Goal: Information Seeking & Learning: Understand process/instructions

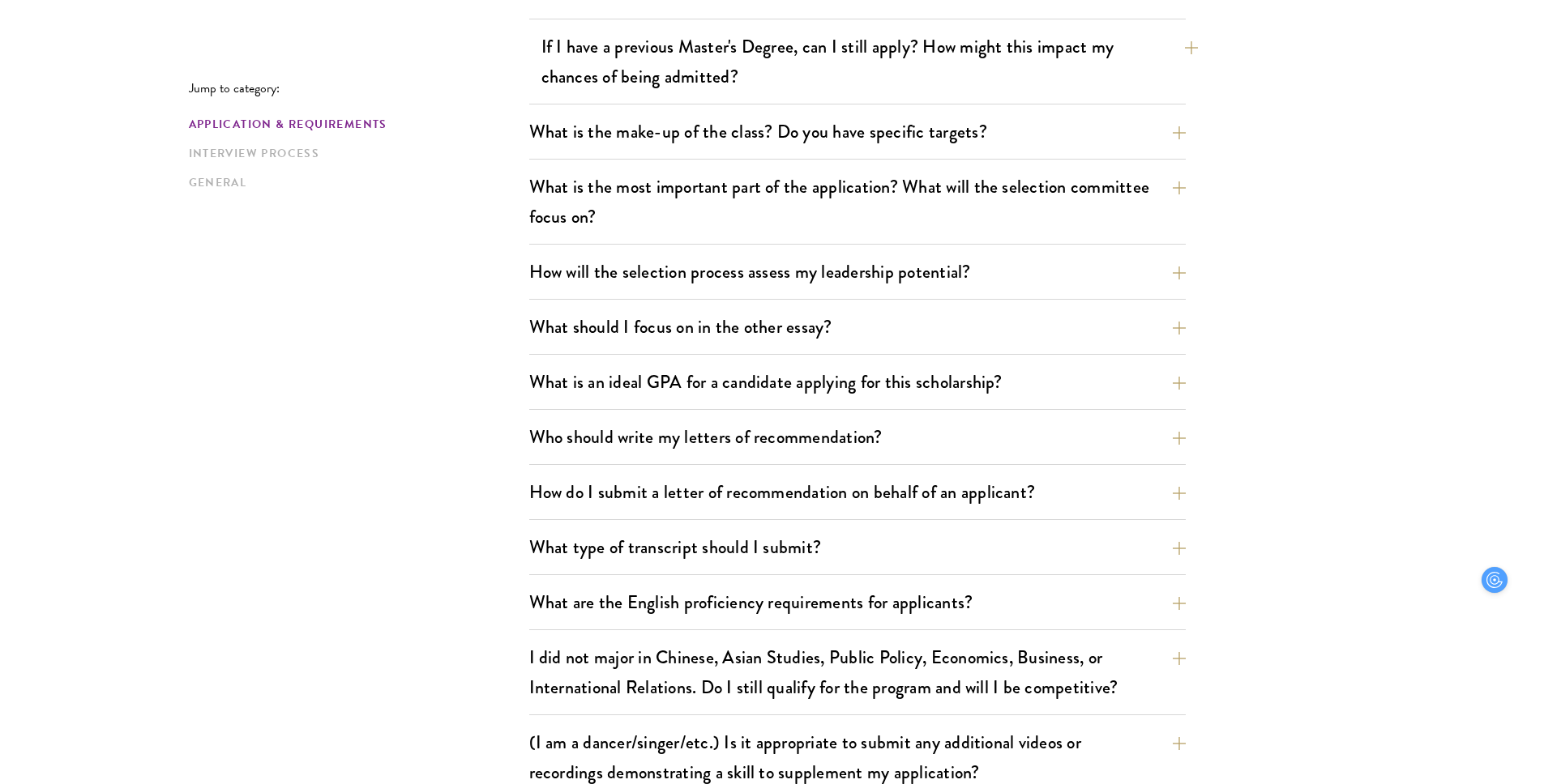
scroll to position [798, 0]
click at [888, 328] on button "What should I focus on in the other essay?" at bounding box center [869, 325] width 657 height 37
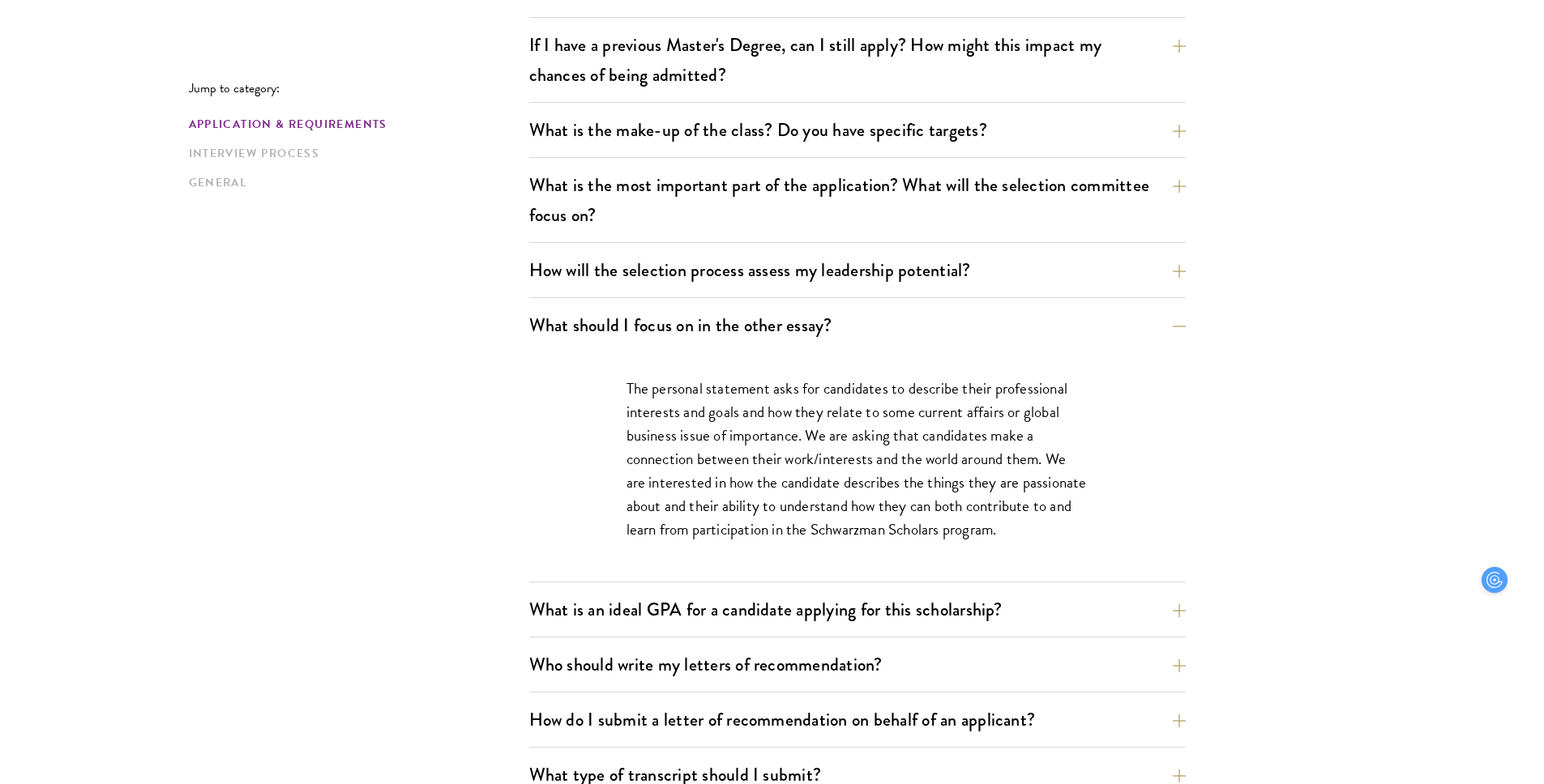
click at [868, 288] on div "How will the selection process assess my leadership potential? The Schwarzman S…" at bounding box center [857, 274] width 657 height 46
click at [873, 272] on button "How will the selection process assess my leadership potential?" at bounding box center [869, 270] width 657 height 37
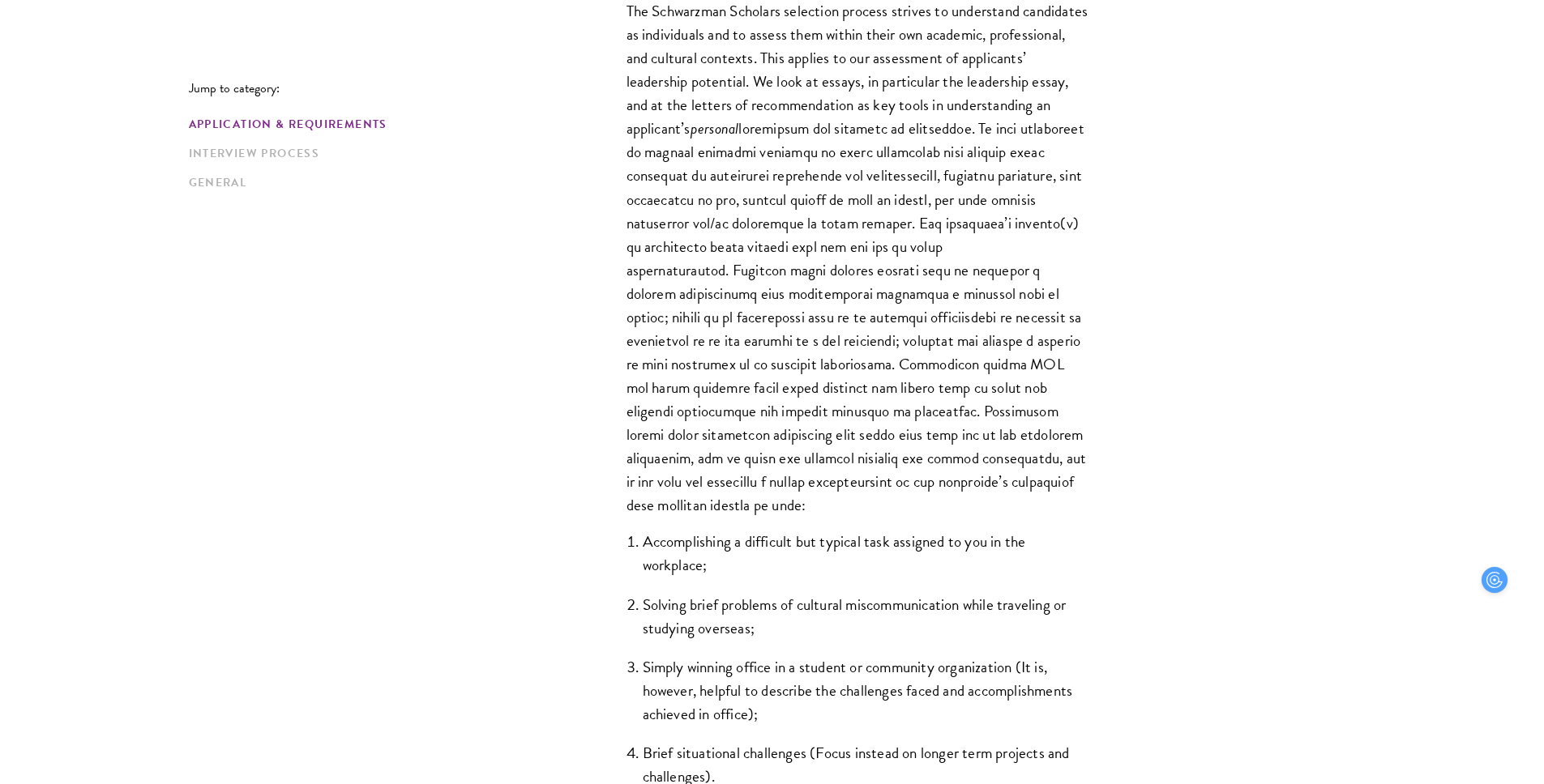
scroll to position [1123, 0]
drag, startPoint x: 742, startPoint y: 218, endPoint x: 972, endPoint y: 501, distance: 364.7
click at [972, 501] on p "The Schwarzman Scholars selection process strives to understand candidates as i…" at bounding box center [857, 256] width 462 height 518
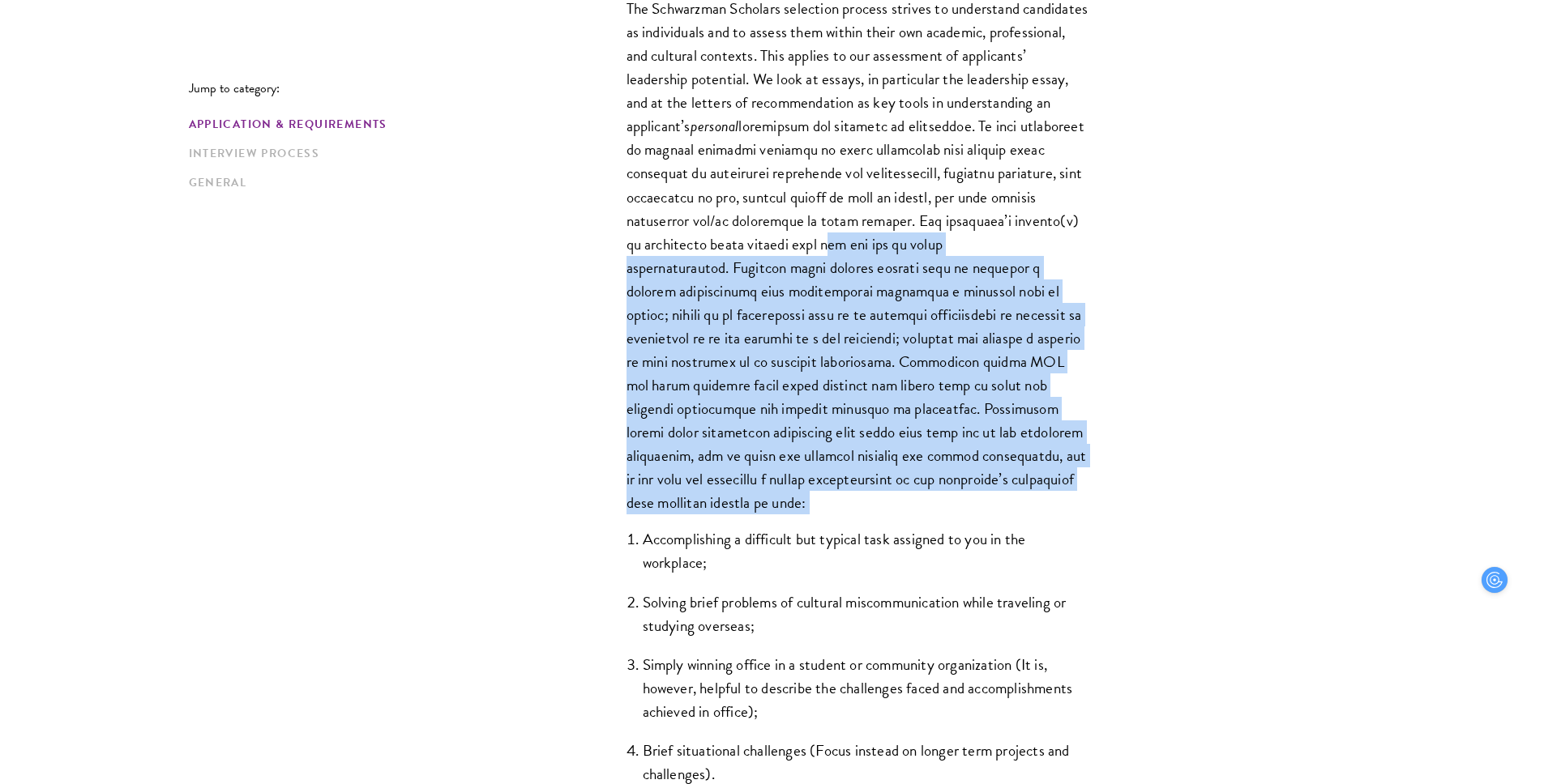
drag, startPoint x: 972, startPoint y: 501, endPoint x: 1011, endPoint y: 233, distance: 270.8
click at [1011, 233] on p "The Schwarzman Scholars selection process strives to understand candidates as i…" at bounding box center [857, 256] width 462 height 518
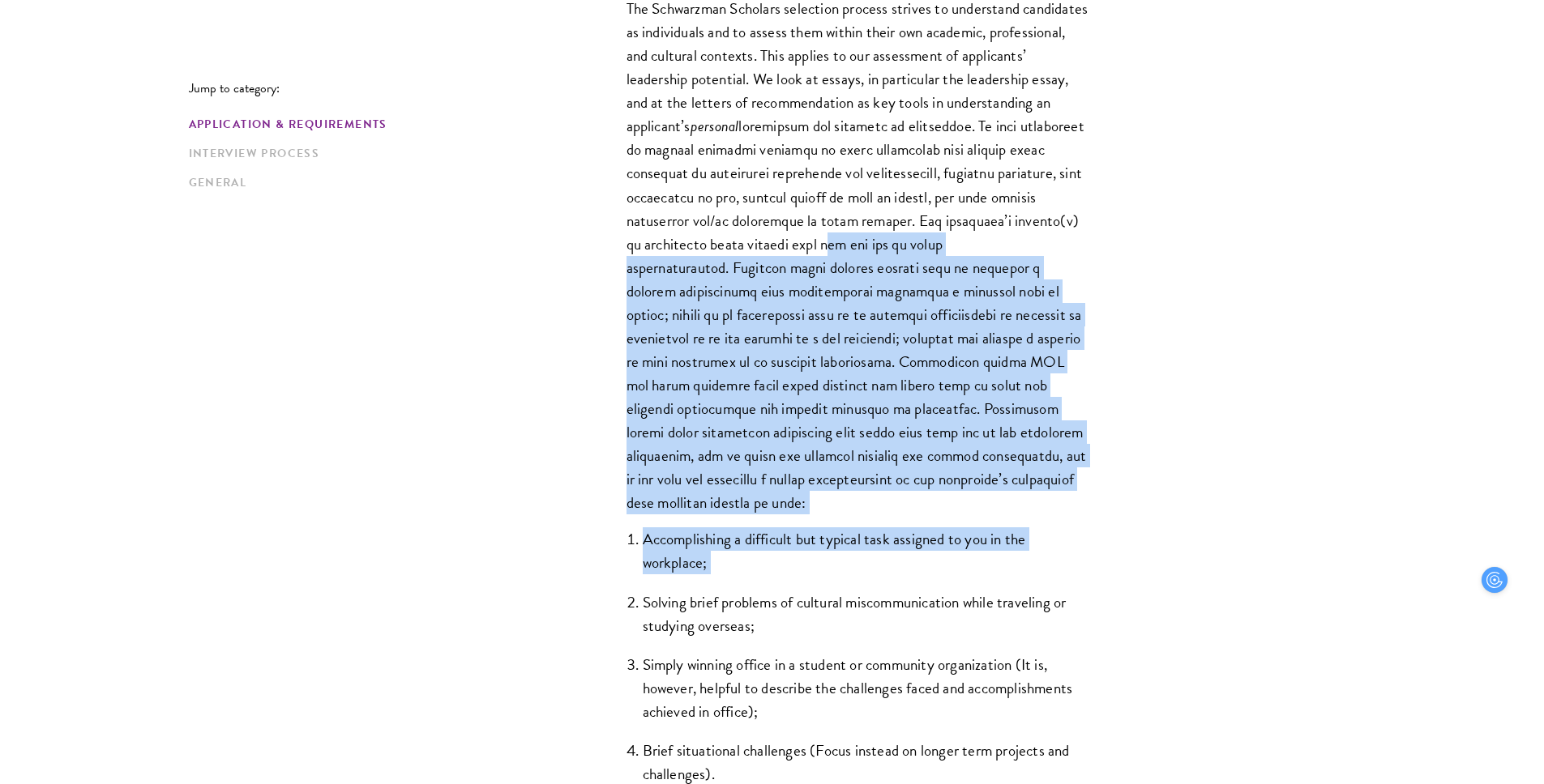
drag, startPoint x: 1011, startPoint y: 233, endPoint x: 948, endPoint y: 555, distance: 328.1
click at [948, 555] on div "The Schwarzman Scholars selection process strives to understand candidates as i…" at bounding box center [857, 400] width 559 height 854
click at [948, 555] on li "Accomplishing a difficult but typical task assigned to you in the workplace;" at bounding box center [866, 551] width 446 height 47
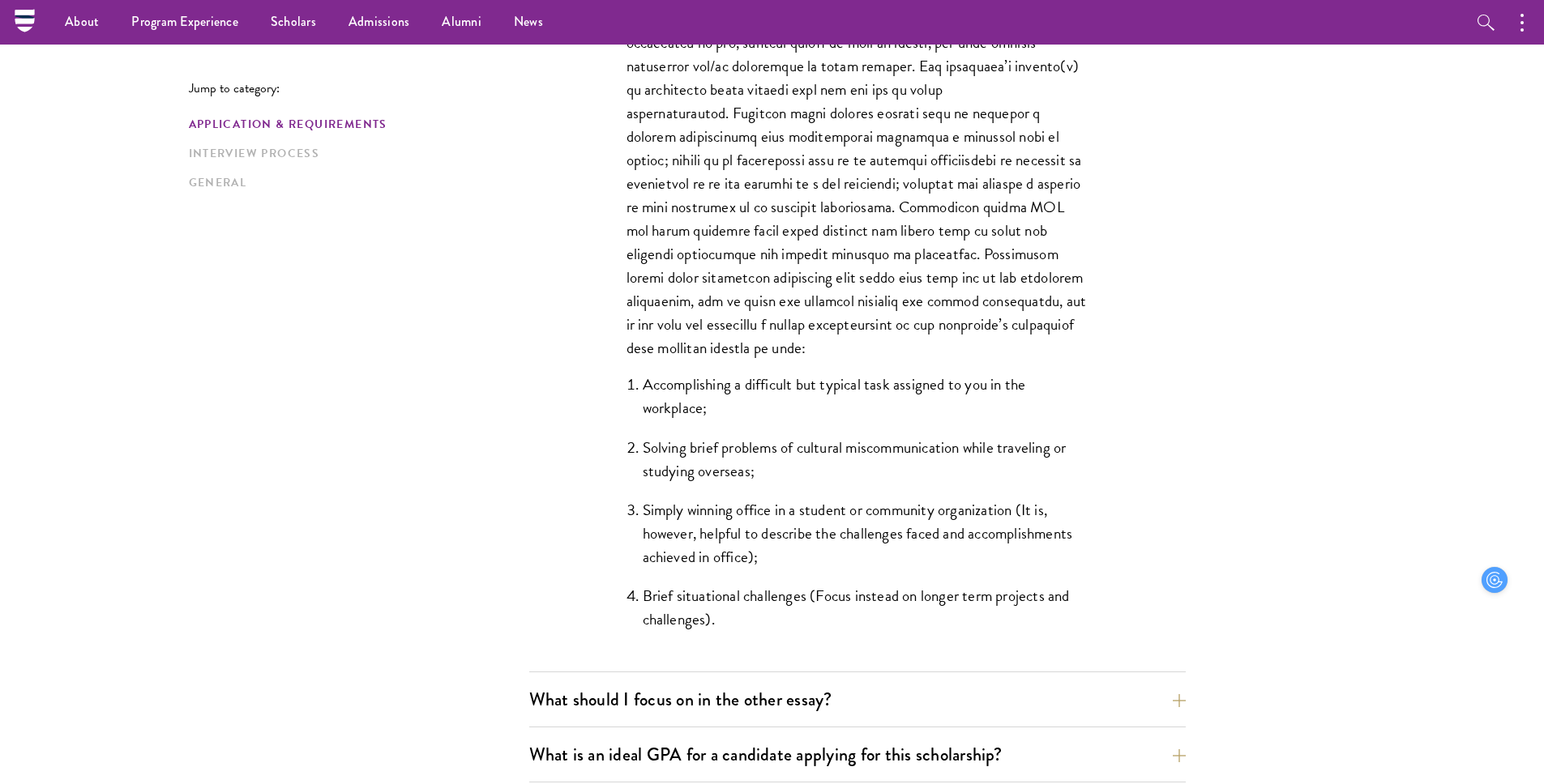
scroll to position [1276, 0]
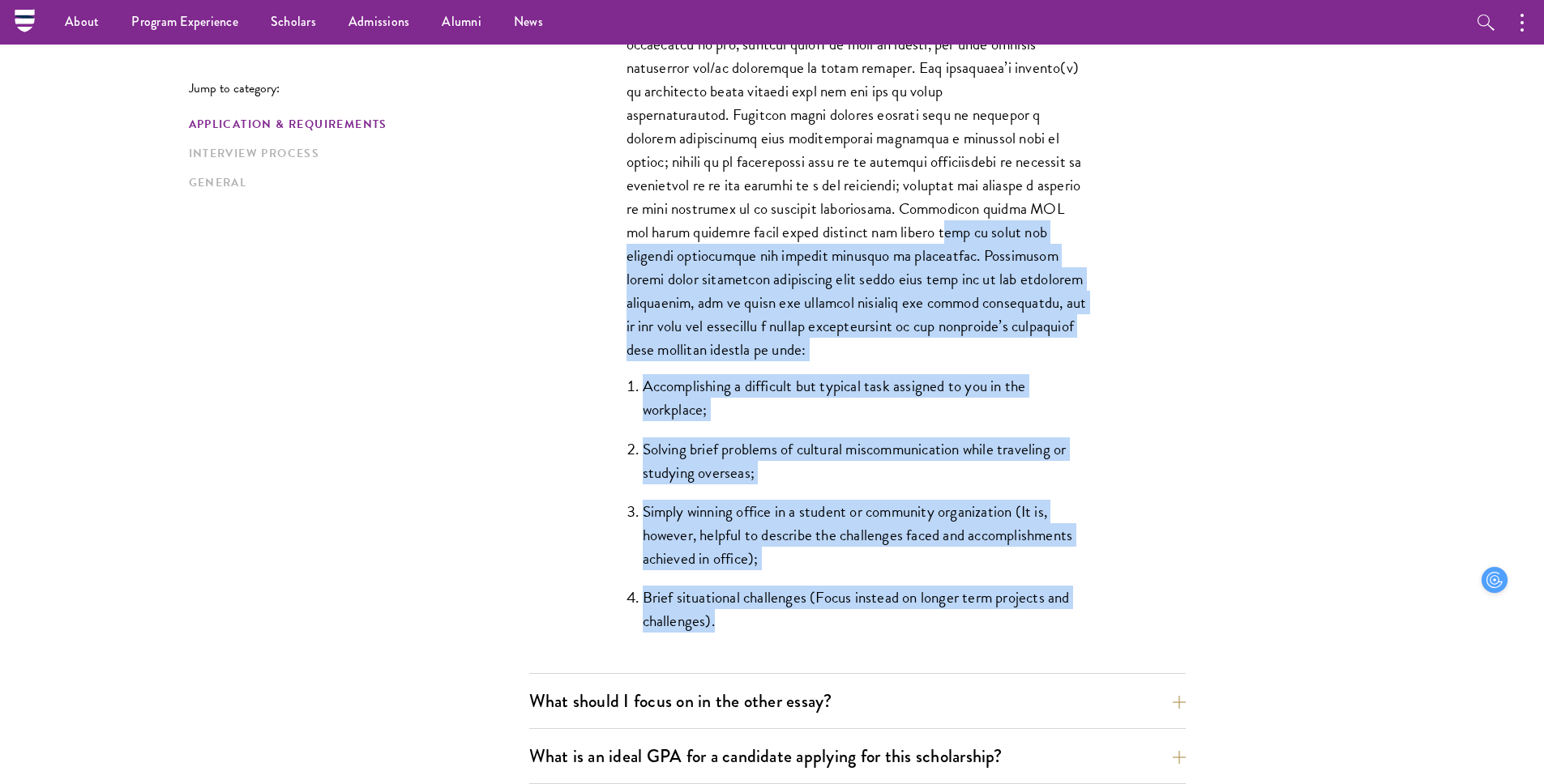
drag, startPoint x: 966, startPoint y: 234, endPoint x: 992, endPoint y: 648, distance: 414.8
click at [992, 648] on div "The Schwarzman Scholars selection process strives to understand candidates as i…" at bounding box center [857, 246] width 559 height 854
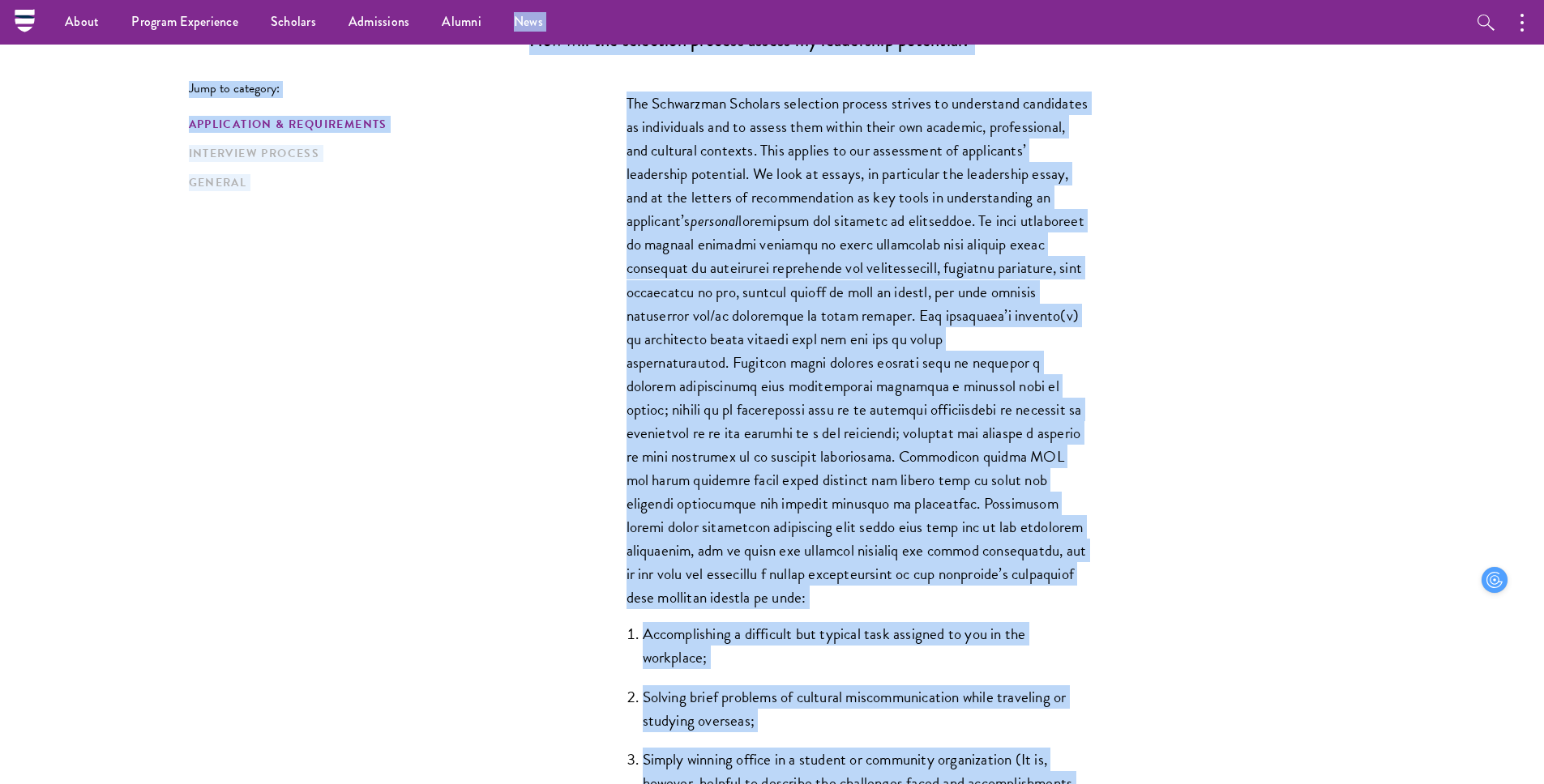
scroll to position [994, 0]
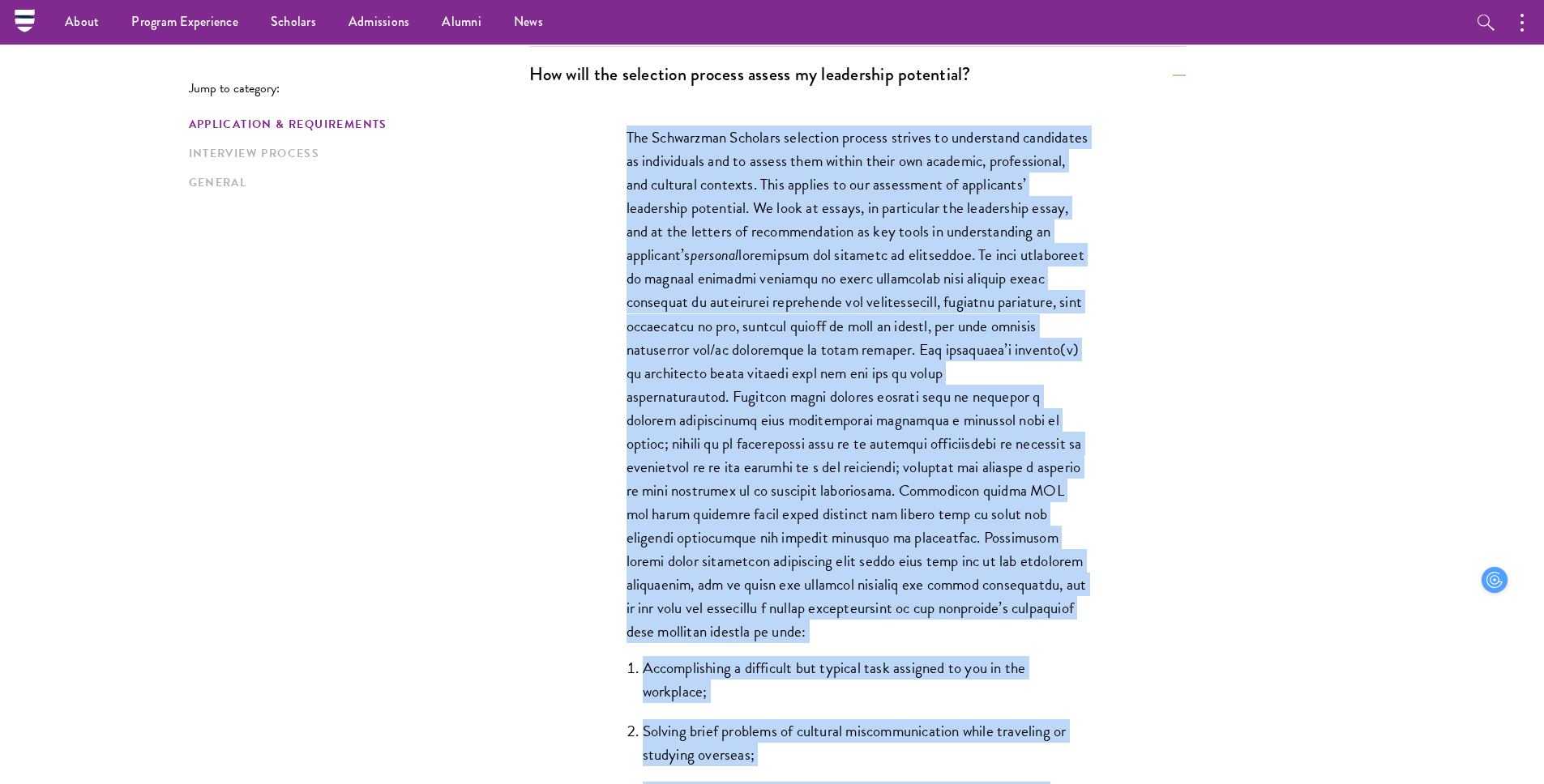
drag, startPoint x: 976, startPoint y: 638, endPoint x: 604, endPoint y: 139, distance: 622.4
click at [604, 139] on div "The Schwarzman Scholars selection process strives to understand candidates as i…" at bounding box center [857, 528] width 559 height 854
copy div "Lor Ipsumdolor Sitametc adipiscin elitsed doeiusm te incididunt utlaboreet do m…"
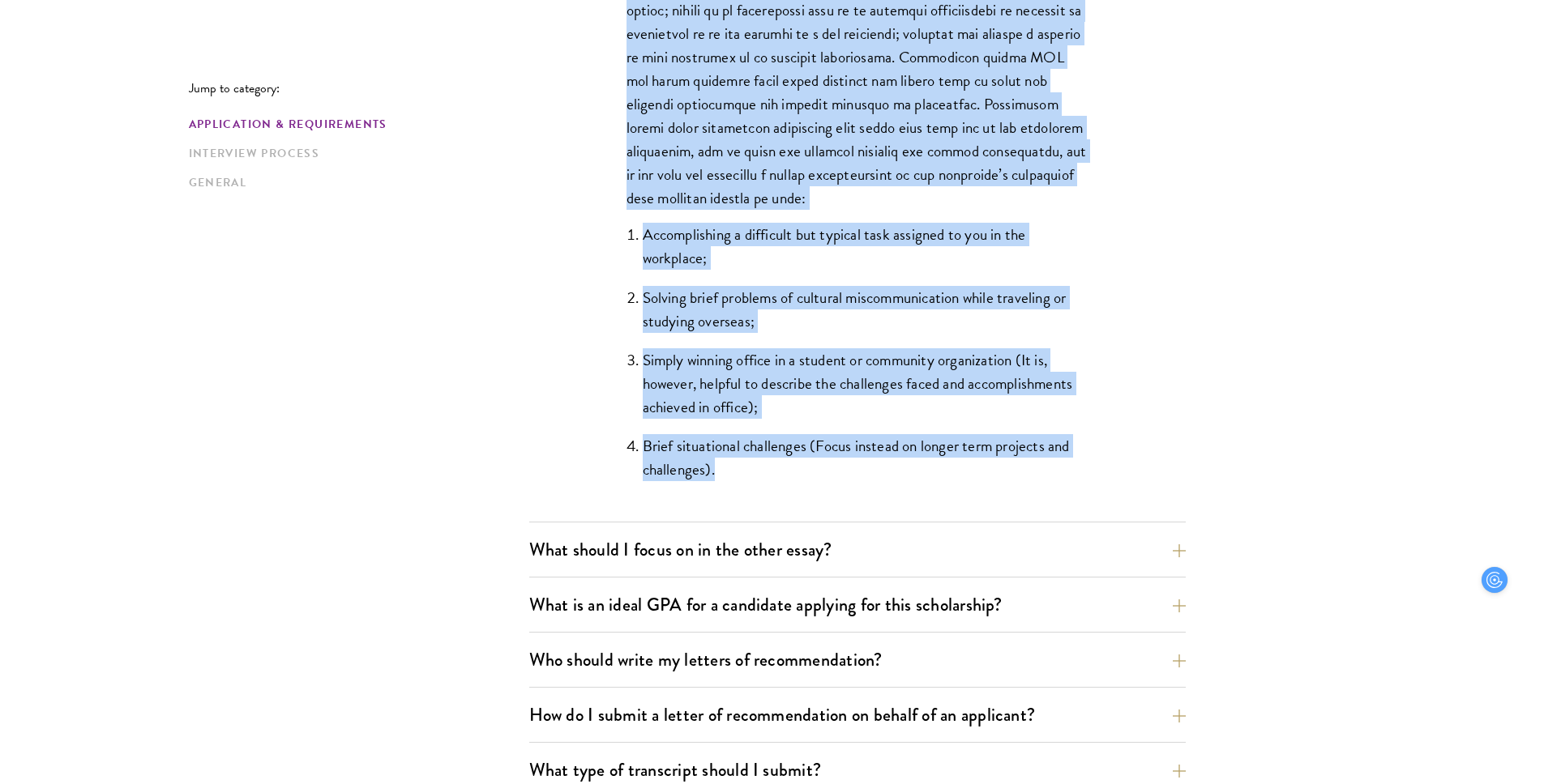
scroll to position [1429, 0]
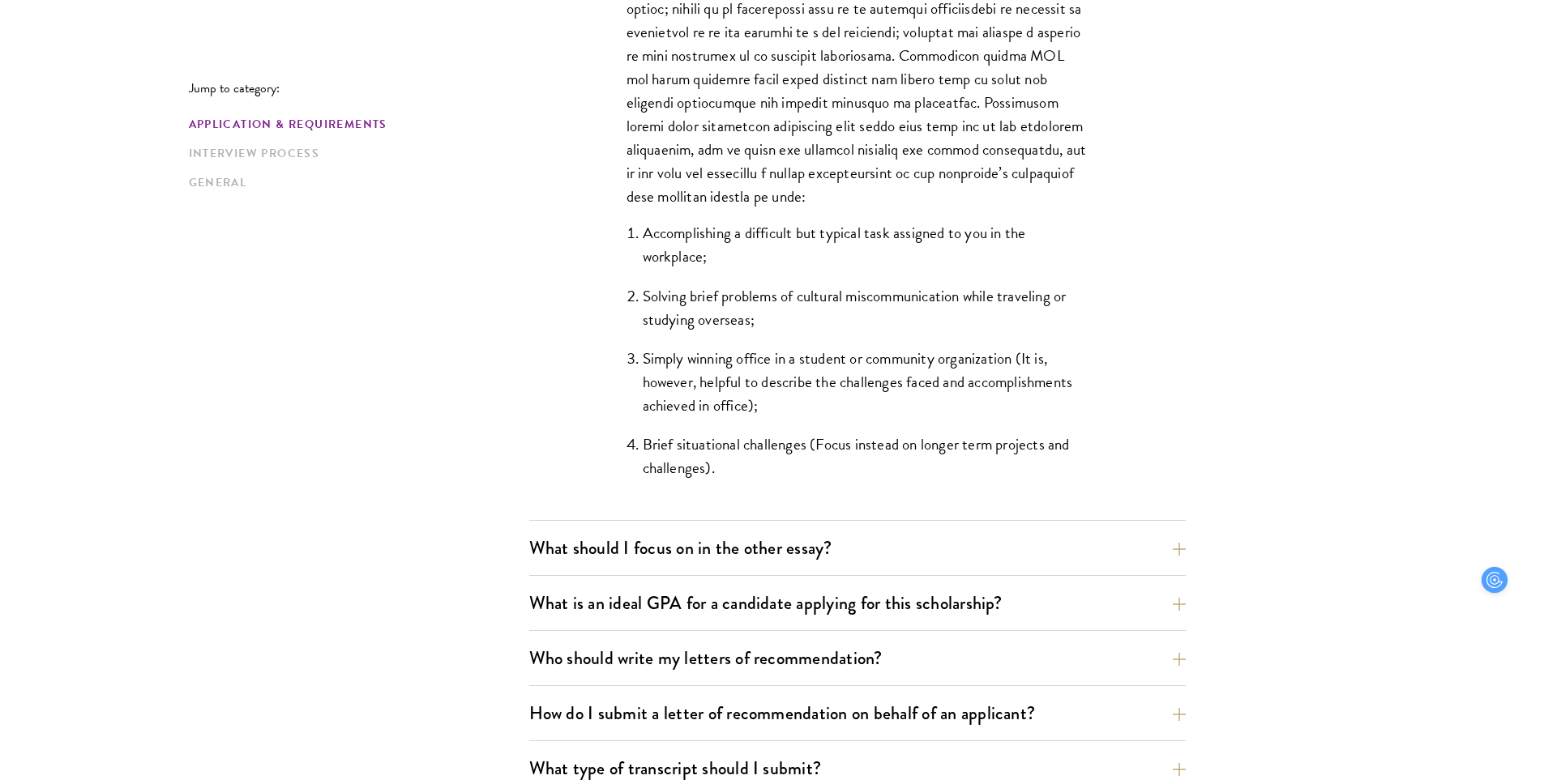
click at [807, 472] on li "Brief situational challenges (Focus instead on longer term projects and challen…" at bounding box center [866, 456] width 446 height 47
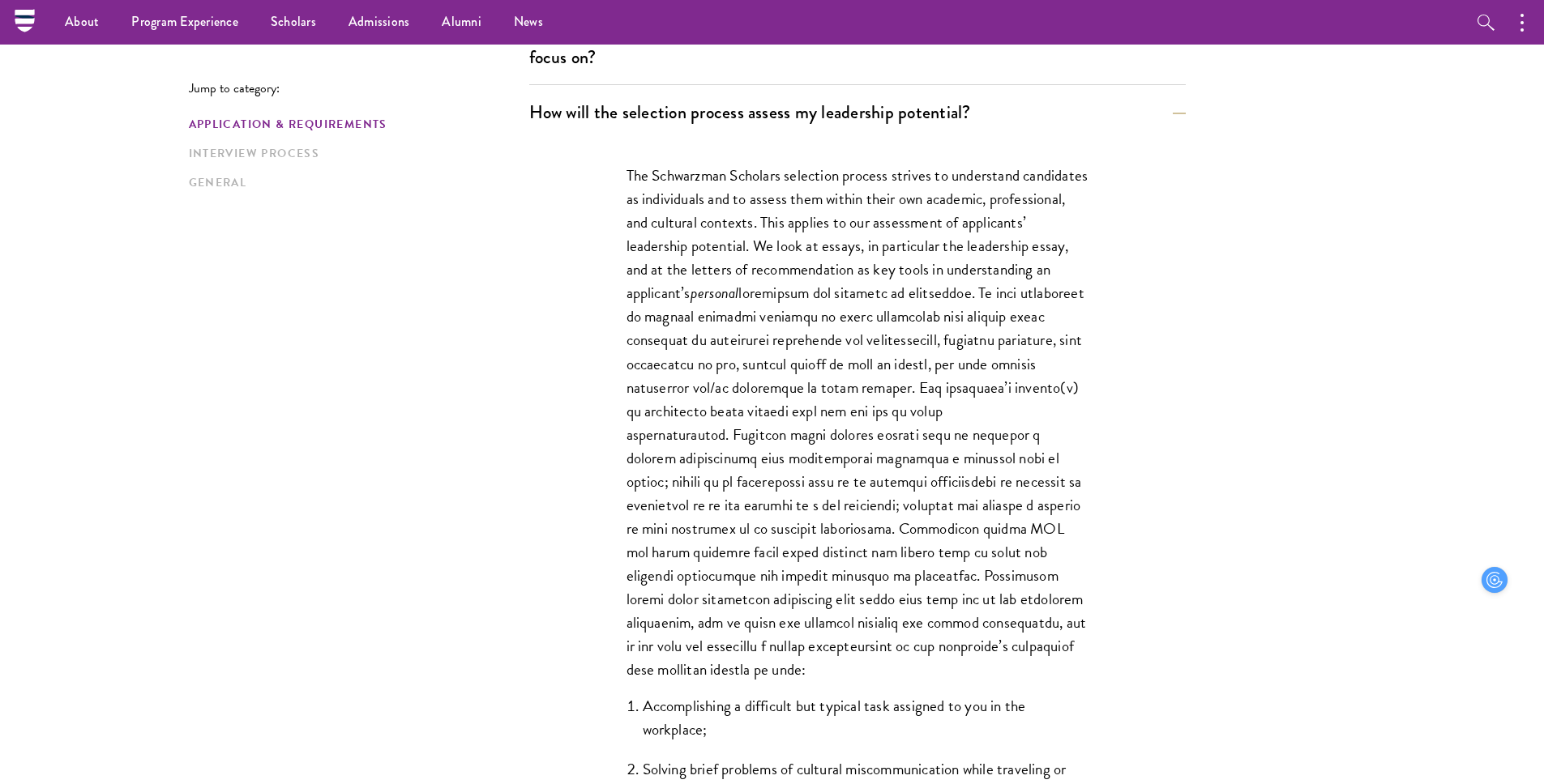
scroll to position [884, 0]
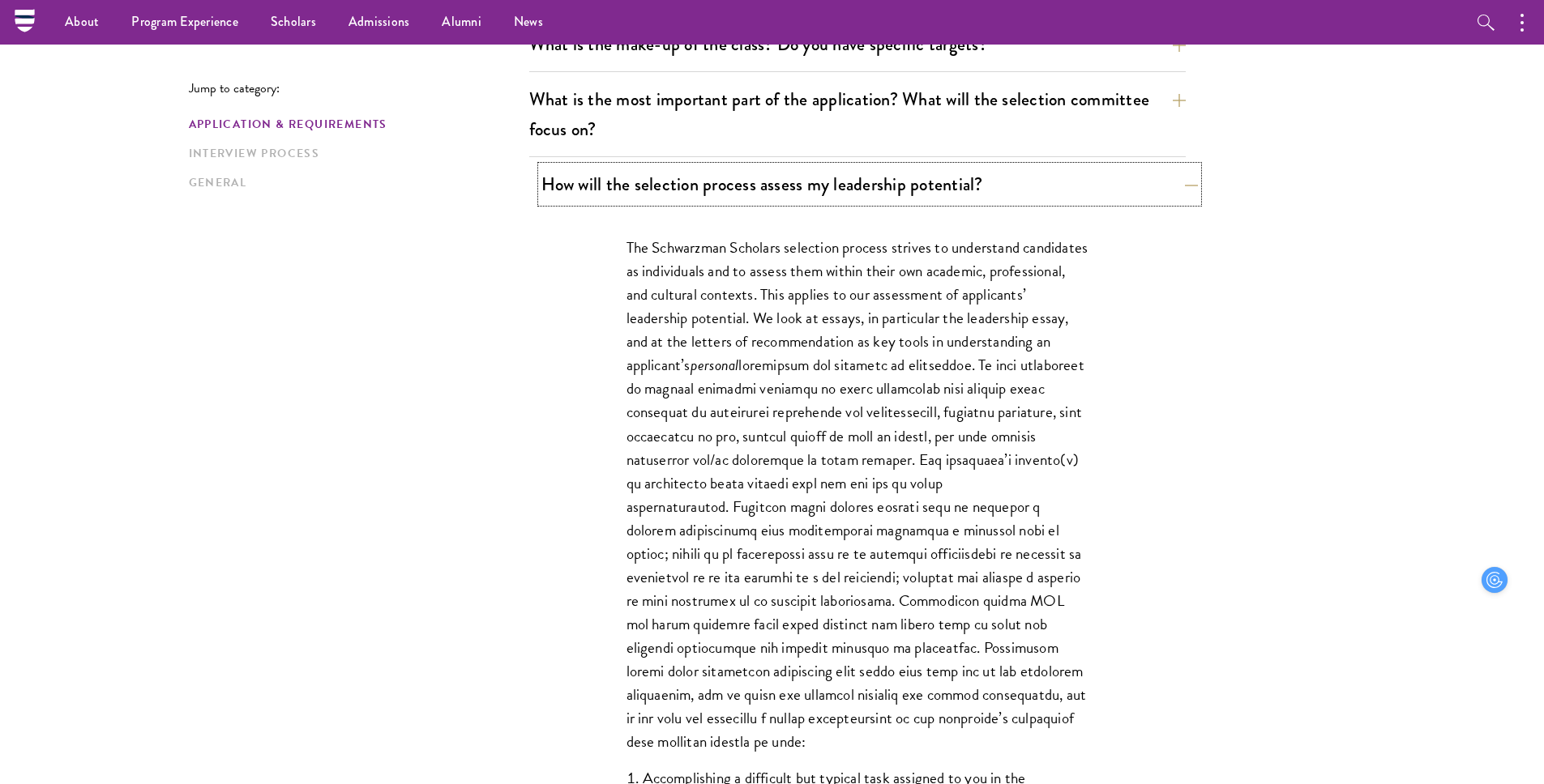
click at [854, 187] on button "How will the selection process assess my leadership potential?" at bounding box center [869, 184] width 657 height 37
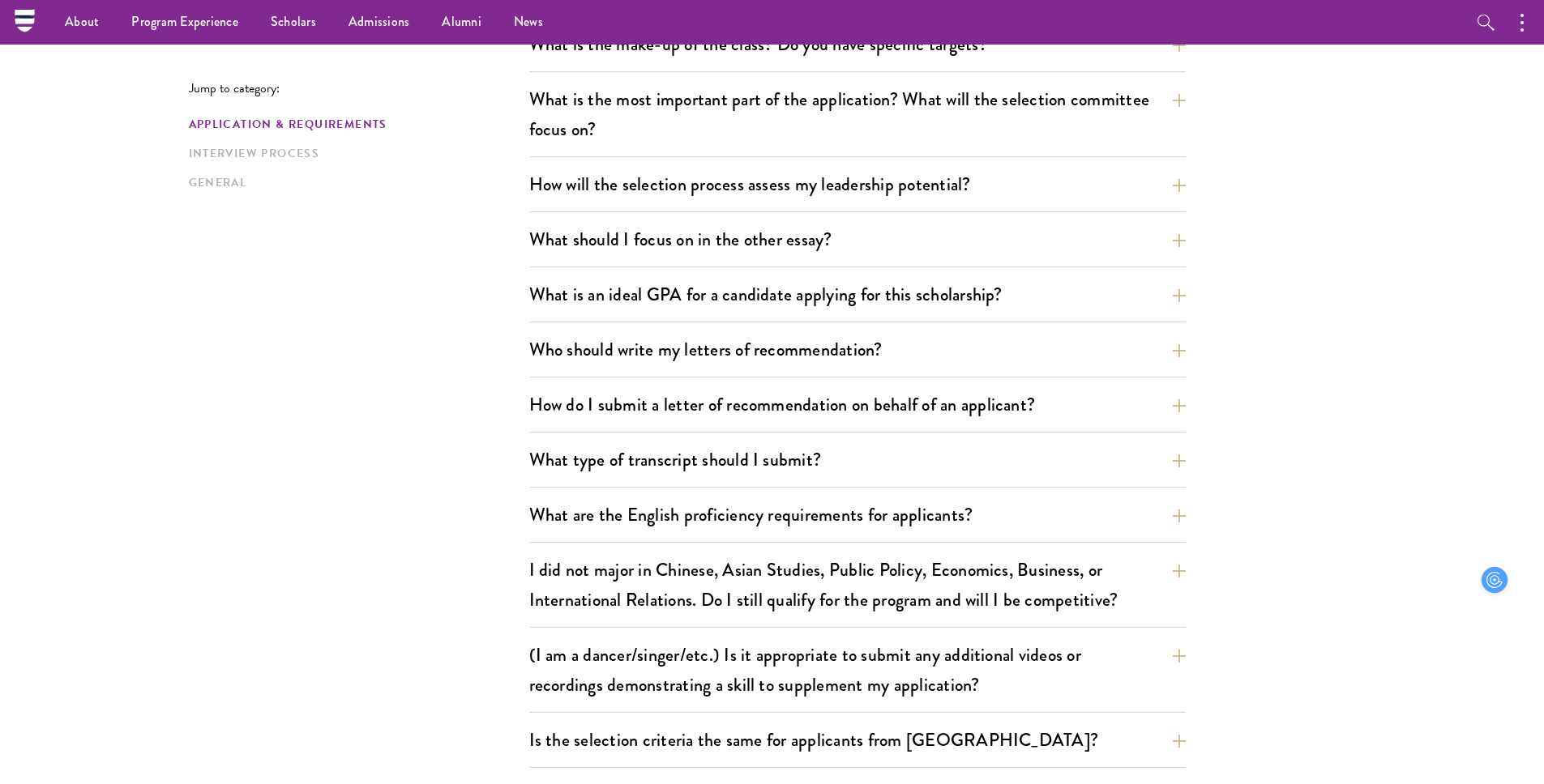
click at [777, 270] on div "What are the important Schwarzman Scholars application dates? Applicants who ho…" at bounding box center [857, 300] width 657 height 1278
click at [777, 284] on button "What is an ideal GPA for a candidate applying for this scholarship?" at bounding box center [869, 294] width 657 height 37
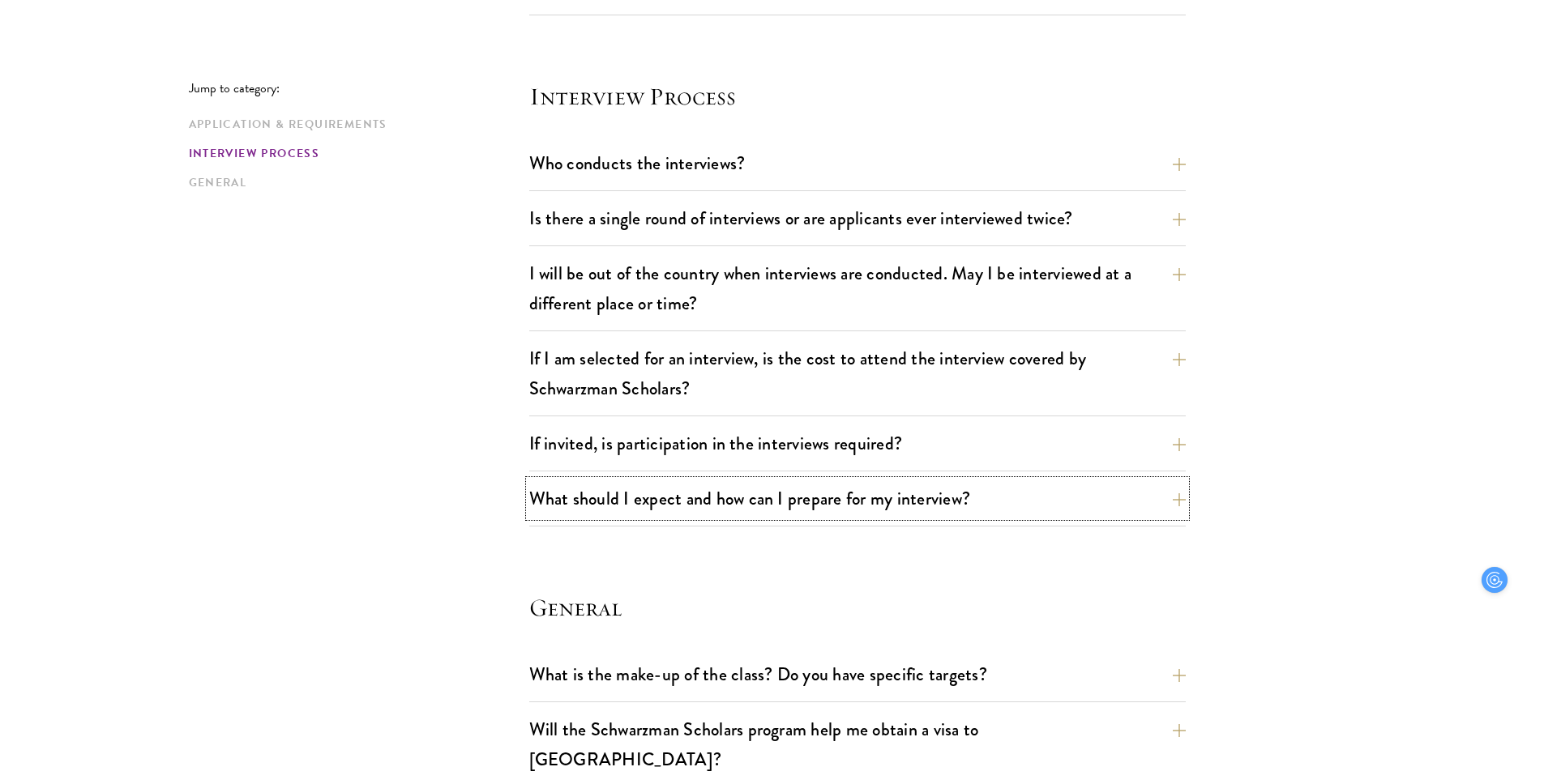
click at [761, 514] on button "What should I expect and how can I prepare for my interview?" at bounding box center [857, 498] width 657 height 37
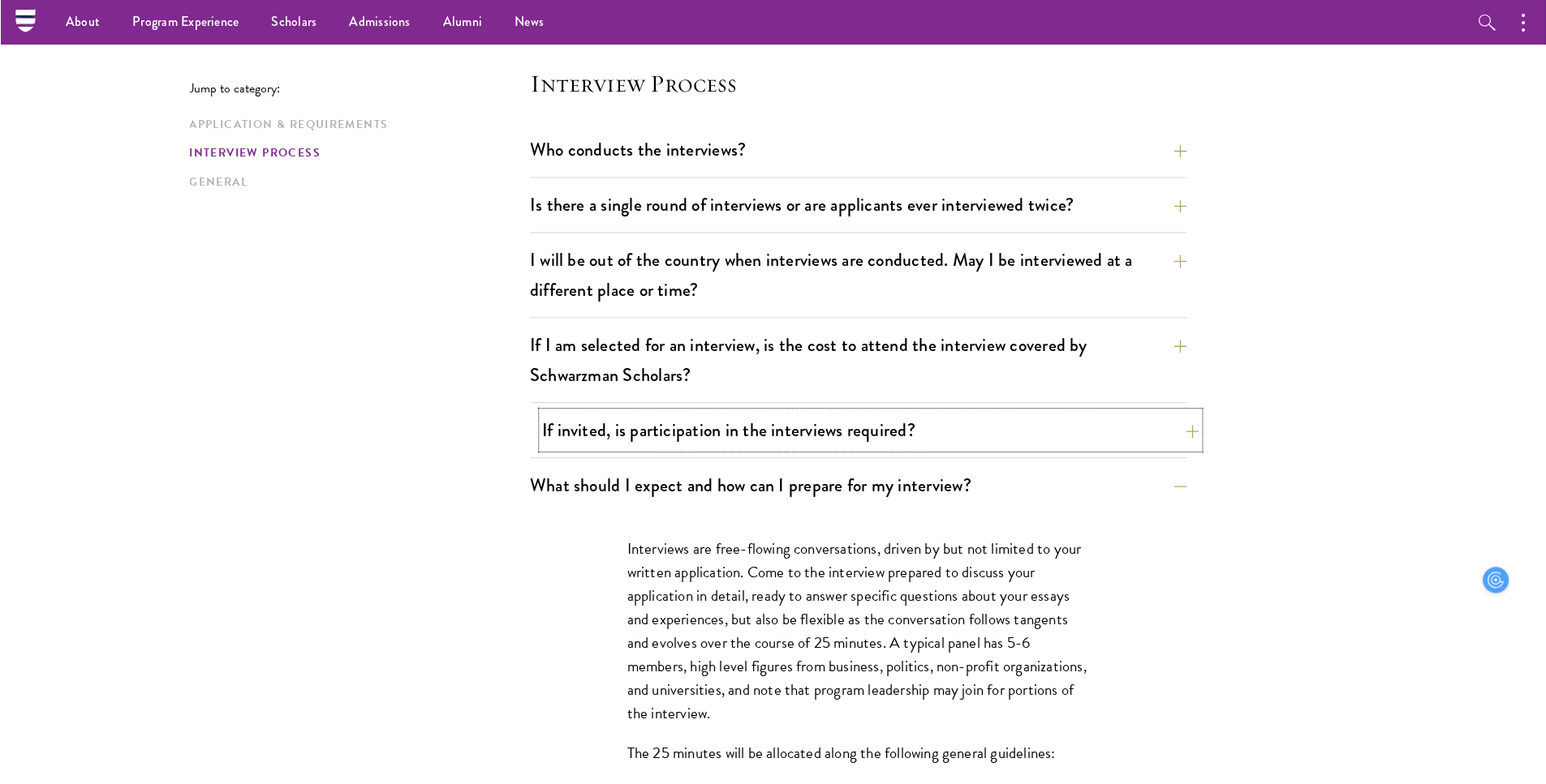
scroll to position [1809, 0]
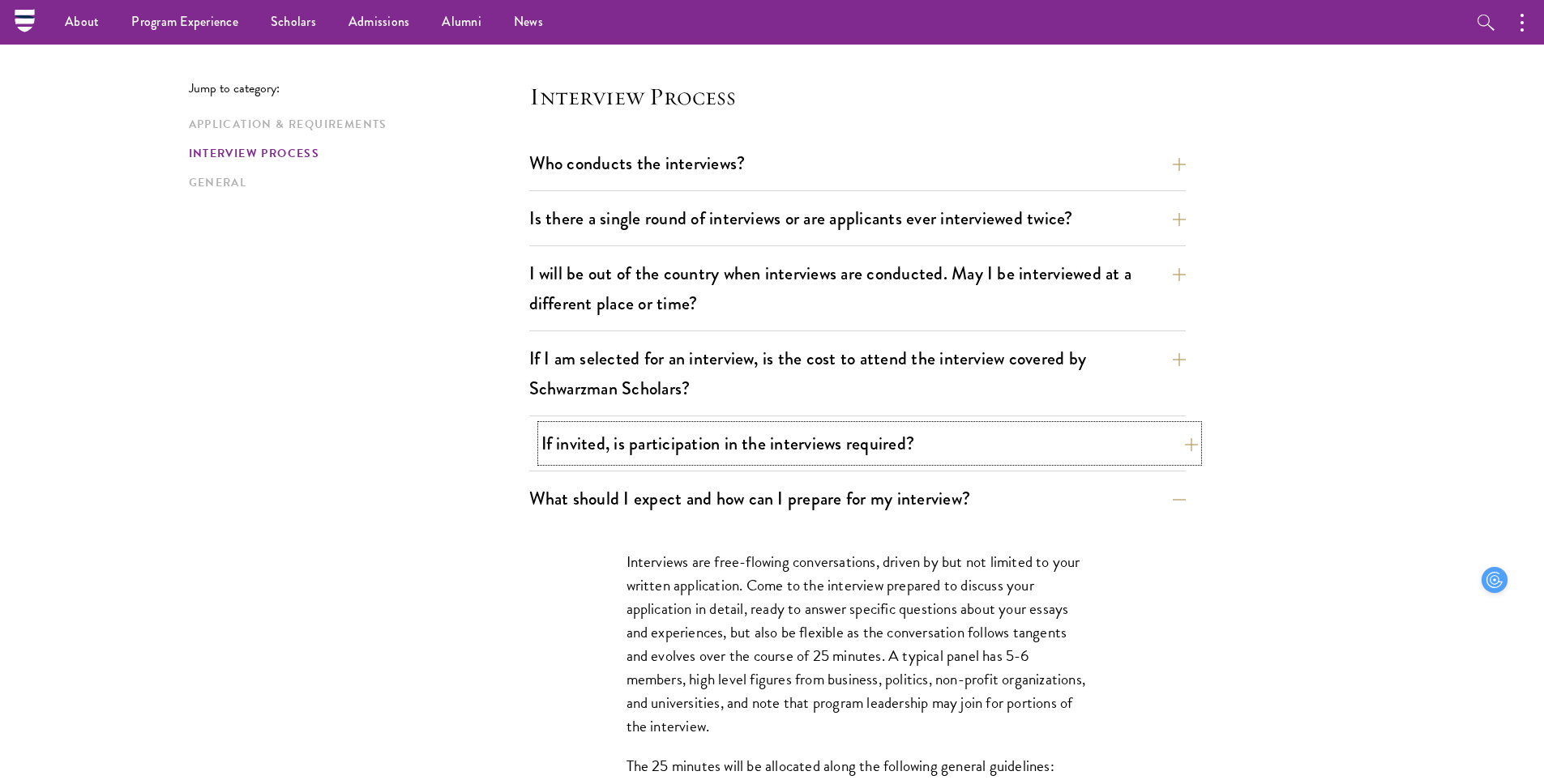
click at [762, 442] on button "If invited, is participation in the interviews required?" at bounding box center [869, 443] width 657 height 37
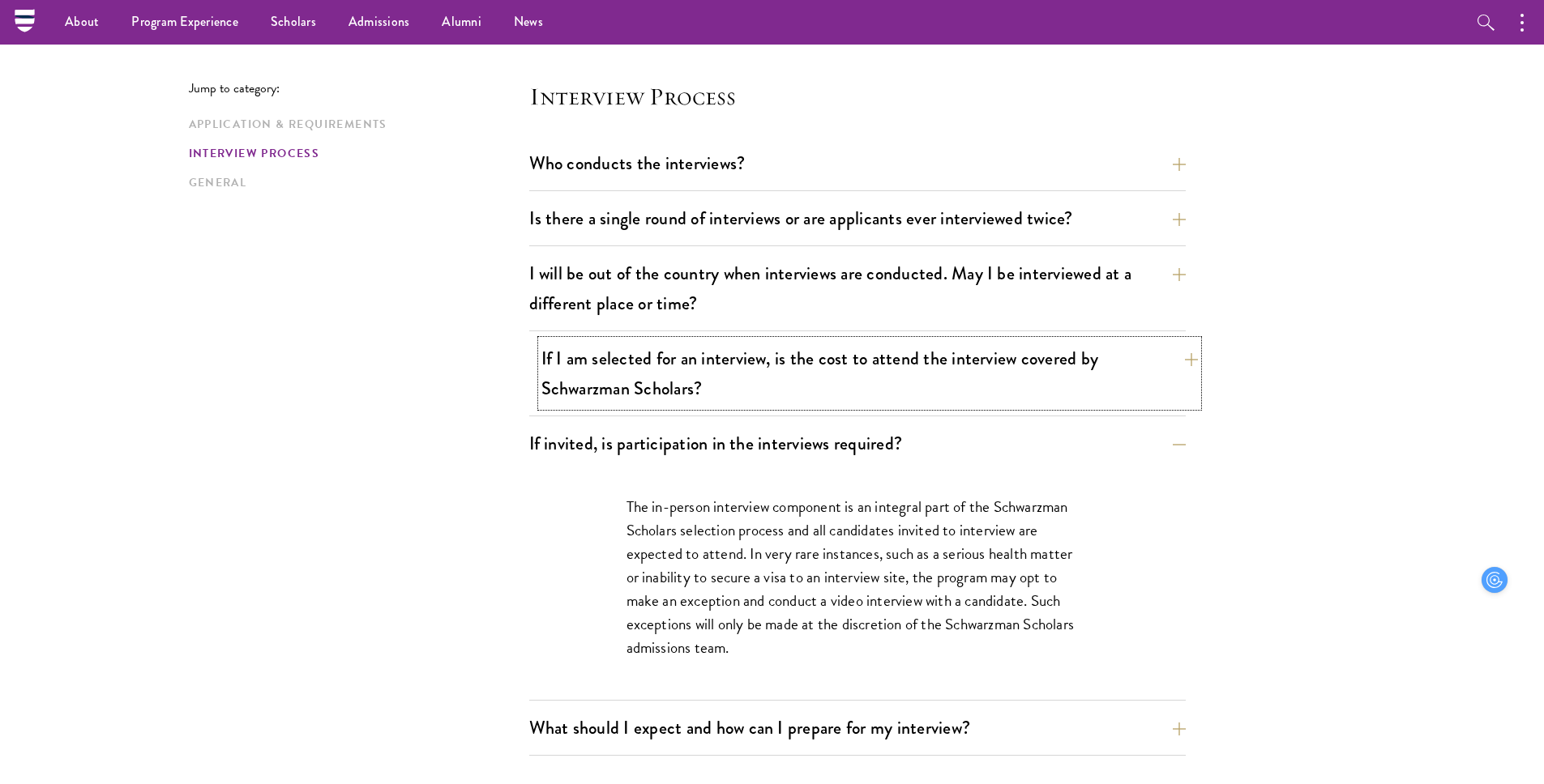
click at [764, 375] on button "If I am selected for an interview, is the cost to attend the interview covered …" at bounding box center [869, 373] width 657 height 67
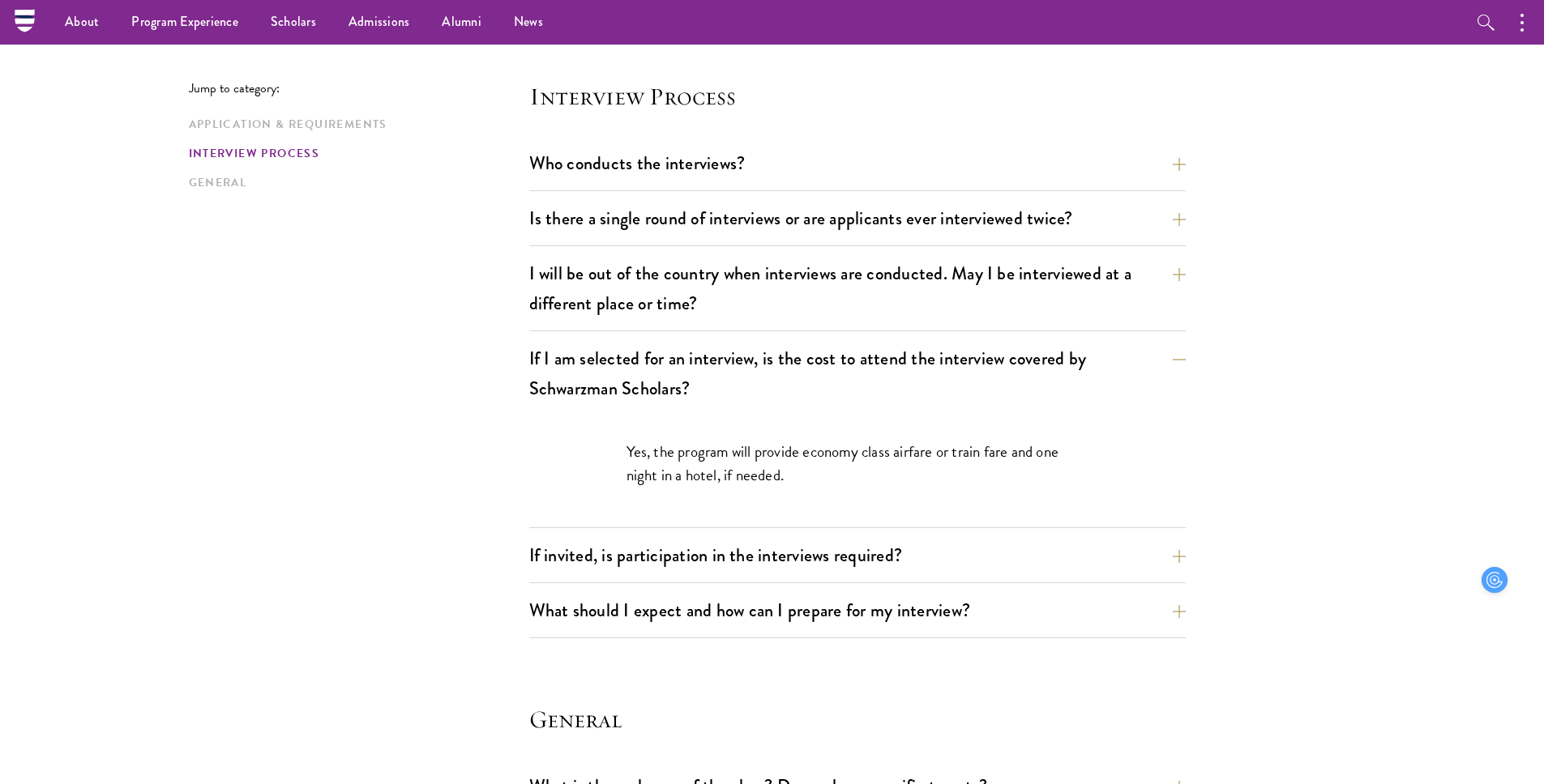
click at [759, 327] on div "I will be out of the country when interviews are conducted. May I be interviewe…" at bounding box center [857, 292] width 657 height 76
click at [756, 281] on button "I will be out of the country when interviews are conducted. May I be interviewe…" at bounding box center [869, 288] width 657 height 67
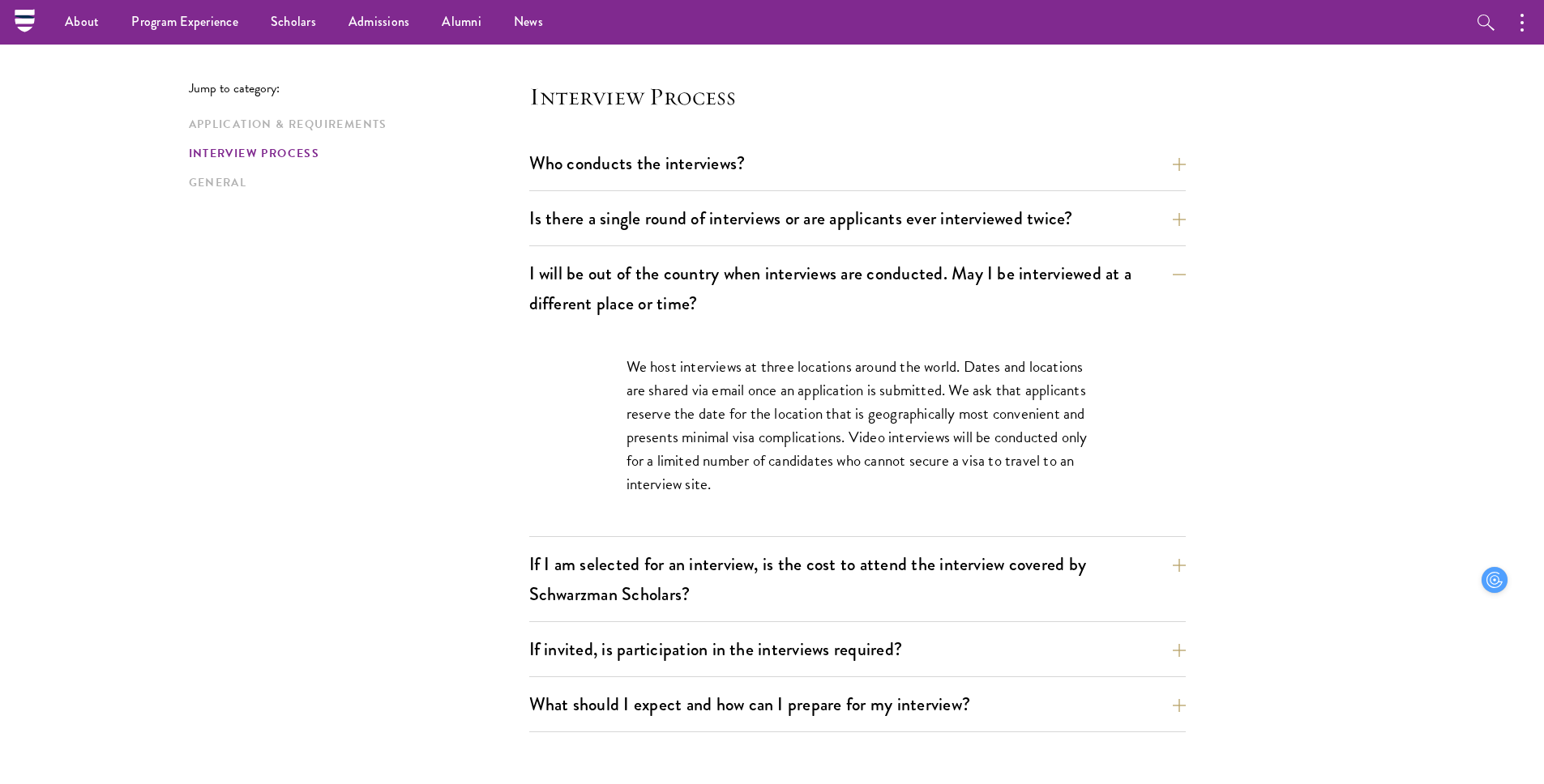
click at [775, 198] on div "Who conducts the interviews? Interview panelists are distinguished senior figur…" at bounding box center [857, 438] width 657 height 587
click at [775, 171] on button "Who conducts the interviews?" at bounding box center [869, 163] width 657 height 37
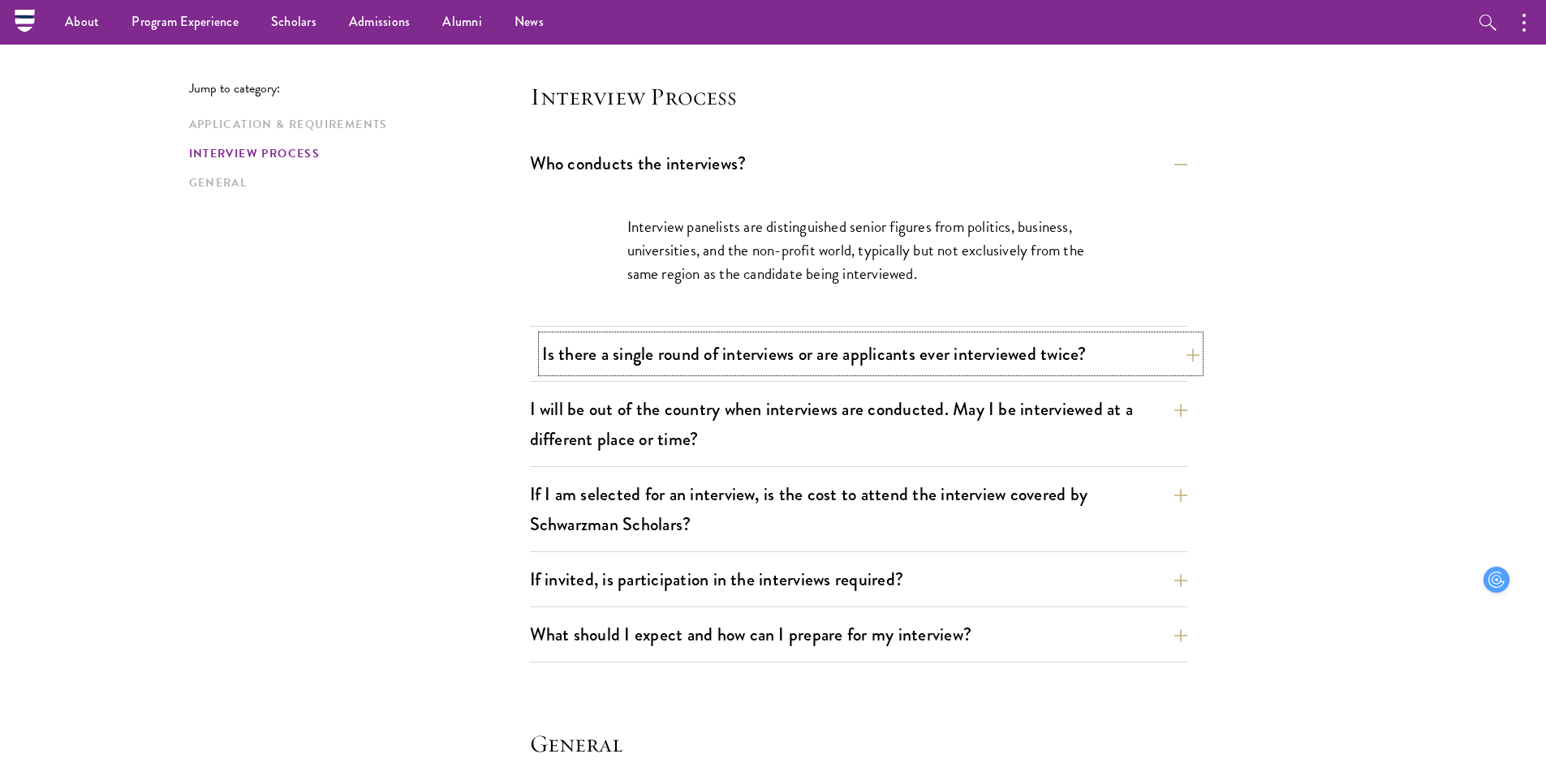
click at [807, 367] on button "Is there a single round of interviews or are applicants ever interviewed twice?" at bounding box center [871, 354] width 658 height 37
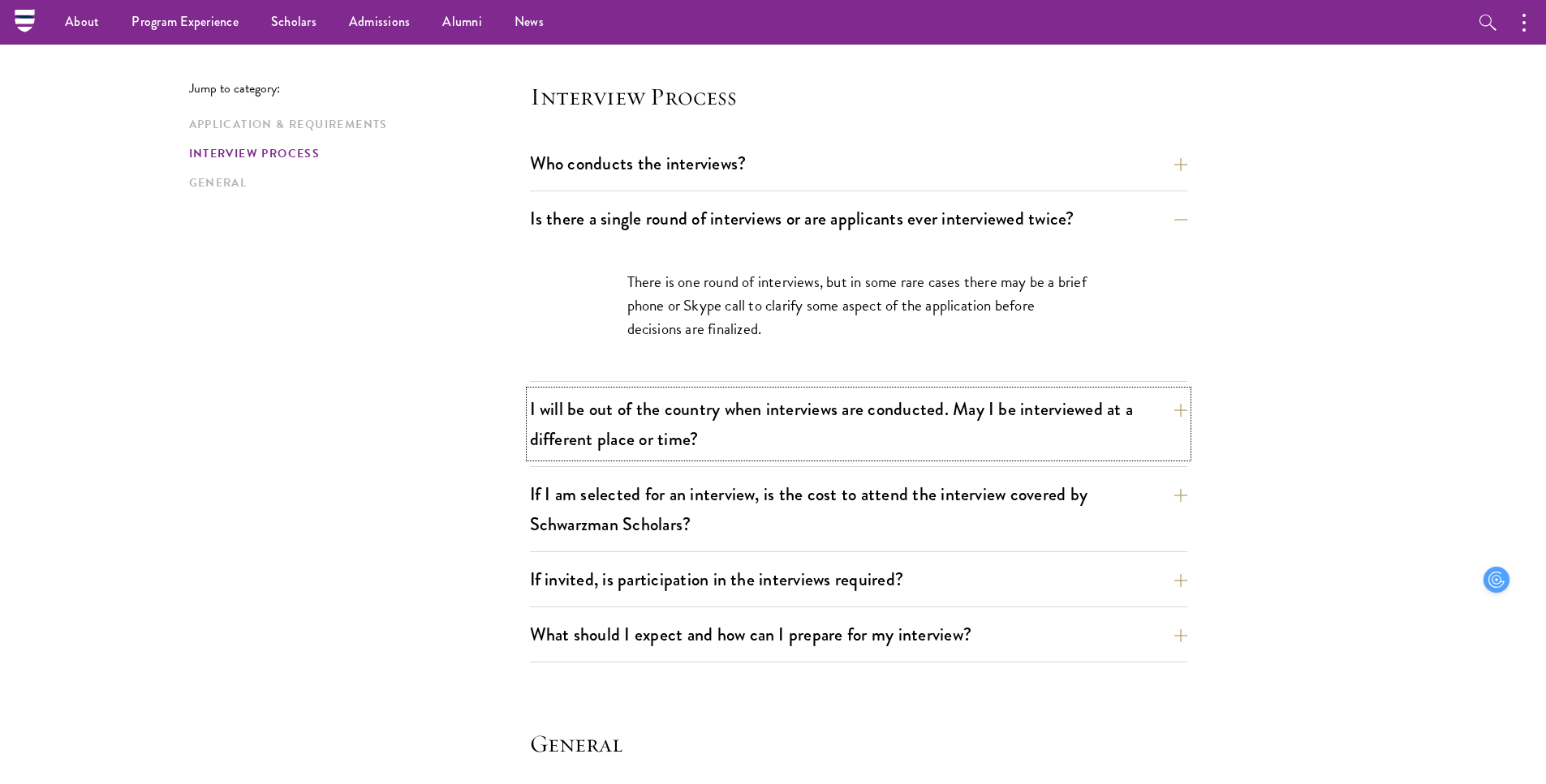
drag, startPoint x: 797, startPoint y: 417, endPoint x: 808, endPoint y: 309, distance: 108.6
click at [808, 309] on div "Who conducts the interviews? Interview panelists are distinguished senior figur…" at bounding box center [858, 404] width 658 height 518
click at [808, 309] on p "There is one round of interviews, but in some rare cases there may be a brief p…" at bounding box center [858, 305] width 462 height 70
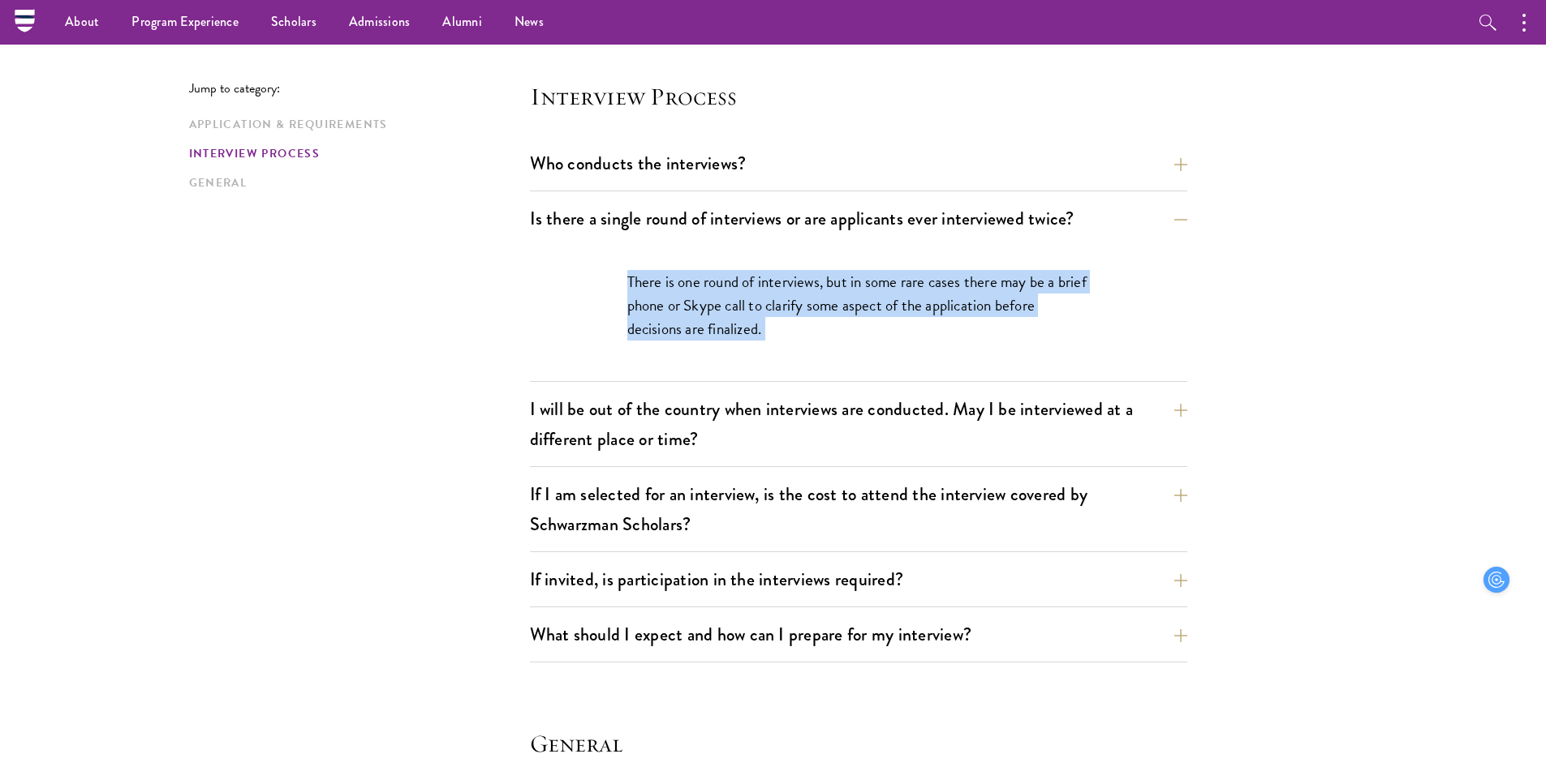
click at [808, 309] on p "There is one round of interviews, but in some rare cases there may be a brief p…" at bounding box center [858, 305] width 462 height 70
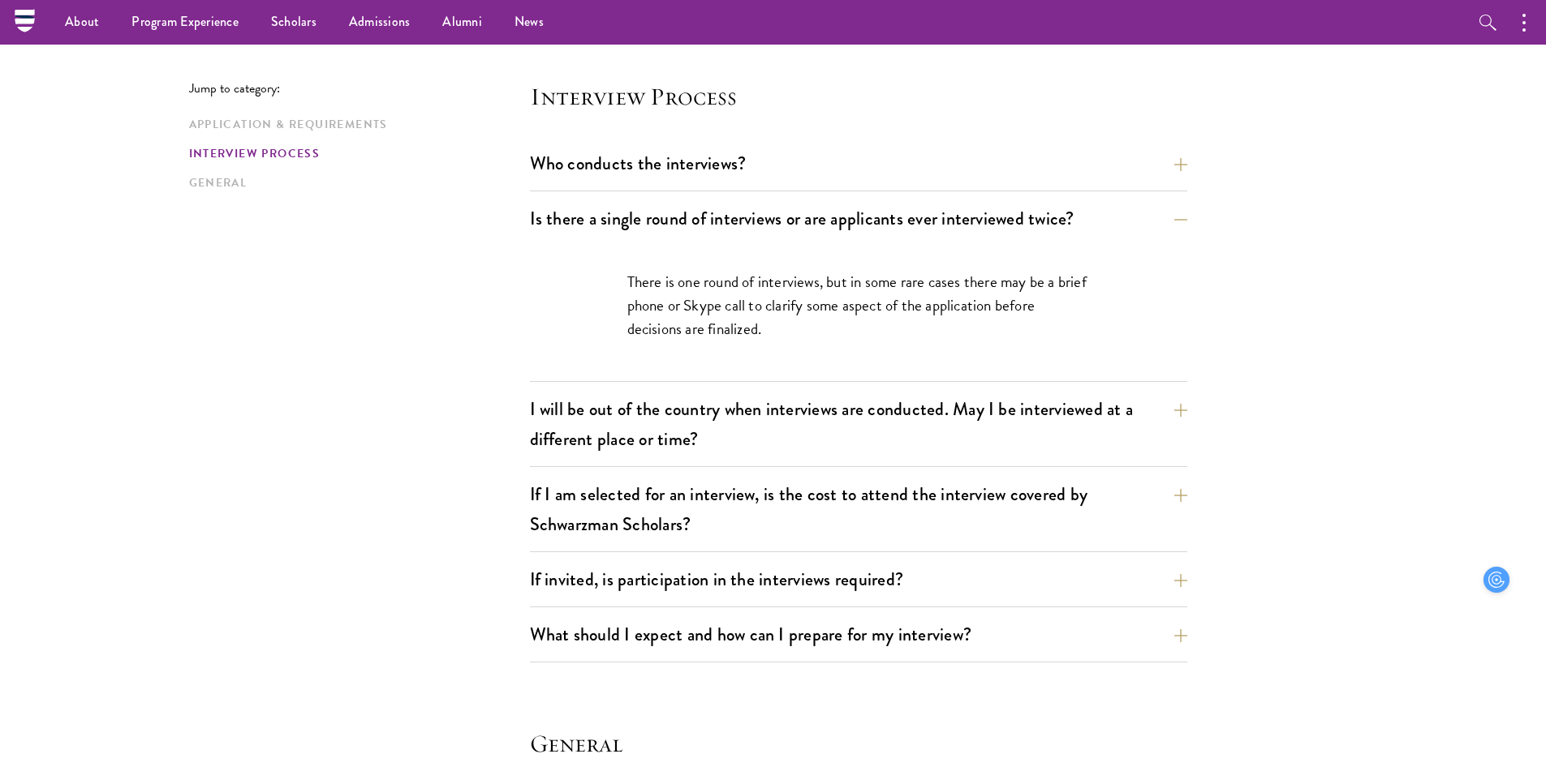
click at [808, 340] on div "There is one round of interviews, but in some rare cases there may be a brief p…" at bounding box center [858, 313] width 560 height 135
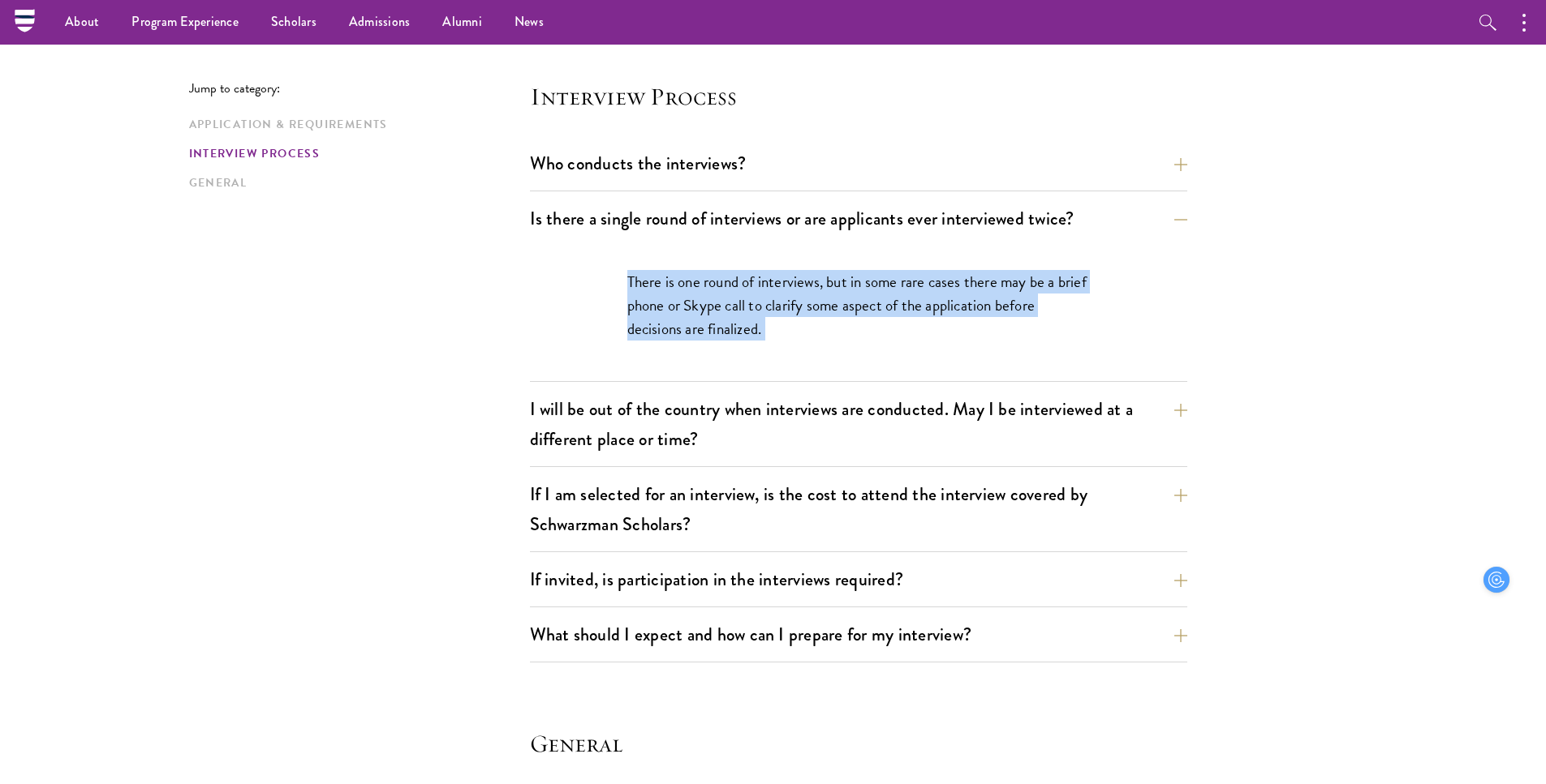
click at [808, 340] on div "There is one round of interviews, but in some rare cases there may be a brief p…" at bounding box center [858, 313] width 560 height 135
click at [791, 304] on p "There is one round of interviews, but in some rare cases there may be a brief p…" at bounding box center [858, 305] width 462 height 70
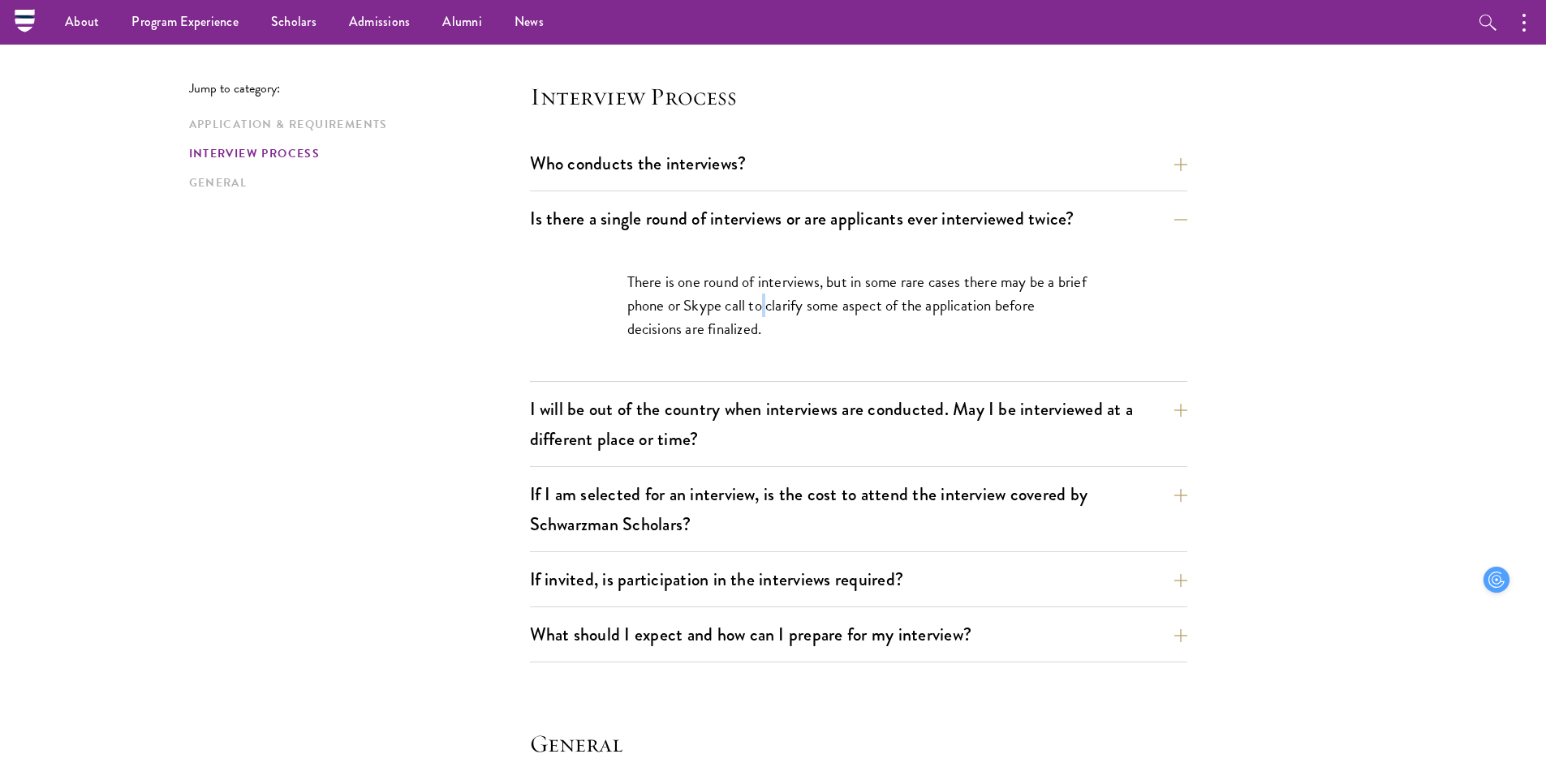
click at [791, 304] on p "There is one round of interviews, but in some rare cases there may be a brief p…" at bounding box center [858, 305] width 462 height 70
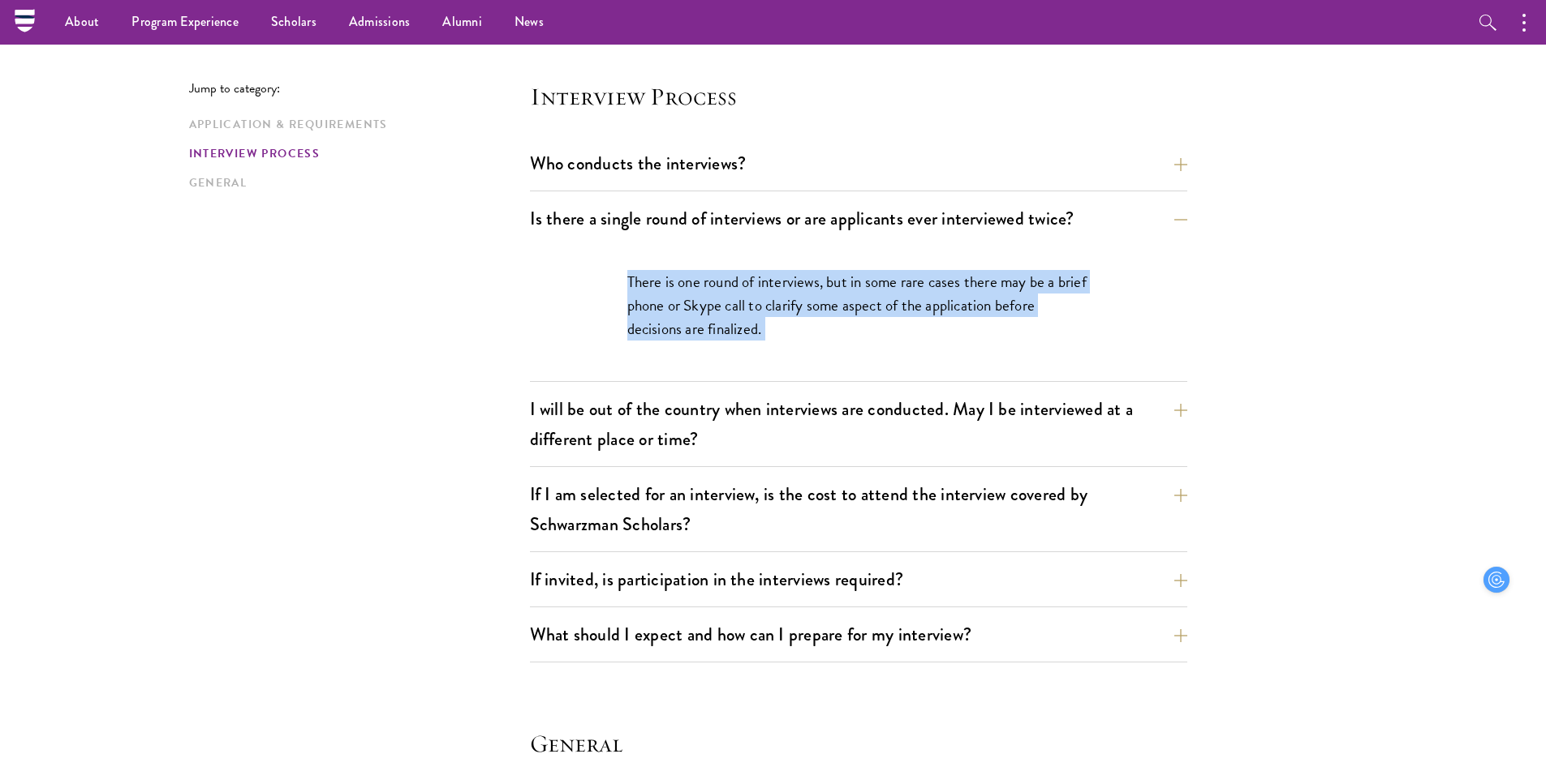
click at [791, 304] on p "There is one round of interviews, but in some rare cases there may be a brief p…" at bounding box center [858, 305] width 462 height 70
click at [799, 339] on p "There is one round of interviews, but in some rare cases there may be a brief p…" at bounding box center [858, 305] width 462 height 70
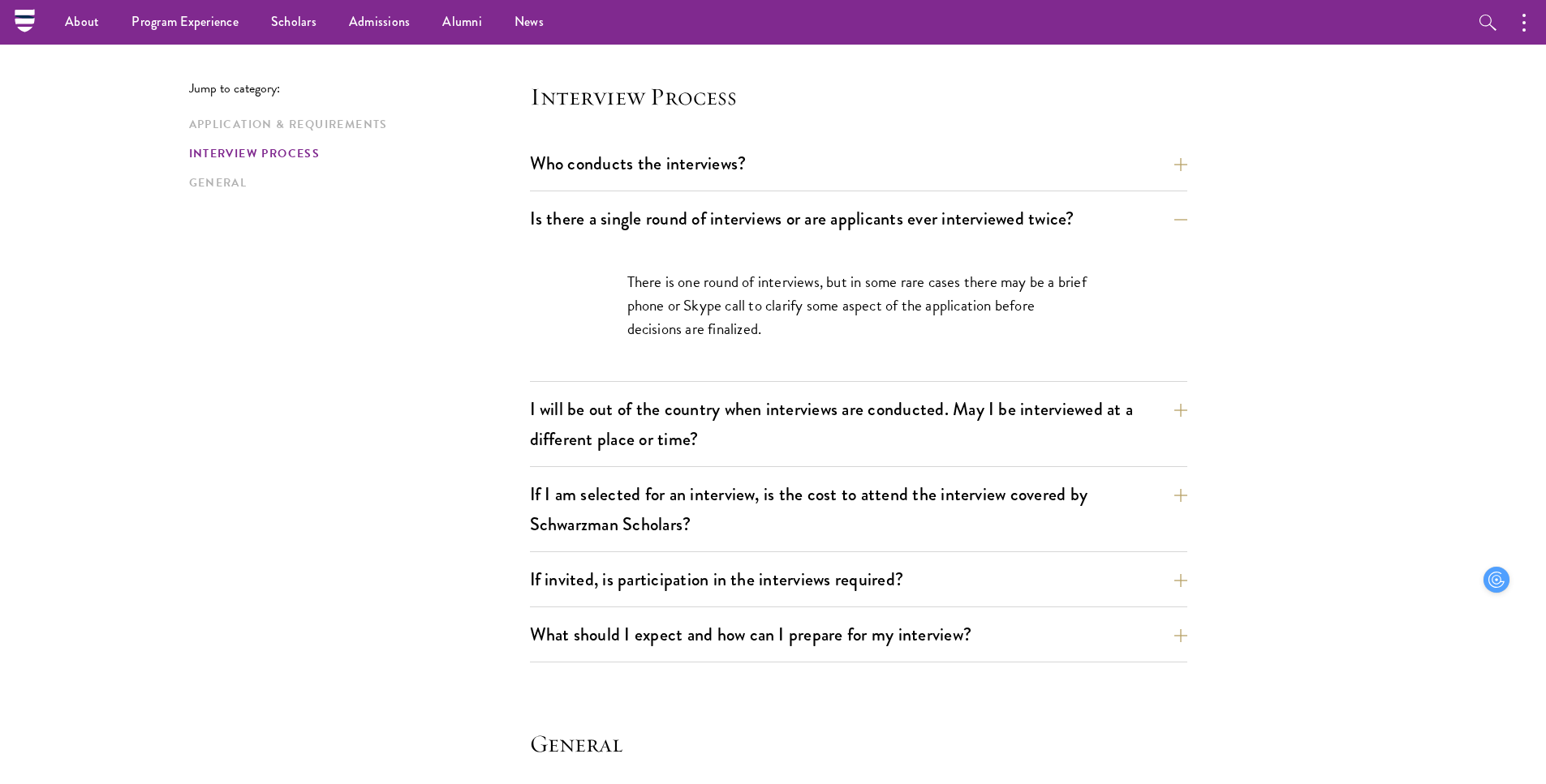
click at [799, 339] on p "There is one round of interviews, but in some rare cases there may be a brief p…" at bounding box center [858, 305] width 462 height 70
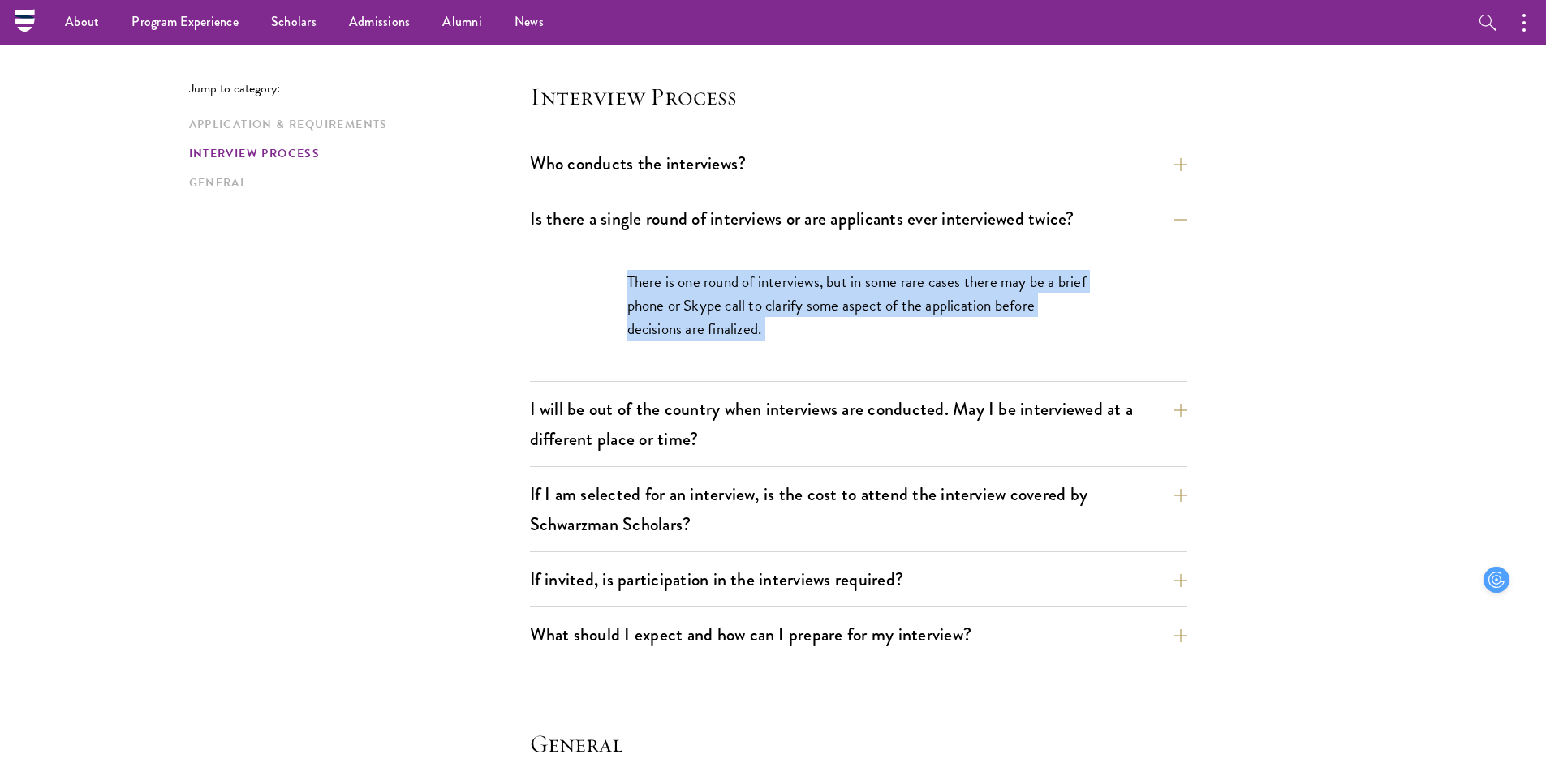
click at [799, 339] on p "There is one round of interviews, but in some rare cases there may be a brief p…" at bounding box center [858, 305] width 462 height 70
click at [784, 303] on p "There is one round of interviews, but in some rare cases there may be a brief p…" at bounding box center [858, 305] width 462 height 70
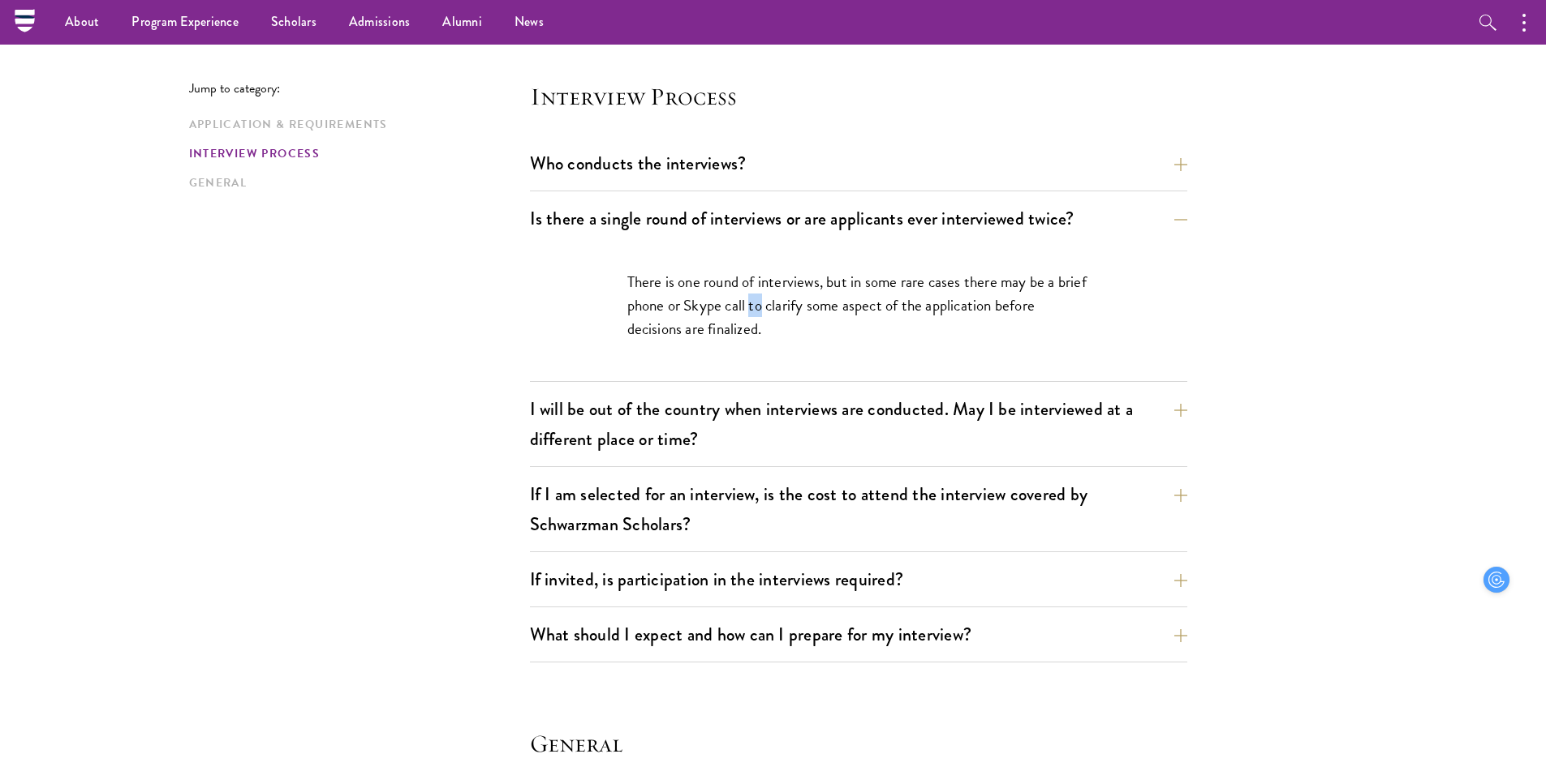
click at [784, 303] on p "There is one round of interviews, but in some rare cases there may be a brief p…" at bounding box center [858, 305] width 462 height 70
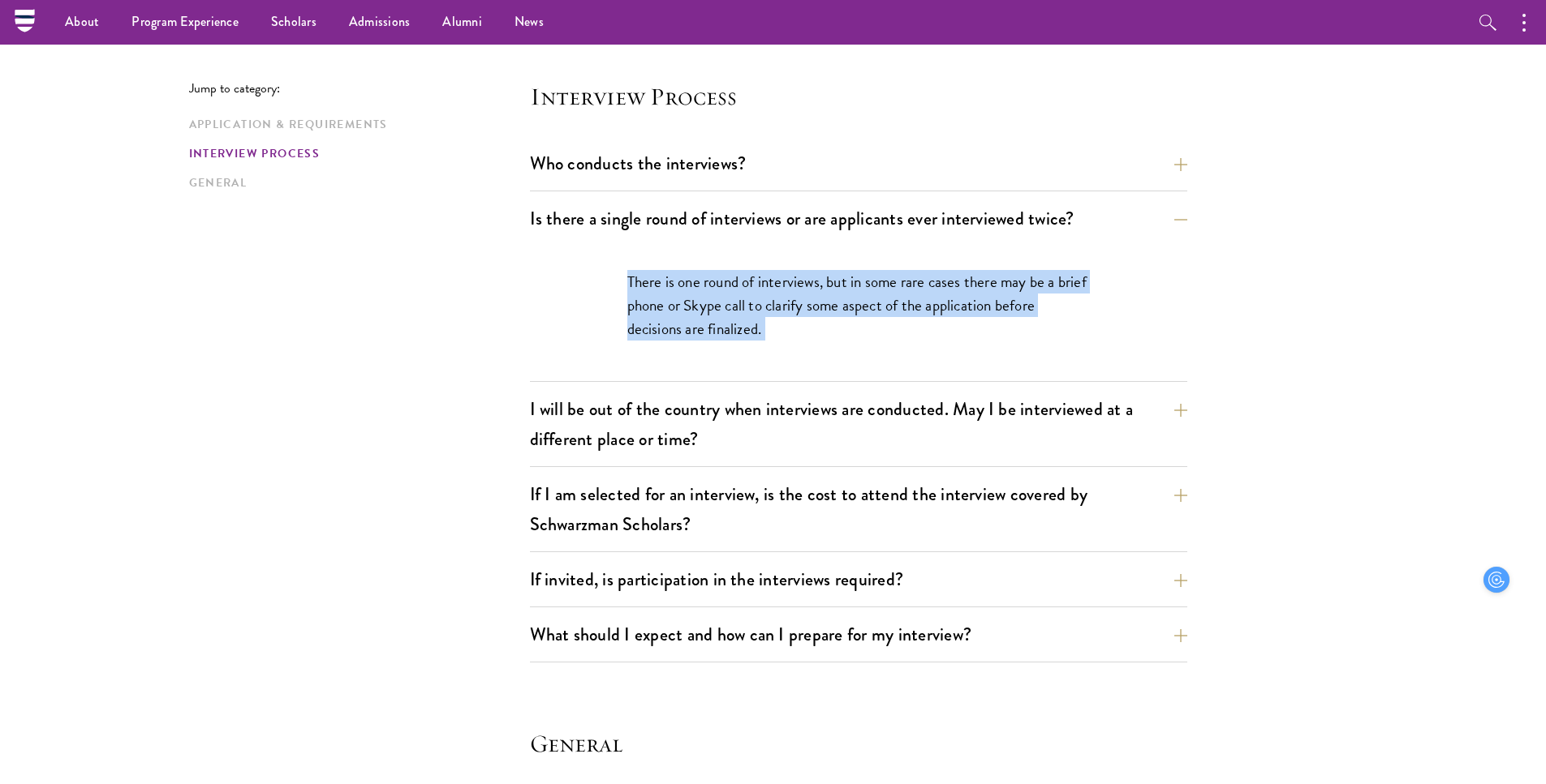
click at [784, 303] on p "There is one round of interviews, but in some rare cases there may be a brief p…" at bounding box center [858, 305] width 462 height 70
drag, startPoint x: 784, startPoint y: 303, endPoint x: 784, endPoint y: 319, distance: 16.0
click at [784, 319] on p "There is one round of interviews, but in some rare cases there may be a brief p…" at bounding box center [858, 305] width 462 height 70
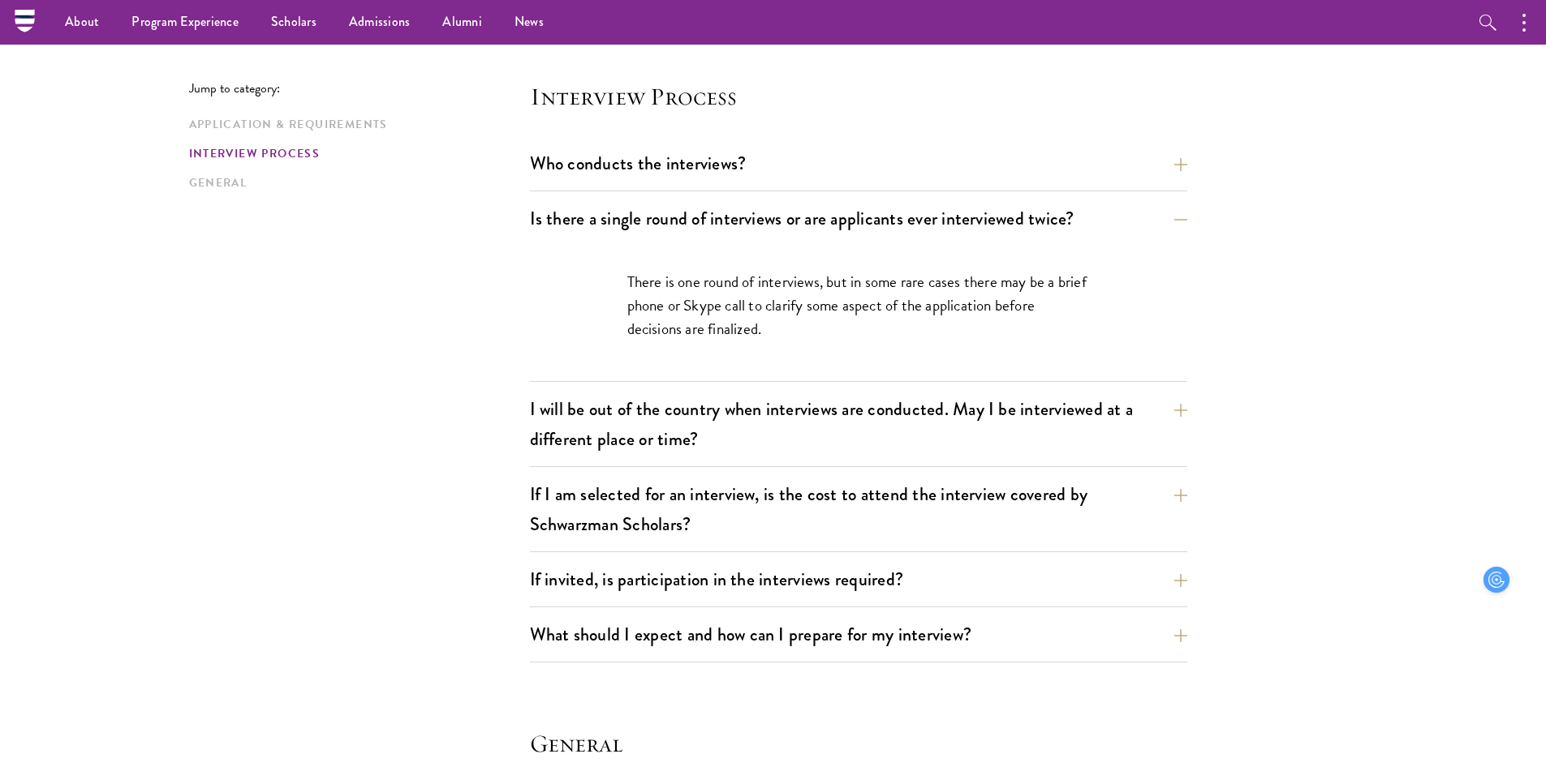
click at [784, 319] on p "There is one round of interviews, but in some rare cases there may be a brief p…" at bounding box center [858, 305] width 462 height 70
click at [780, 405] on button "I will be out of the country when interviews are conducted. May I be interviewe…" at bounding box center [871, 424] width 658 height 67
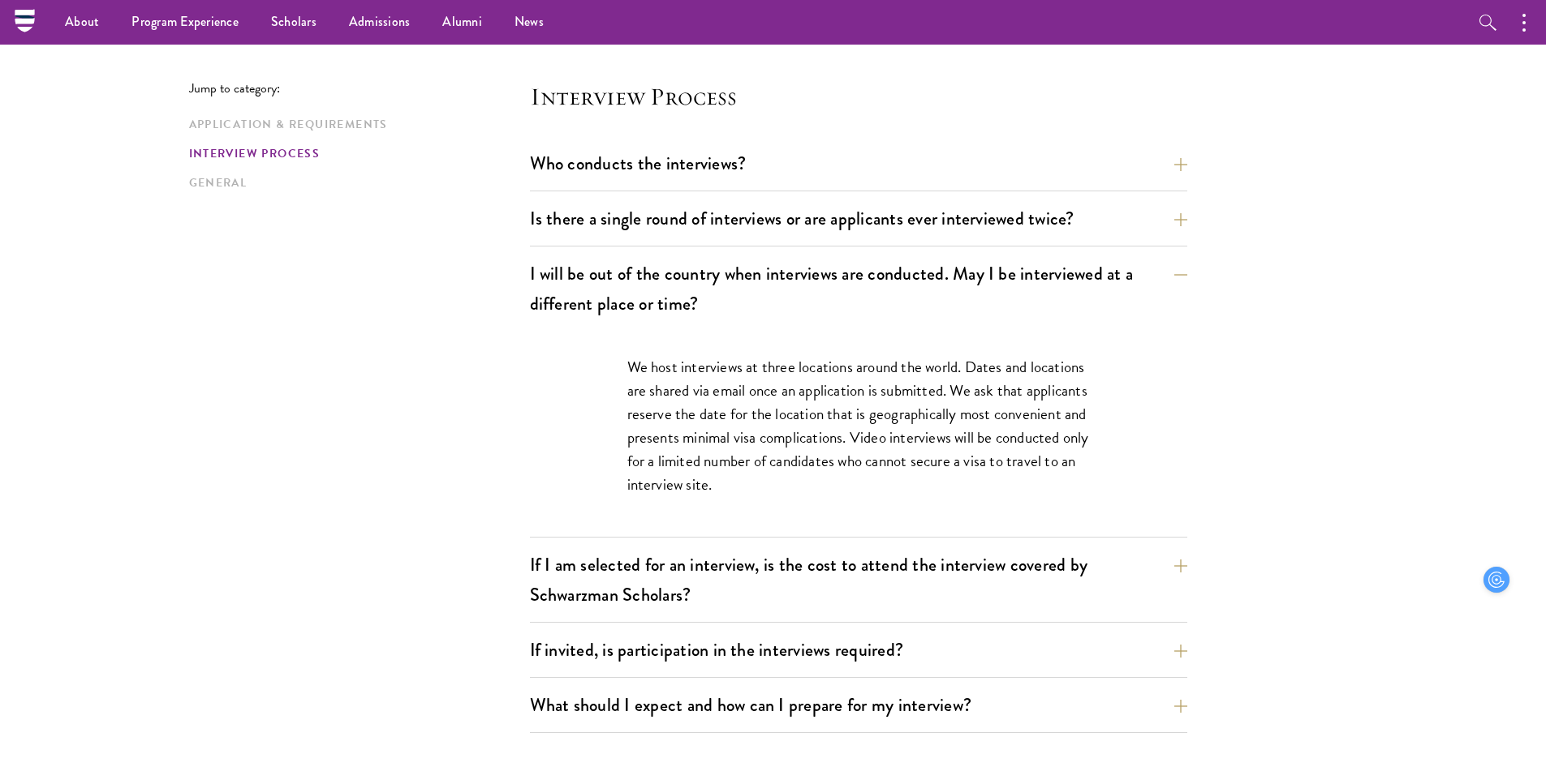
click at [748, 416] on p "We host interviews at three locations around the world. Dates and locations are…" at bounding box center [858, 426] width 462 height 141
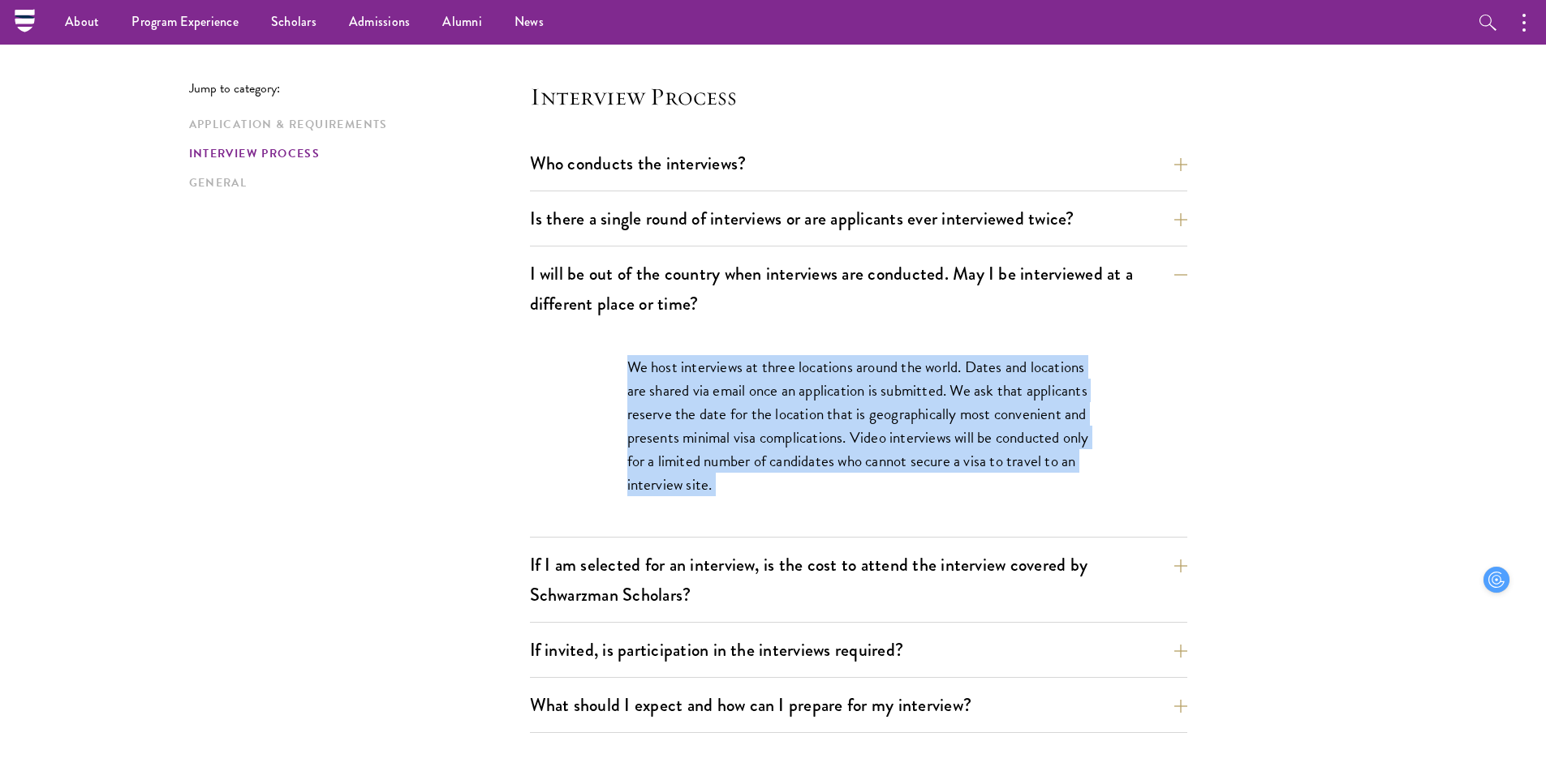
click at [748, 416] on p "We host interviews at three locations around the world. Dates and locations are…" at bounding box center [858, 426] width 462 height 141
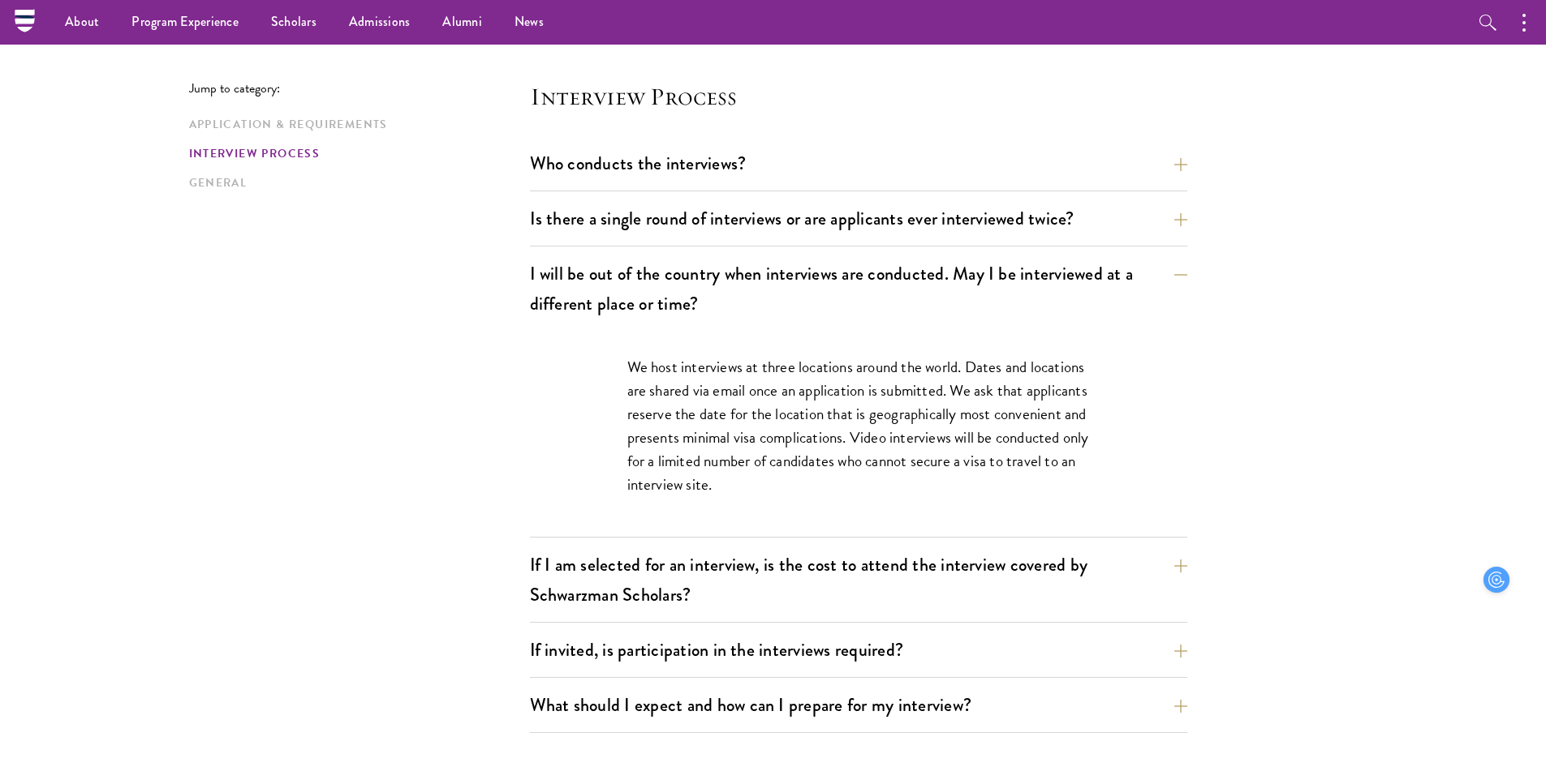
click at [777, 472] on p "We host interviews at three locations around the world. Dates and locations are…" at bounding box center [858, 426] width 462 height 141
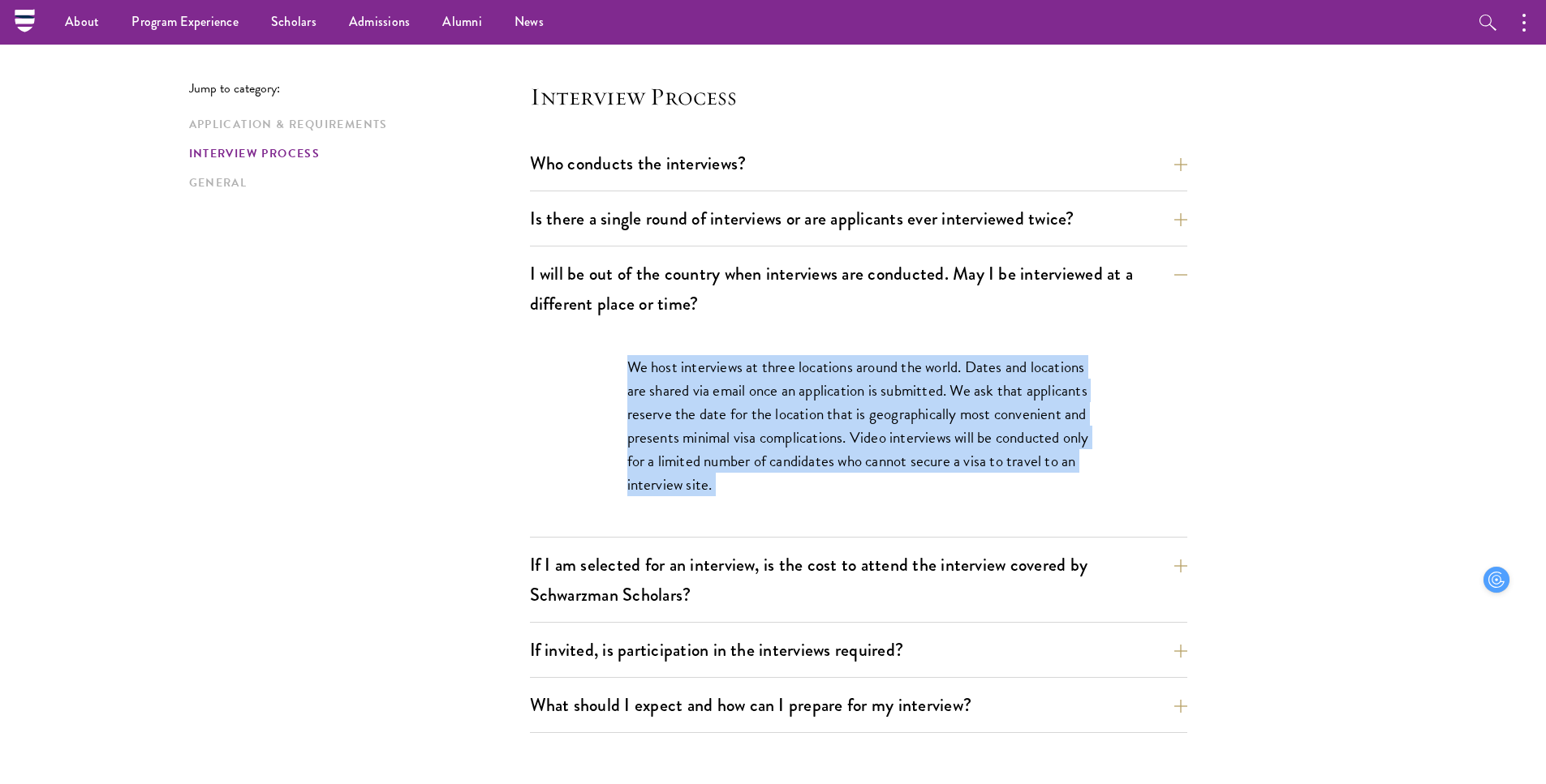
click at [777, 472] on p "We host interviews at three locations around the world. Dates and locations are…" at bounding box center [858, 426] width 462 height 141
click at [766, 388] on p "We host interviews at three locations around the world. Dates and locations are…" at bounding box center [858, 426] width 462 height 141
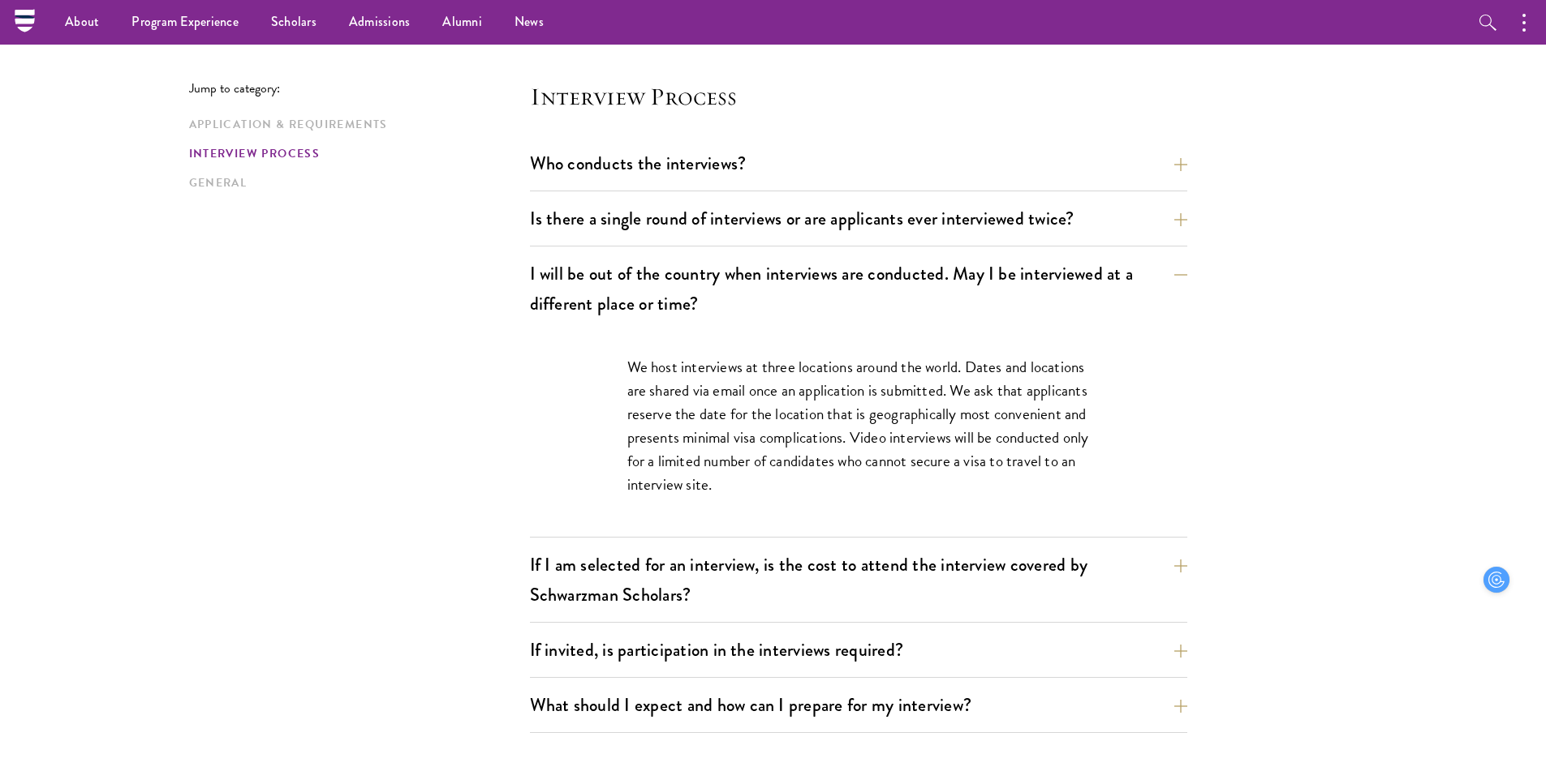
click at [766, 388] on p "We host interviews at three locations around the world. Dates and locations are…" at bounding box center [858, 426] width 462 height 141
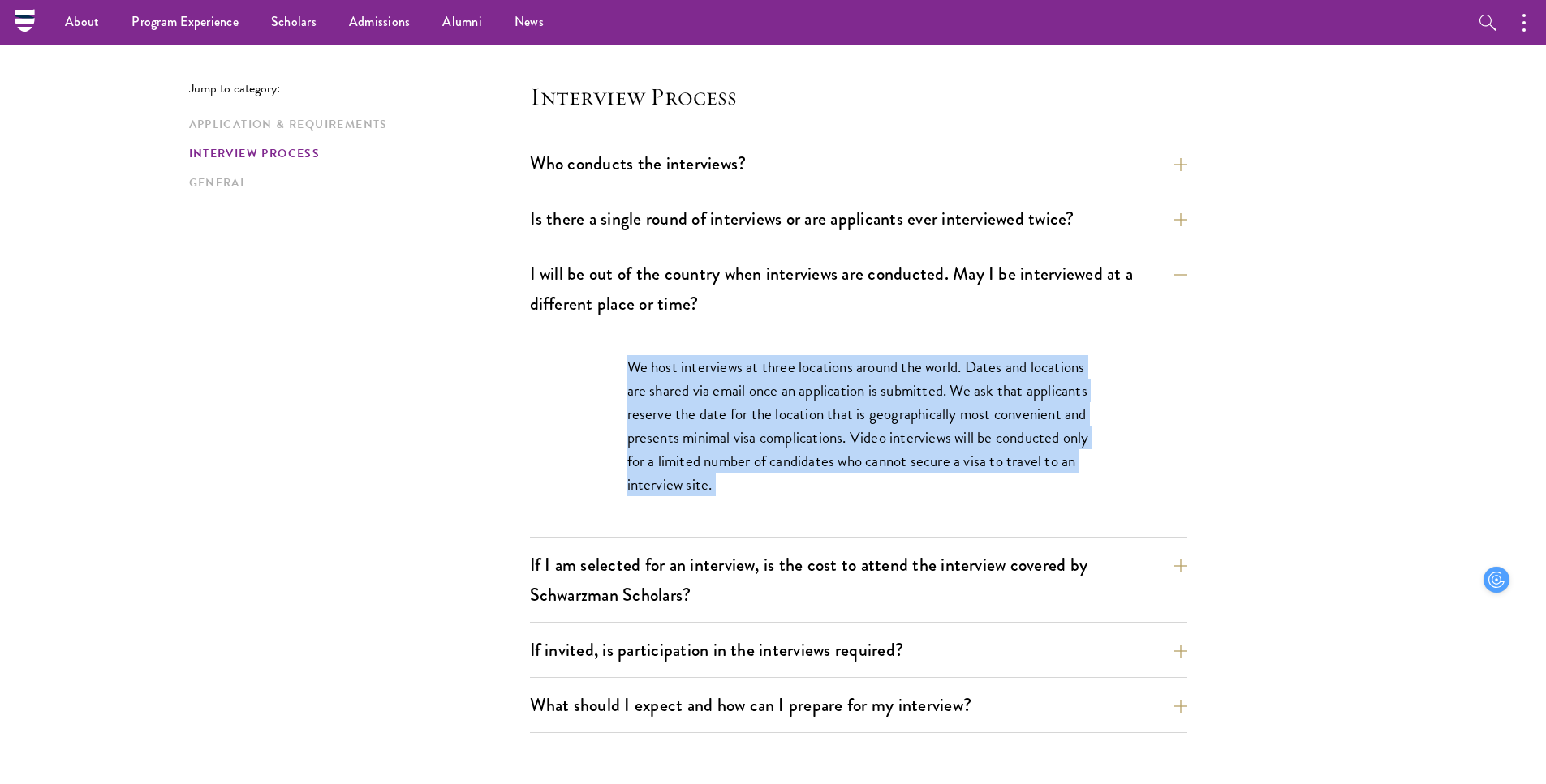
click at [775, 447] on p "We host interviews at three locations around the world. Dates and locations are…" at bounding box center [858, 426] width 462 height 141
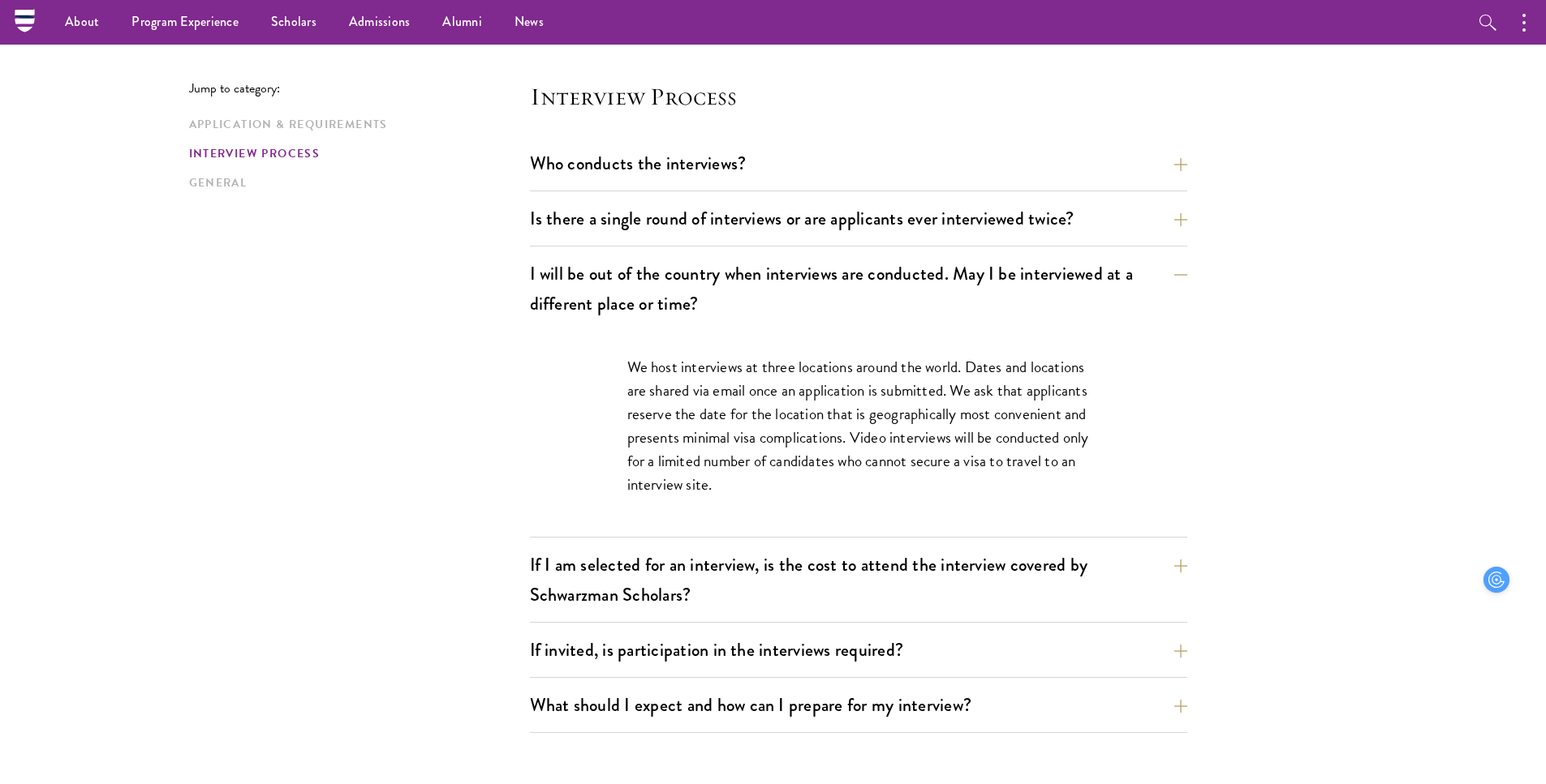
click at [775, 447] on p "We host interviews at three locations around the world. Dates and locations are…" at bounding box center [858, 426] width 462 height 141
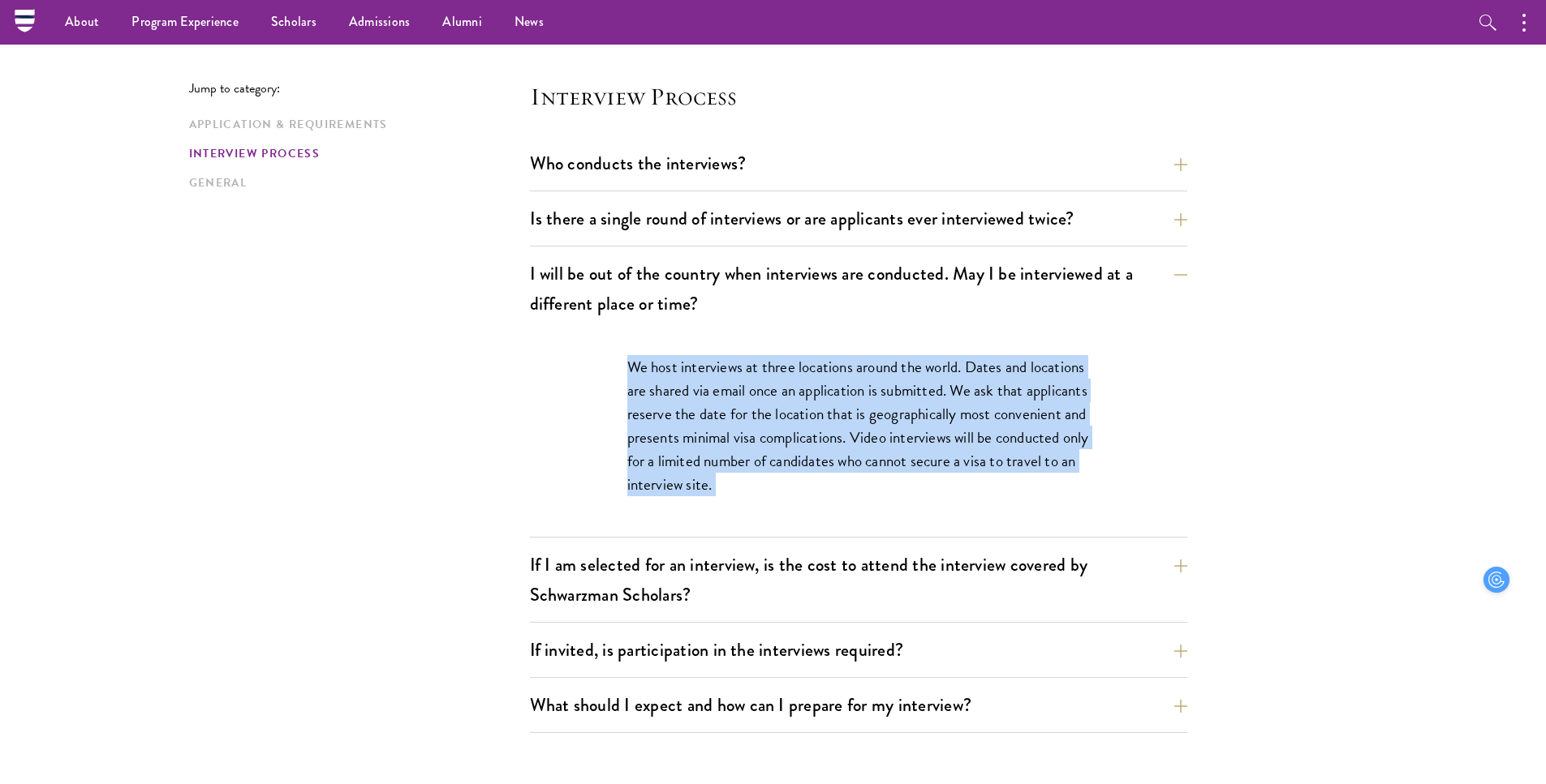
click at [769, 382] on p "We host interviews at three locations around the world. Dates and locations are…" at bounding box center [858, 426] width 462 height 141
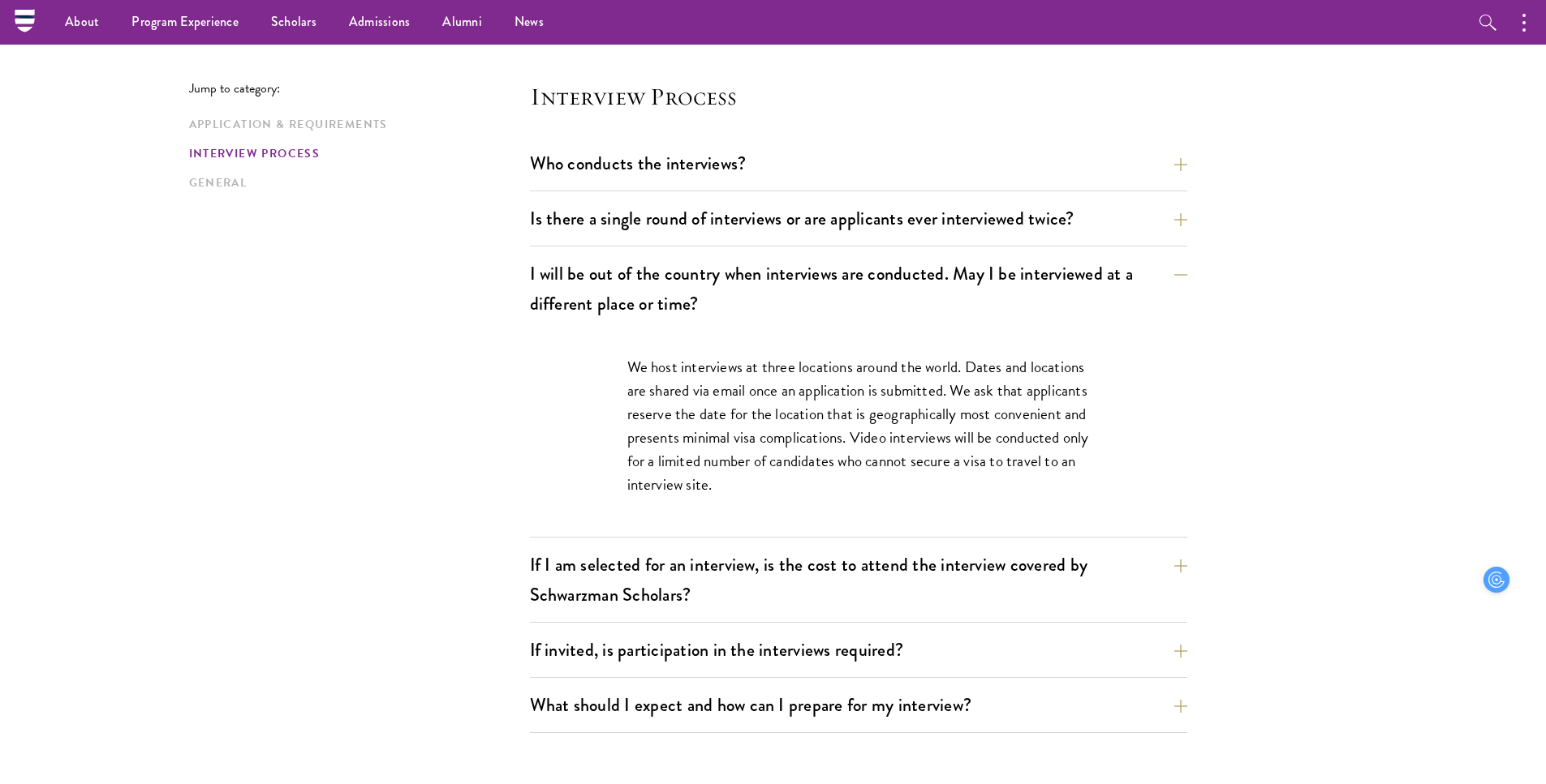
click at [769, 382] on p "We host interviews at three locations around the world. Dates and locations are…" at bounding box center [858, 426] width 462 height 141
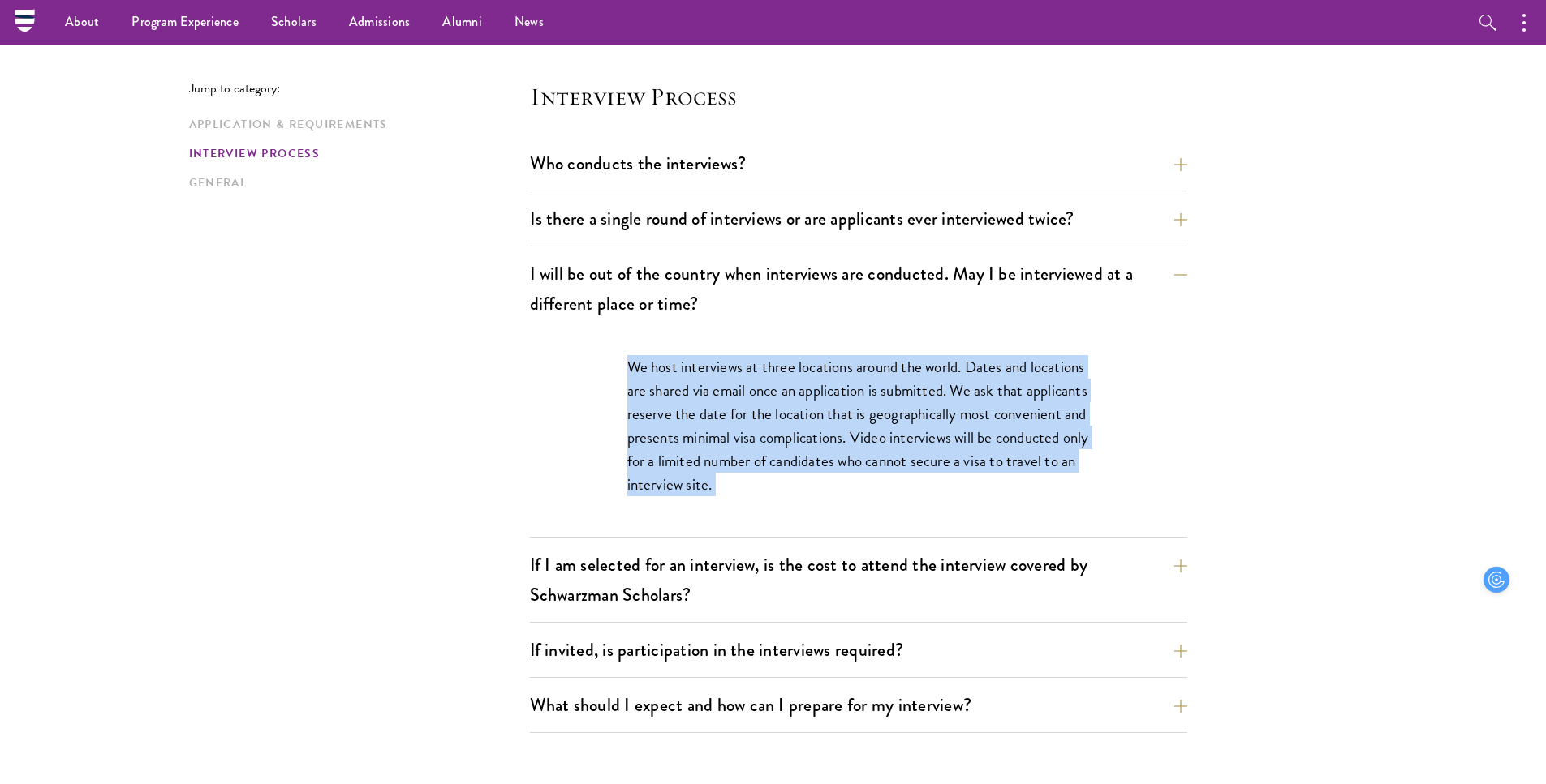
click at [769, 440] on p "We host interviews at three locations around the world. Dates and locations are…" at bounding box center [858, 426] width 462 height 141
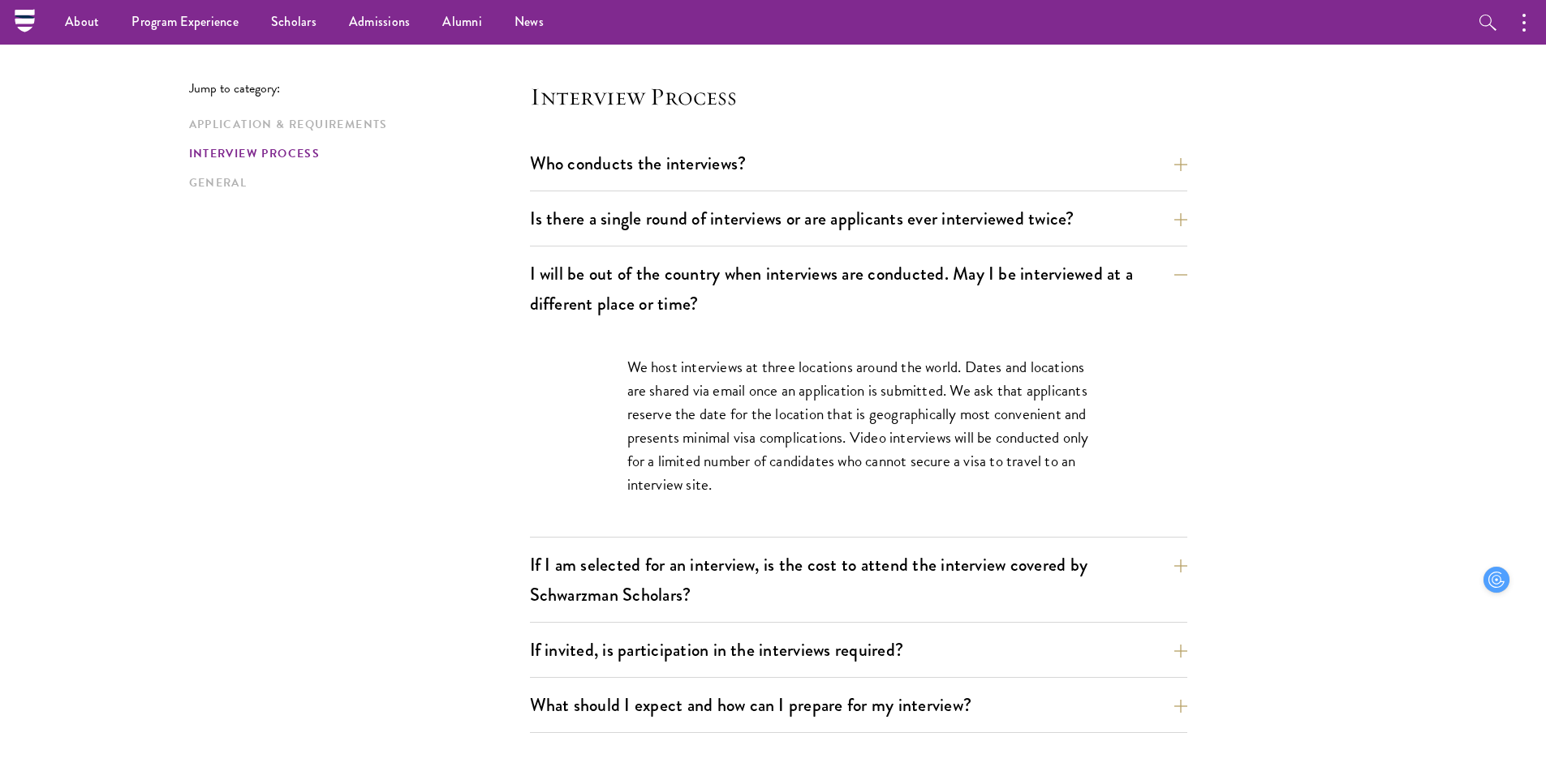
click at [769, 440] on p "We host interviews at three locations around the world. Dates and locations are…" at bounding box center [858, 426] width 462 height 141
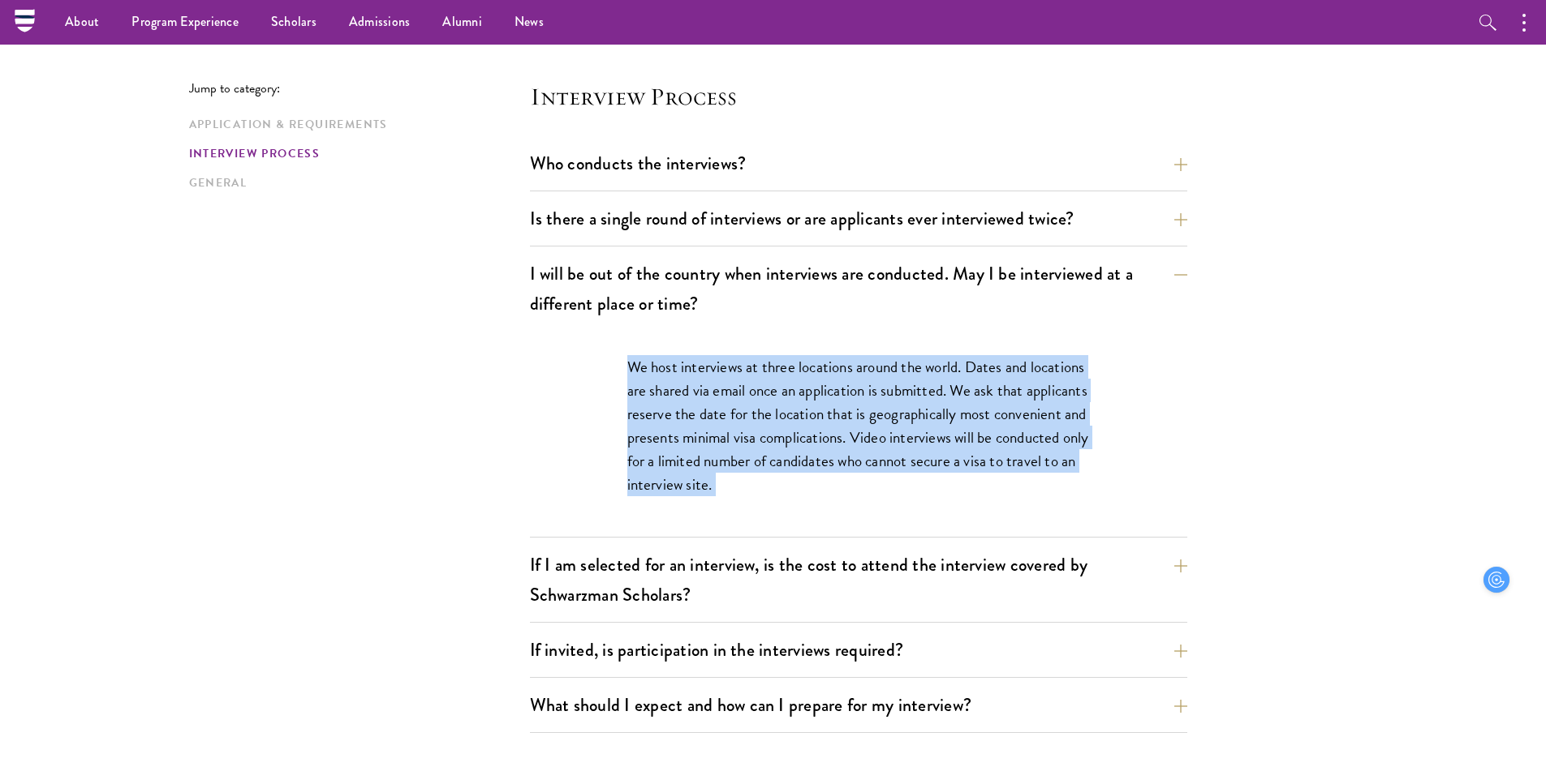
click at [769, 460] on p "We host interviews at three locations around the world. Dates and locations are…" at bounding box center [858, 426] width 462 height 141
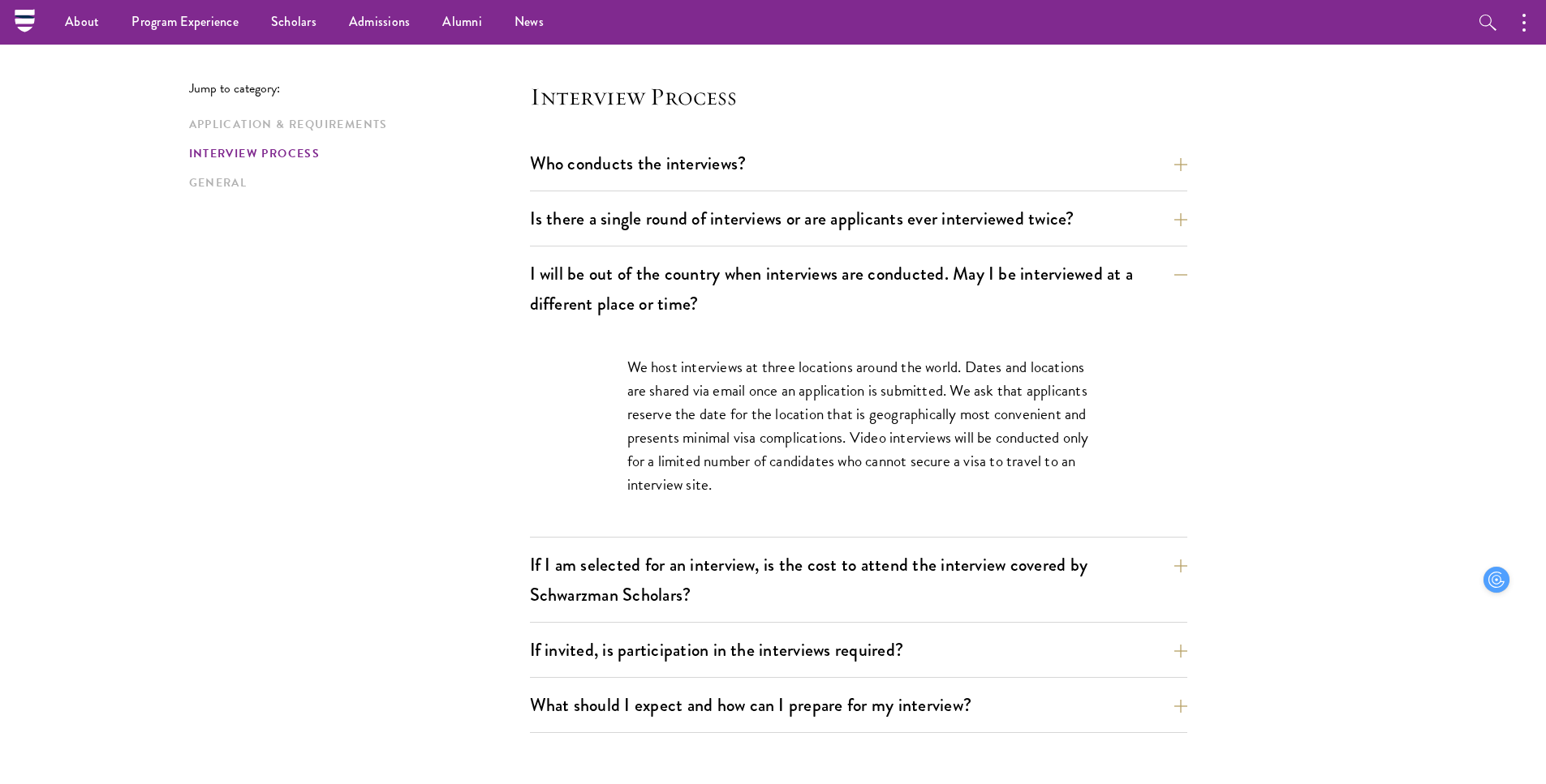
click at [769, 460] on p "We host interviews at three locations around the world. Dates and locations are…" at bounding box center [858, 426] width 462 height 141
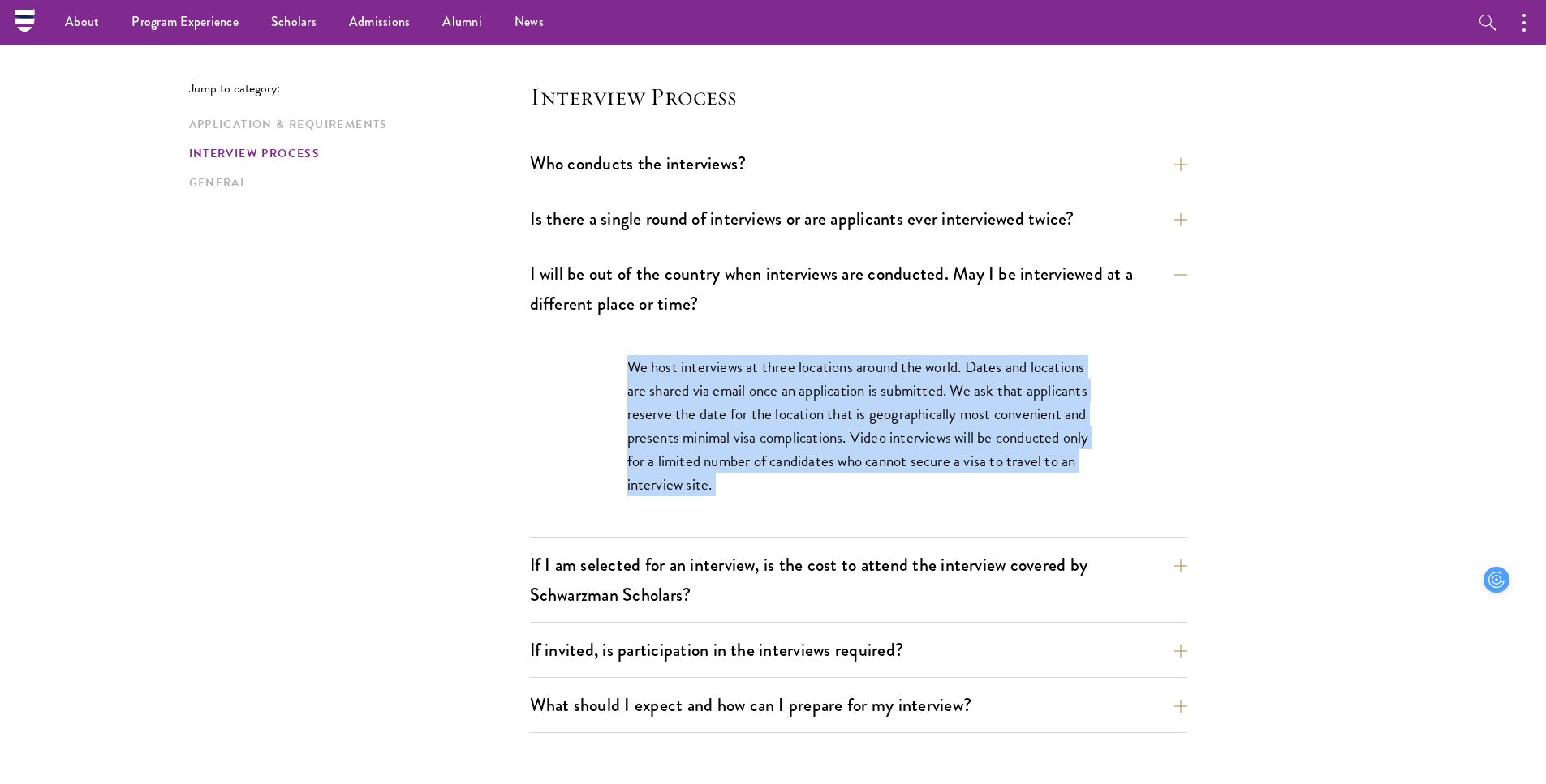
click at [767, 477] on p "We host interviews at three locations around the world. Dates and locations are…" at bounding box center [858, 426] width 462 height 141
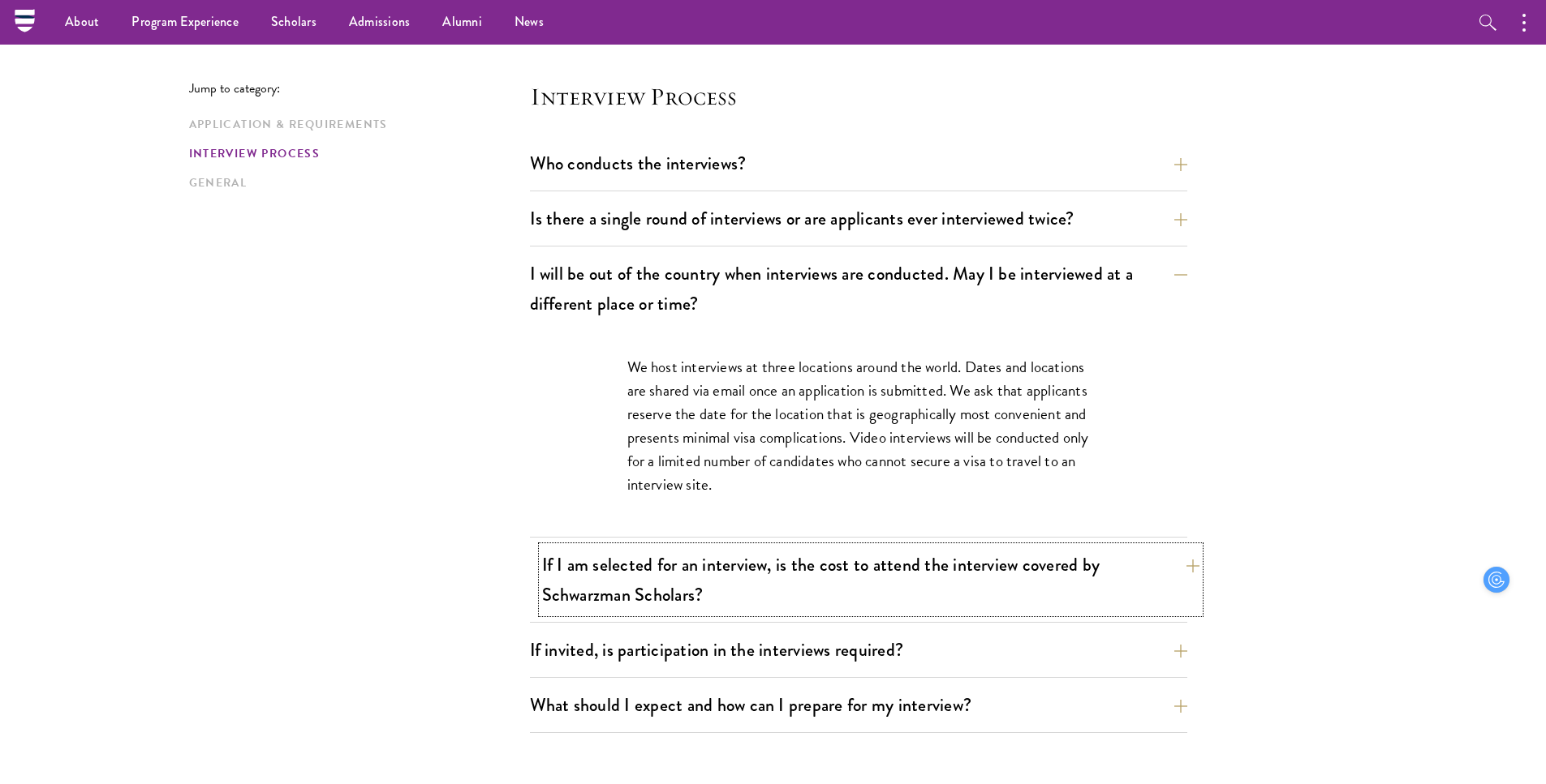
click at [754, 560] on button "If I am selected for an interview, is the cost to attend the interview covered …" at bounding box center [871, 580] width 658 height 67
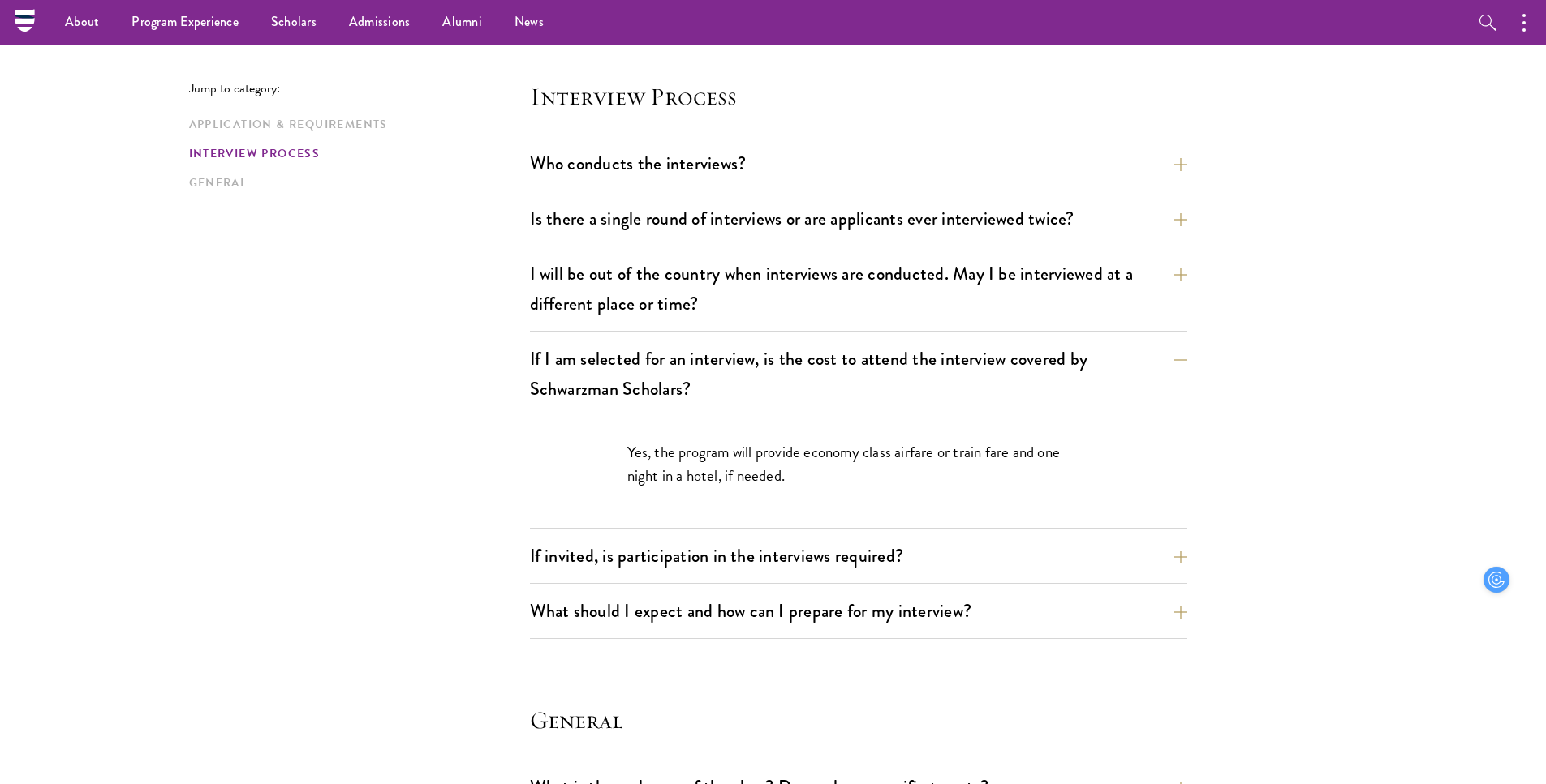
click at [735, 484] on p "Yes, the program will provide economy class airfare or train fare and one night…" at bounding box center [858, 464] width 462 height 47
click at [735, 479] on p "Yes, the program will provide economy class airfare or train fare and one night…" at bounding box center [858, 464] width 462 height 47
click at [738, 554] on button "If invited, is participation in the interviews required?" at bounding box center [871, 555] width 658 height 37
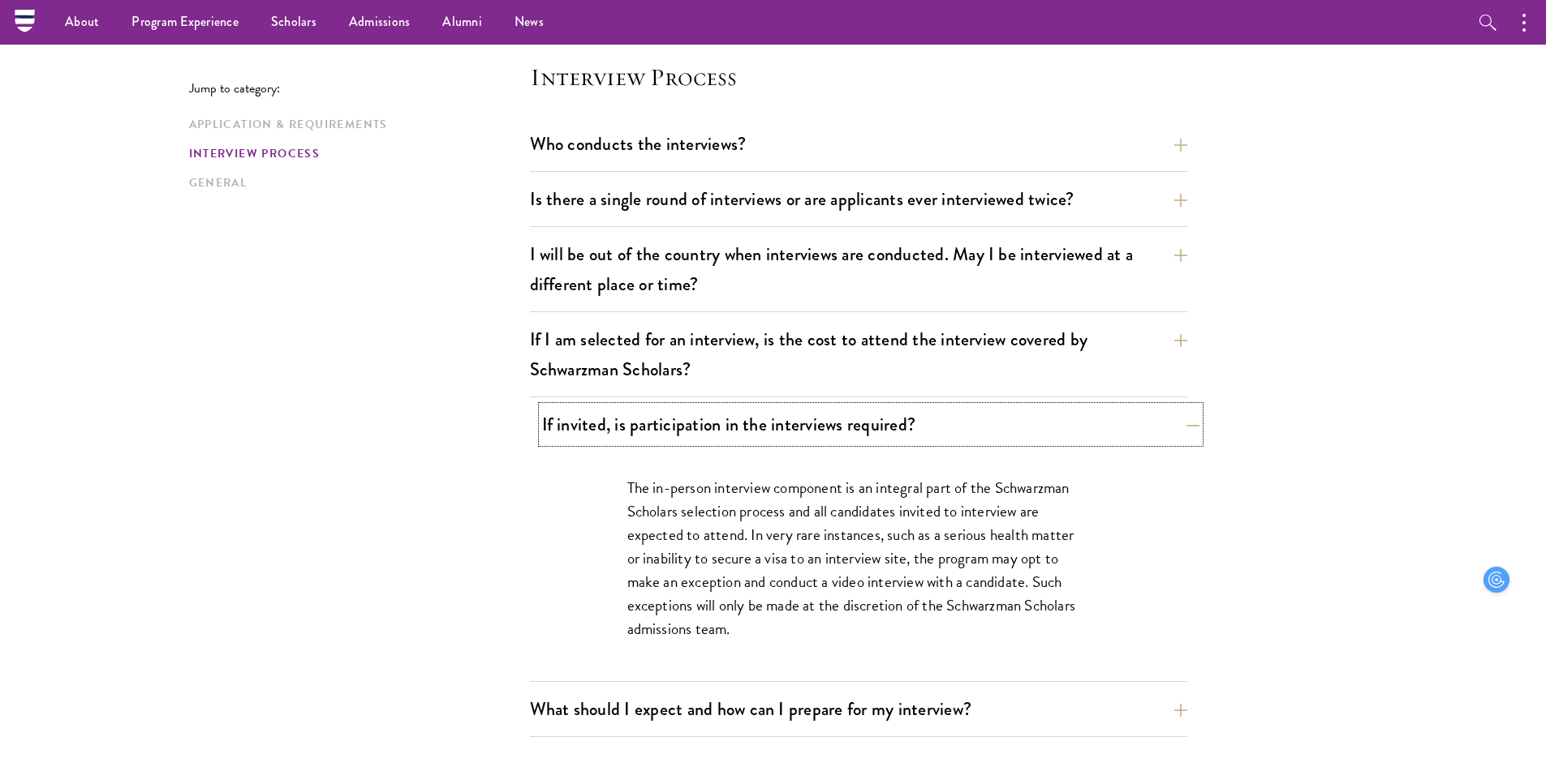
scroll to position [1836, 0]
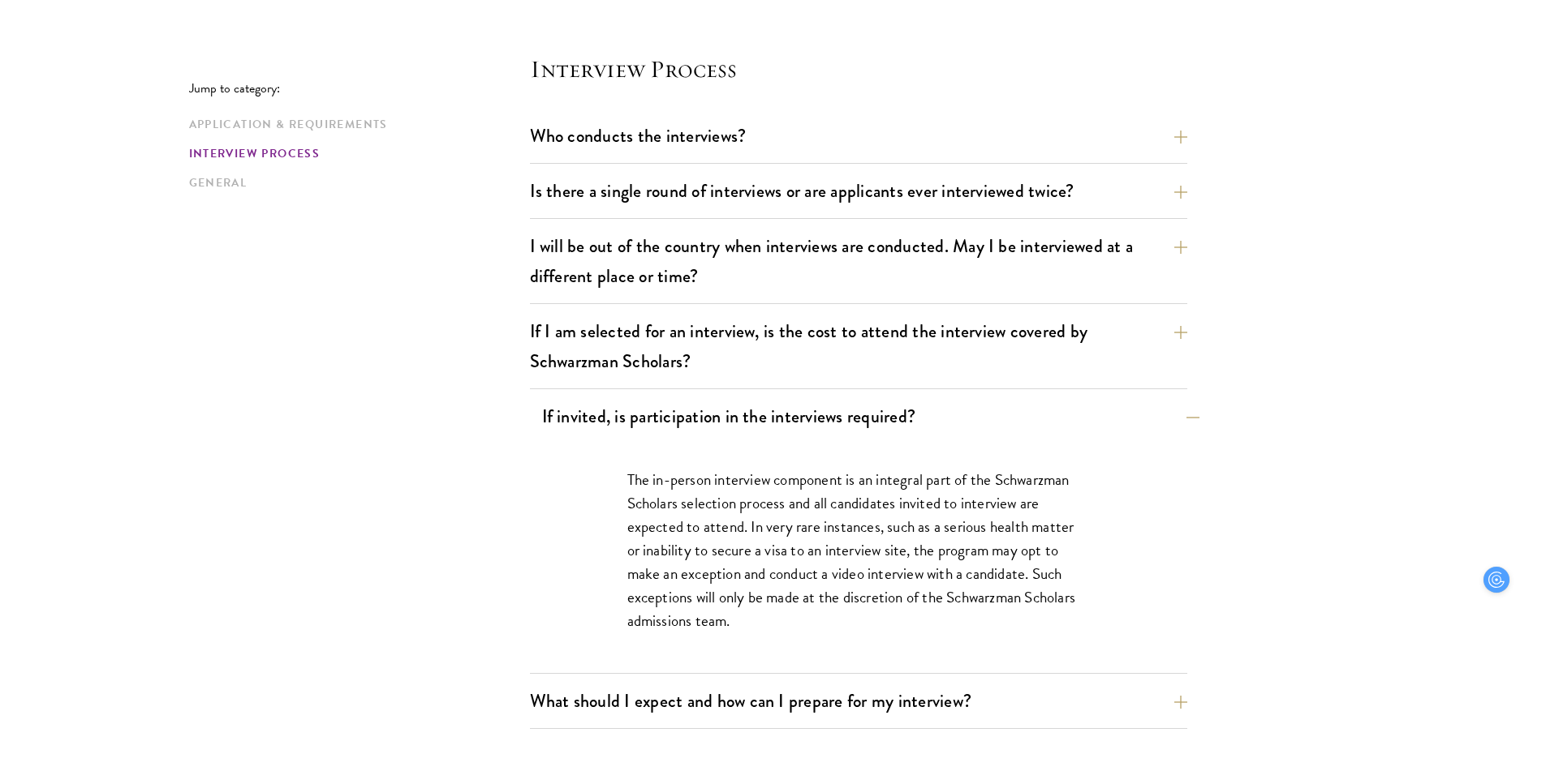
click at [738, 554] on p "The in-person interview component is an integral part of the Schwarzman Scholar…" at bounding box center [858, 550] width 462 height 165
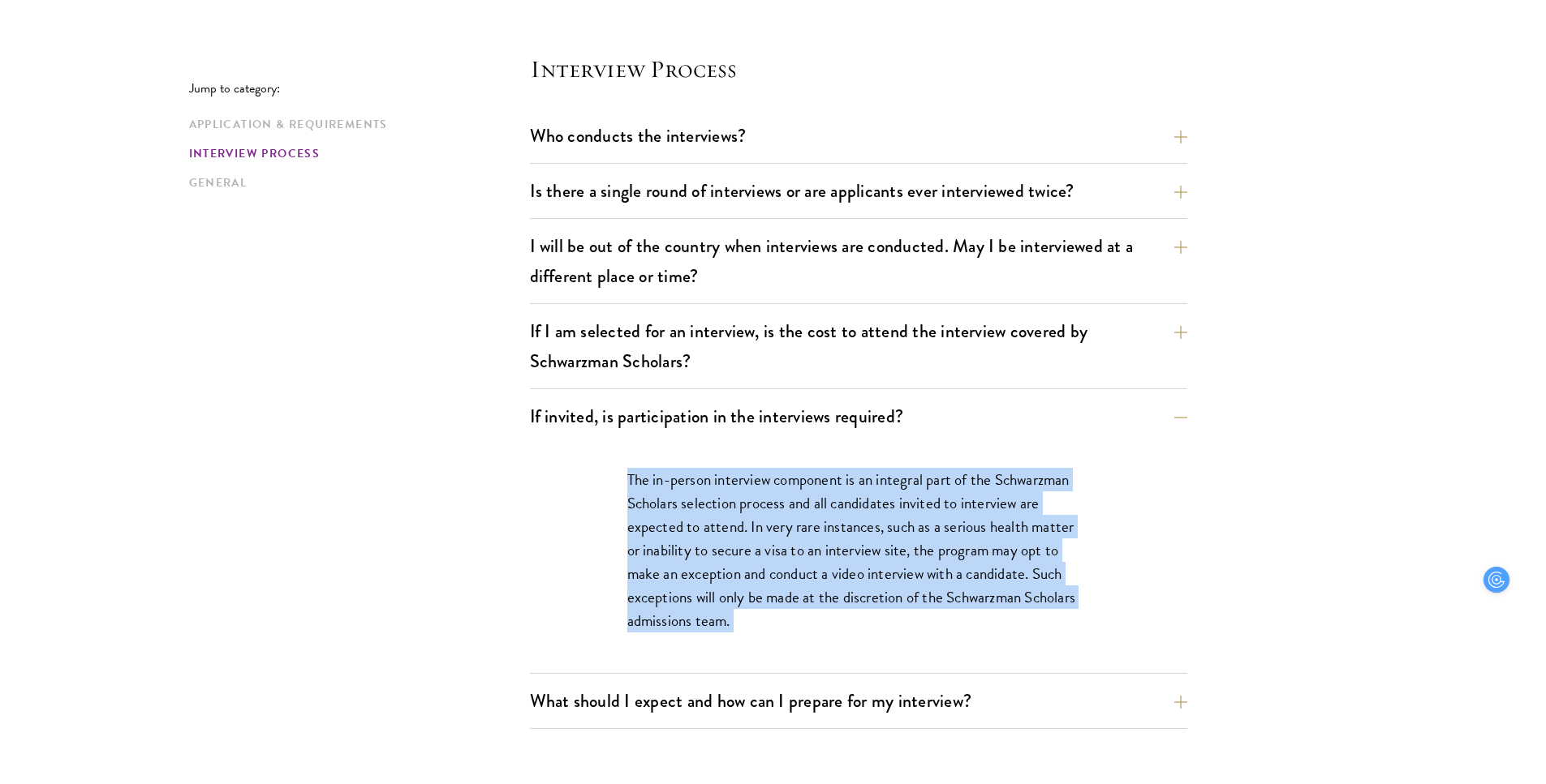
click at [735, 654] on div "The in-person interview component is an integral part of the Schwarzman Scholar…" at bounding box center [858, 558] width 560 height 230
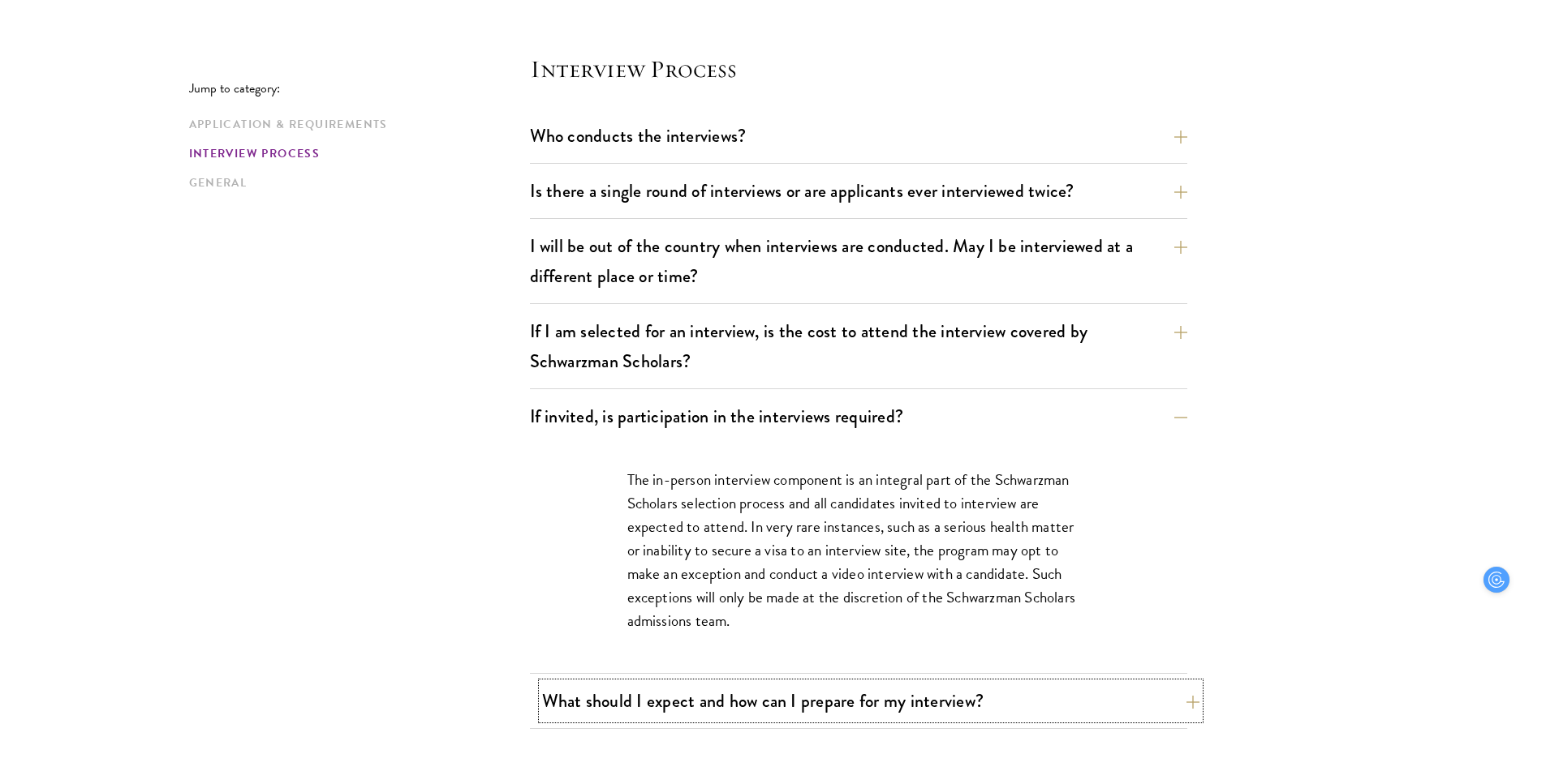
click at [727, 687] on button "What should I expect and how can I prepare for my interview?" at bounding box center [871, 701] width 658 height 37
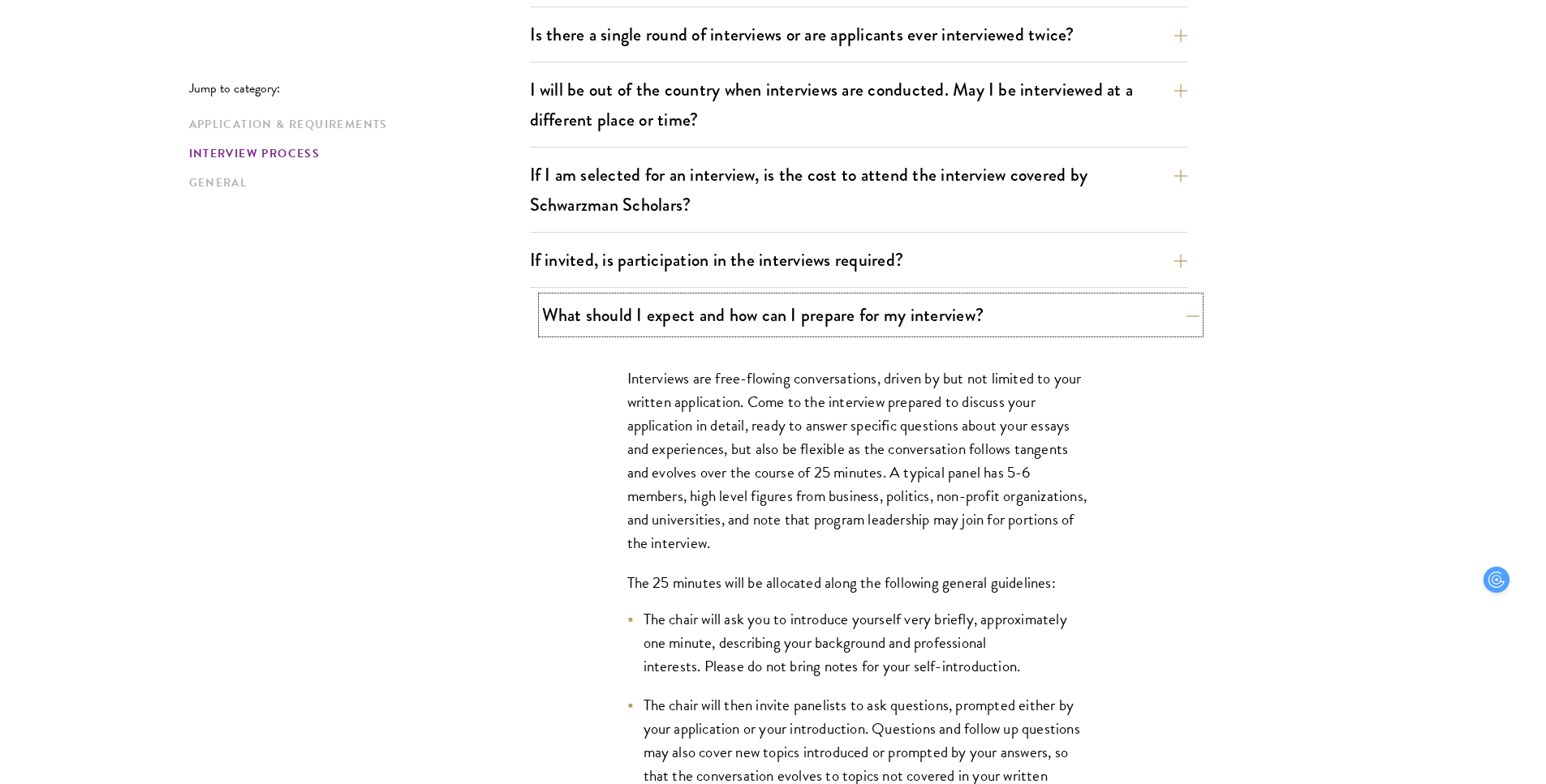
scroll to position [1997, 0]
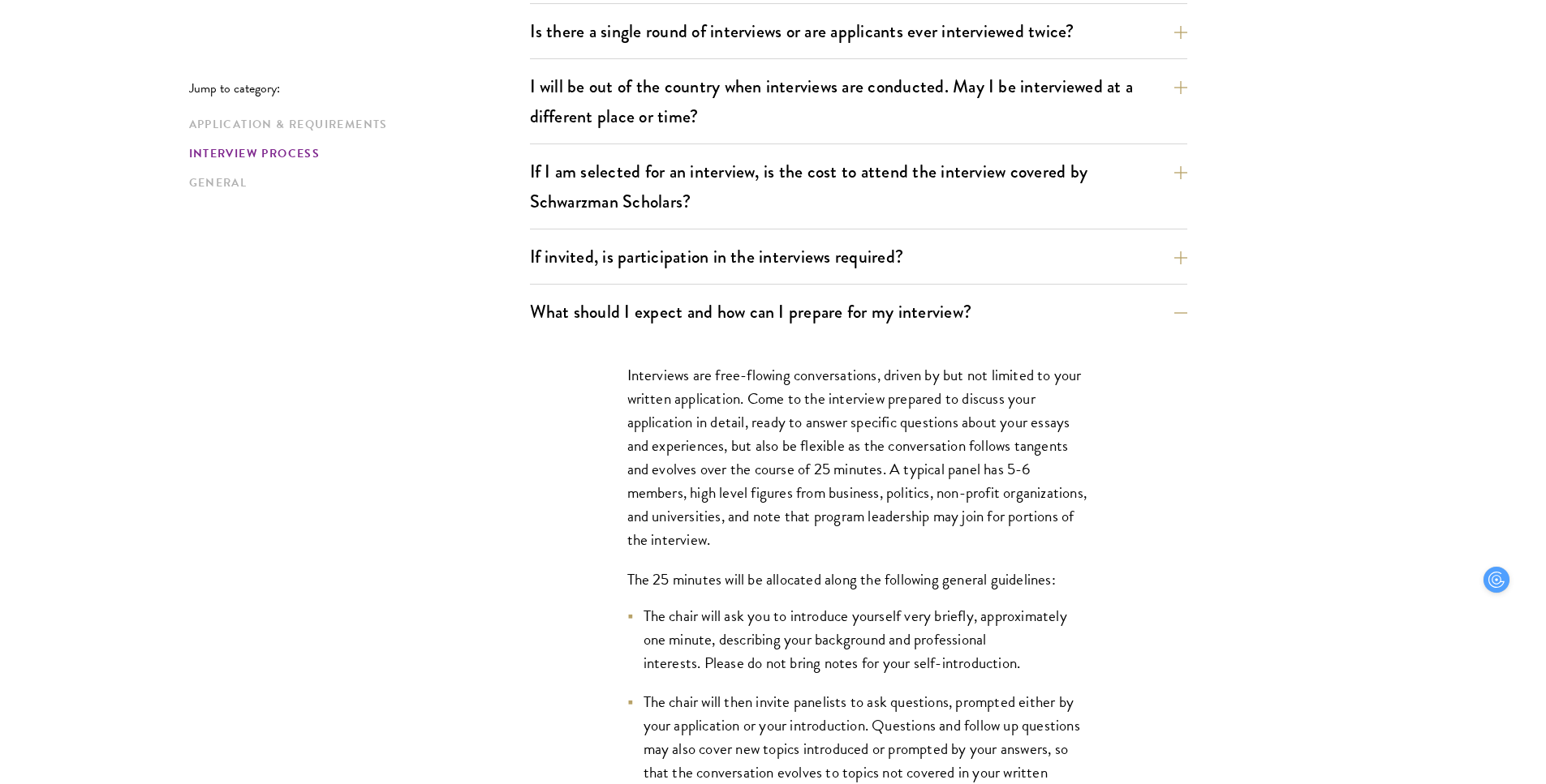
click at [705, 457] on p "Interviews are free-flowing conversations, driven by but not limited to your wr…" at bounding box center [858, 458] width 462 height 189
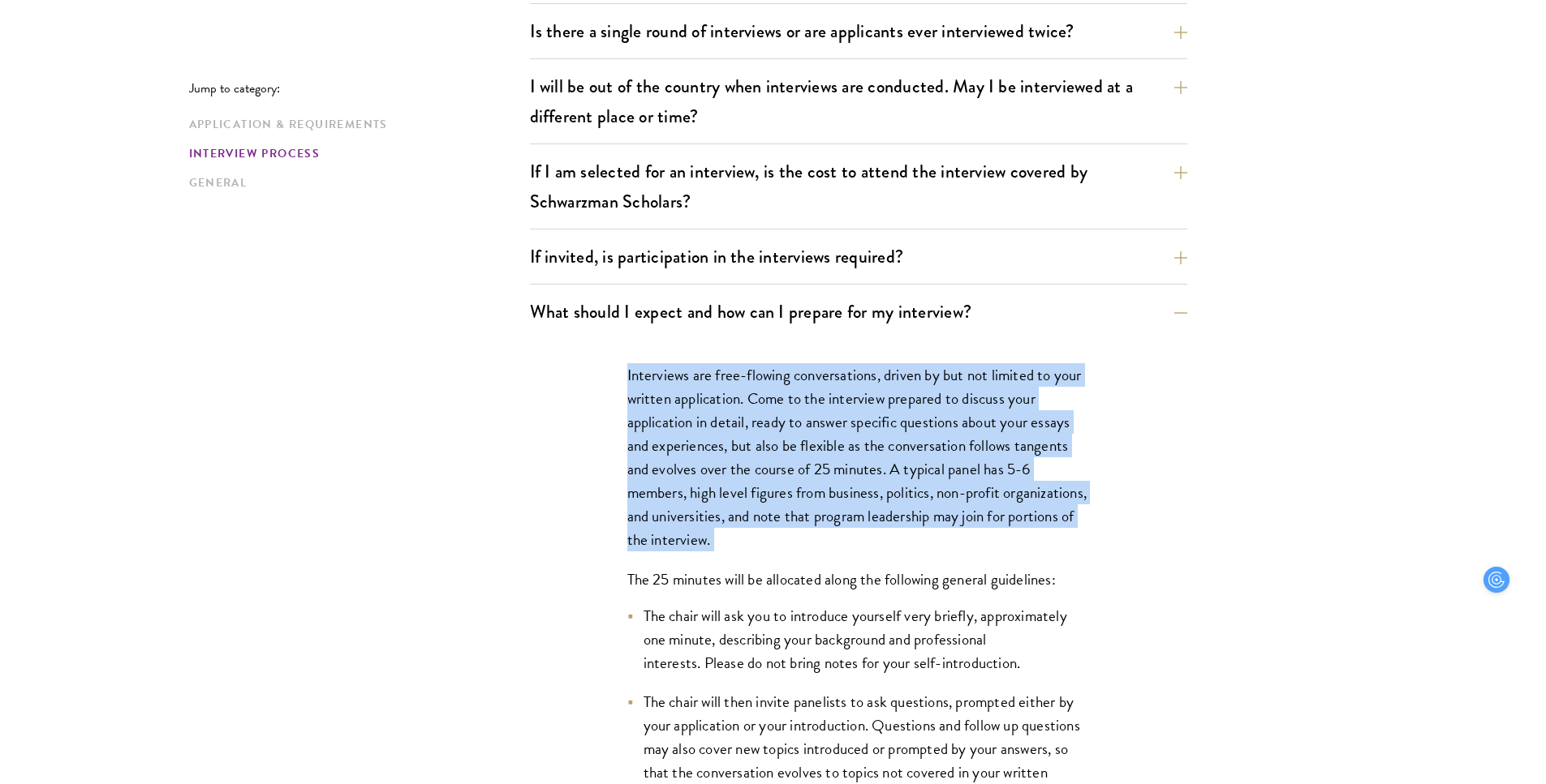
click at [720, 543] on p "Interviews are free-flowing conversations, driven by but not limited to your wr…" at bounding box center [858, 458] width 462 height 189
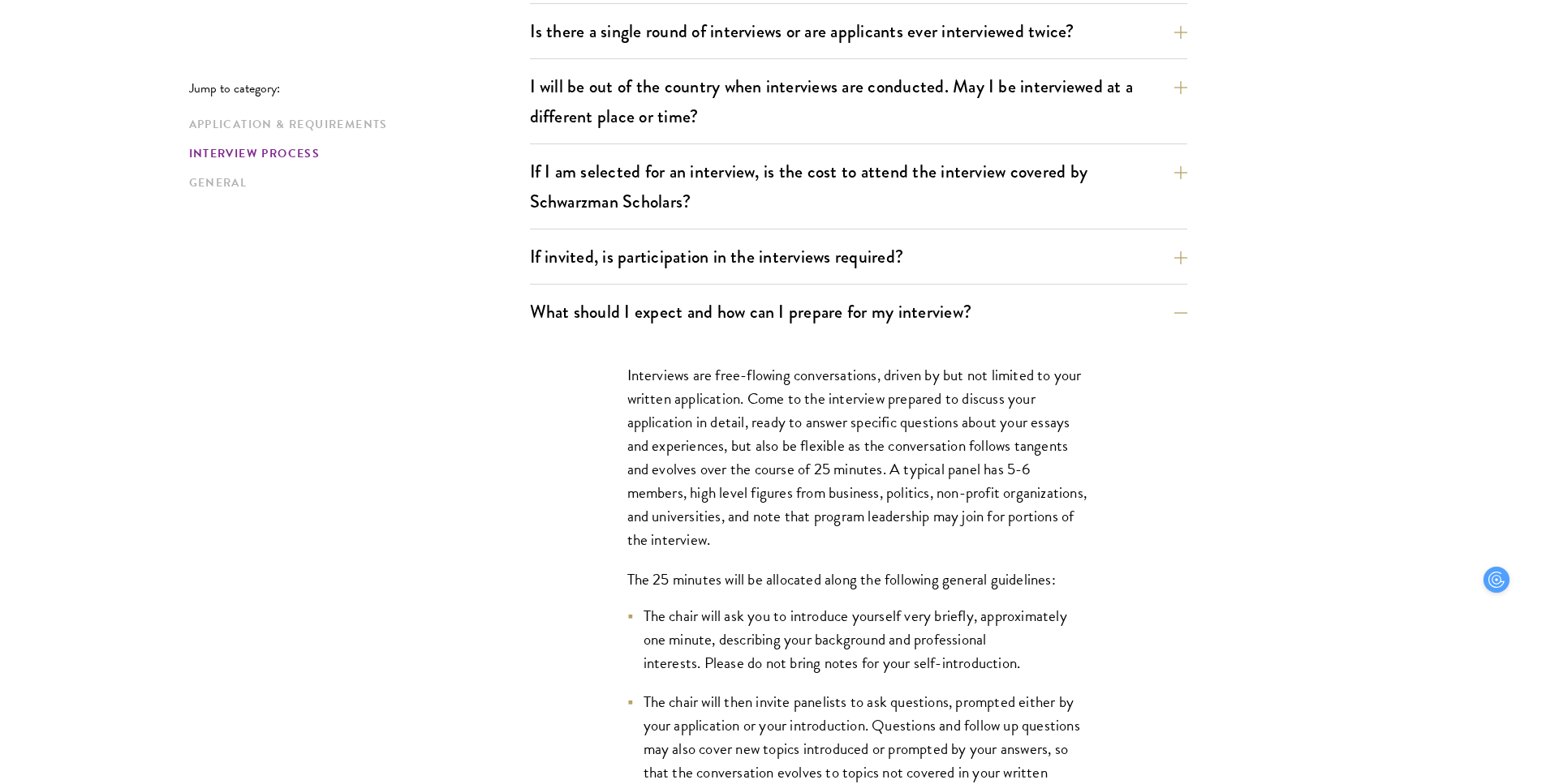
click at [720, 543] on p "Interviews are free-flowing conversations, driven by but not limited to your wr…" at bounding box center [858, 458] width 462 height 189
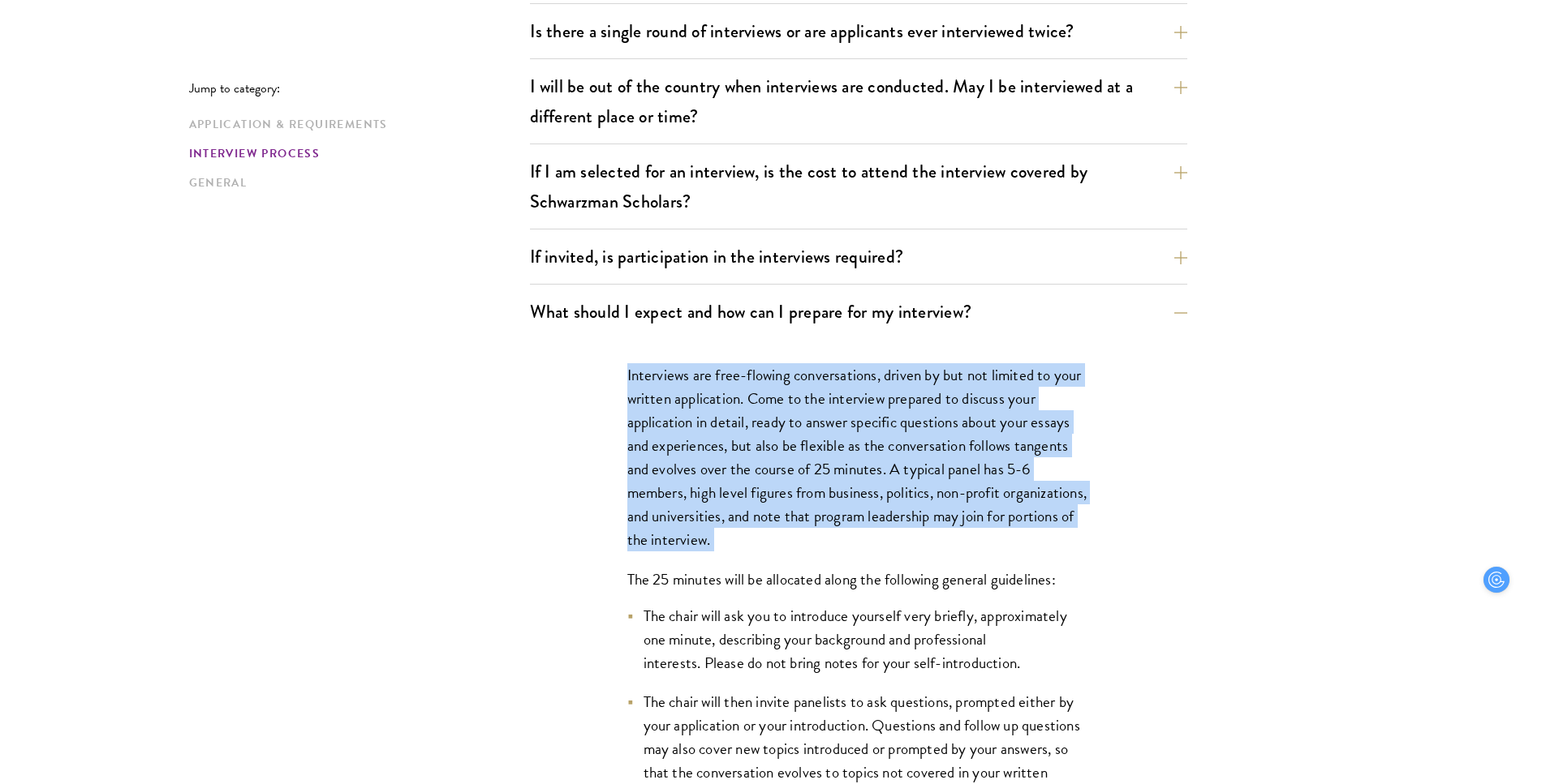
click at [703, 443] on p "Interviews are free-flowing conversations, driven by but not limited to your wr…" at bounding box center [858, 458] width 462 height 189
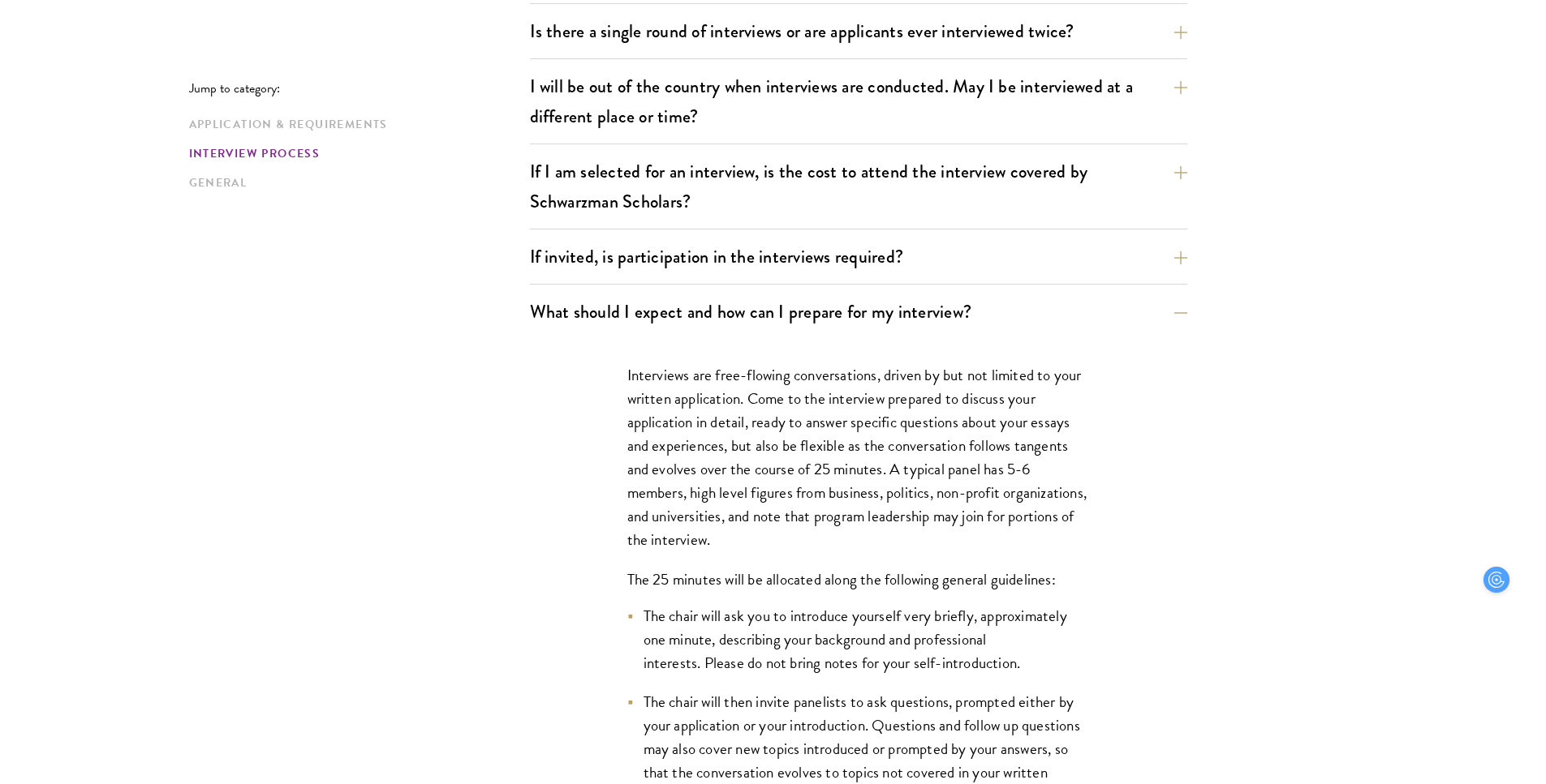
click at [703, 443] on p "Interviews are free-flowing conversations, driven by but not limited to your wr…" at bounding box center [858, 458] width 462 height 189
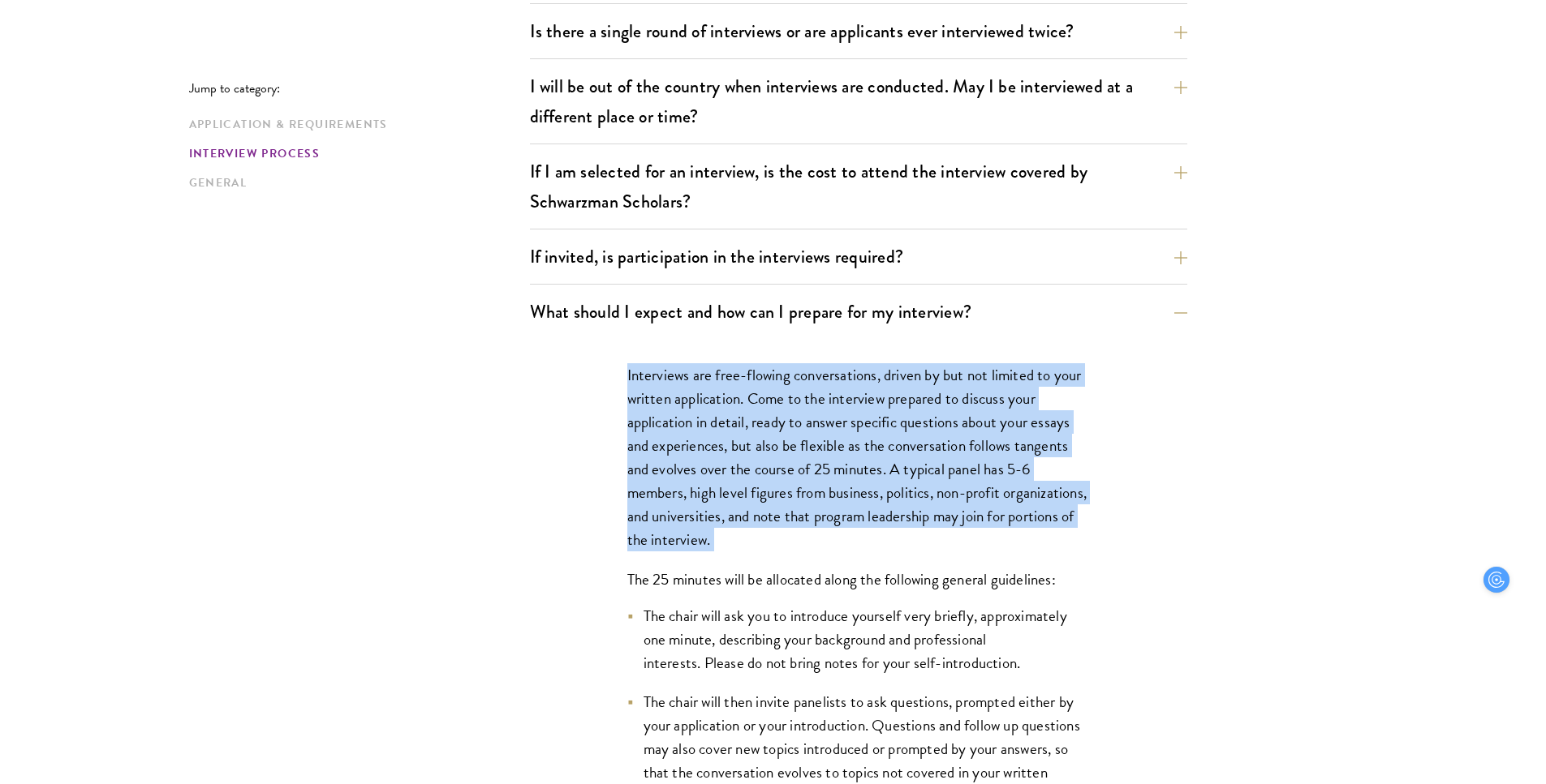
click at [834, 403] on p "Interviews are free-flowing conversations, driven by but not limited to your wr…" at bounding box center [858, 458] width 462 height 189
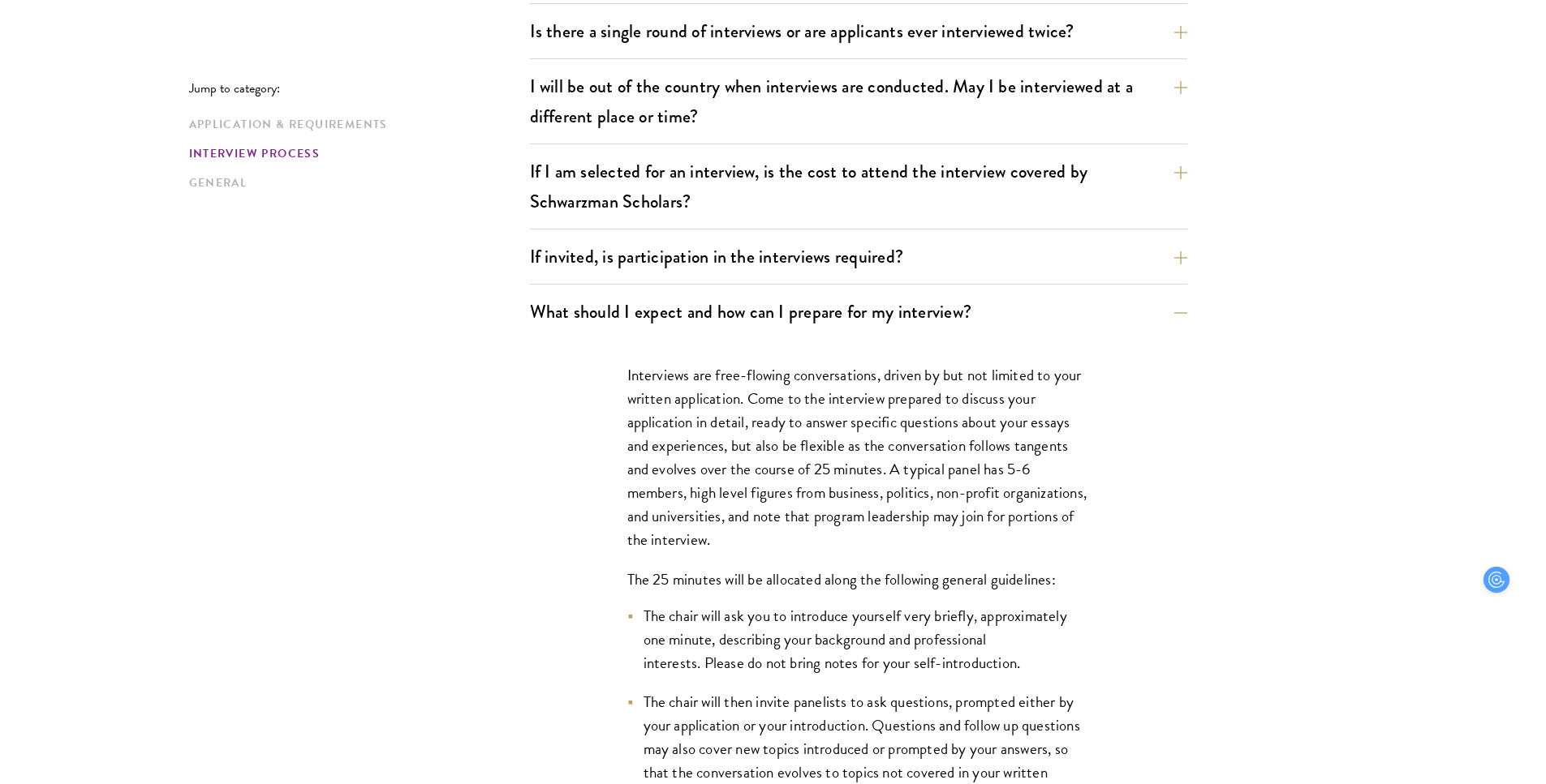
click at [834, 403] on p "Interviews are free-flowing conversations, driven by but not limited to your wr…" at bounding box center [858, 458] width 462 height 189
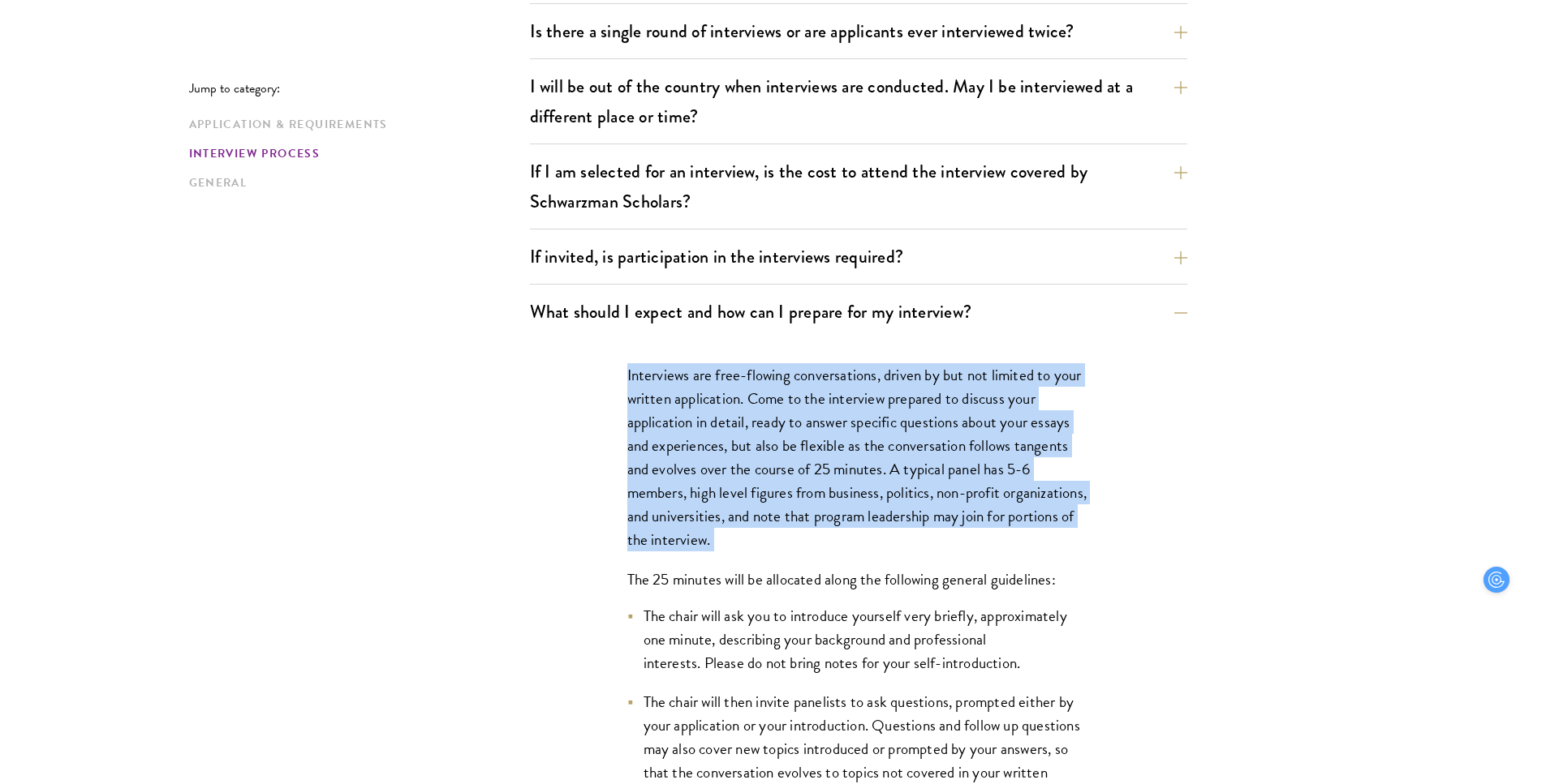
click at [787, 530] on p "Interviews are free-flowing conversations, driven by but not limited to your wr…" at bounding box center [858, 458] width 462 height 189
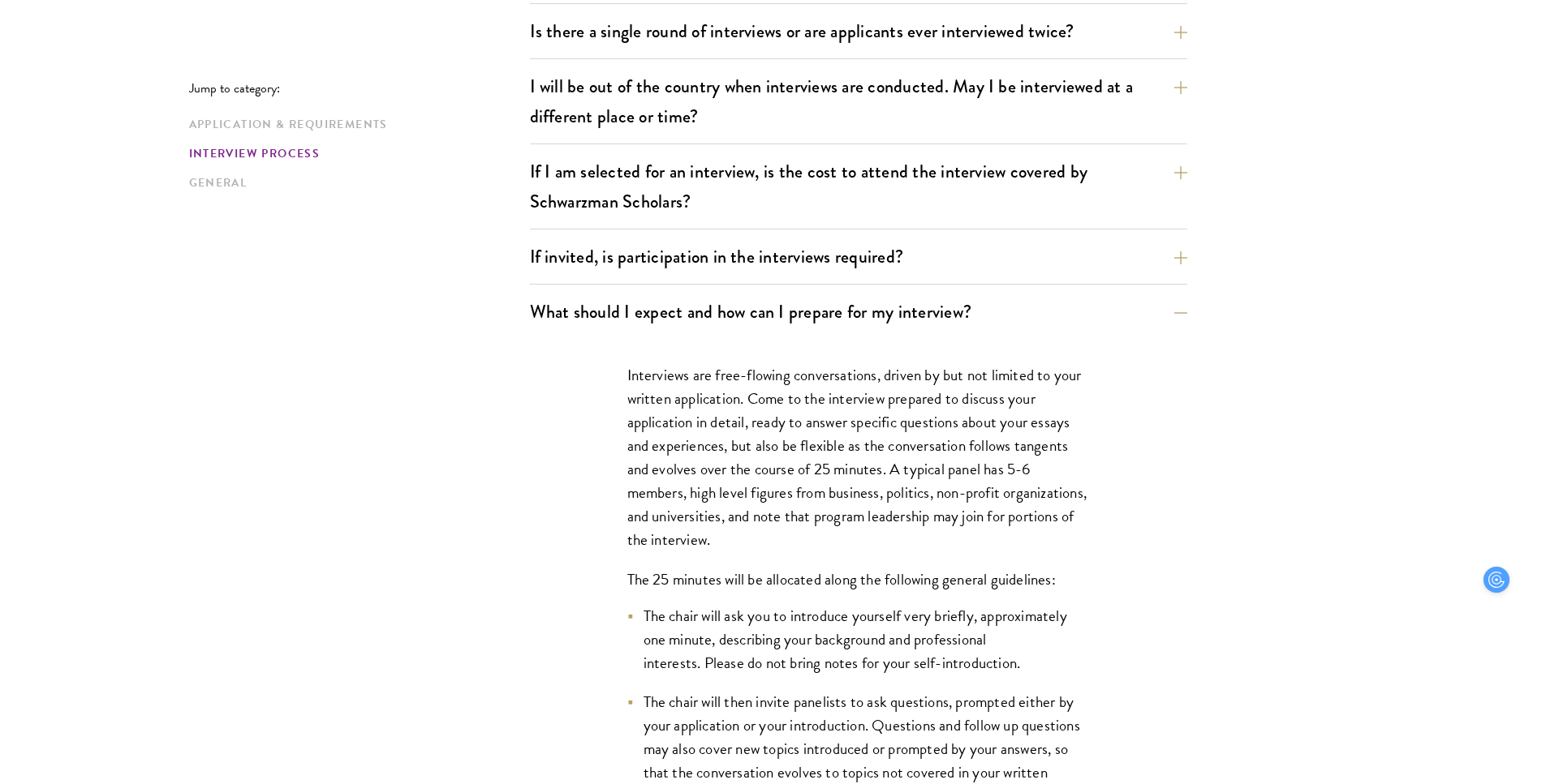
click at [787, 530] on p "Interviews are free-flowing conversations, driven by but not limited to your wr…" at bounding box center [858, 458] width 462 height 189
click at [718, 399] on p "Interviews are free-flowing conversations, driven by but not limited to your wr…" at bounding box center [858, 458] width 462 height 189
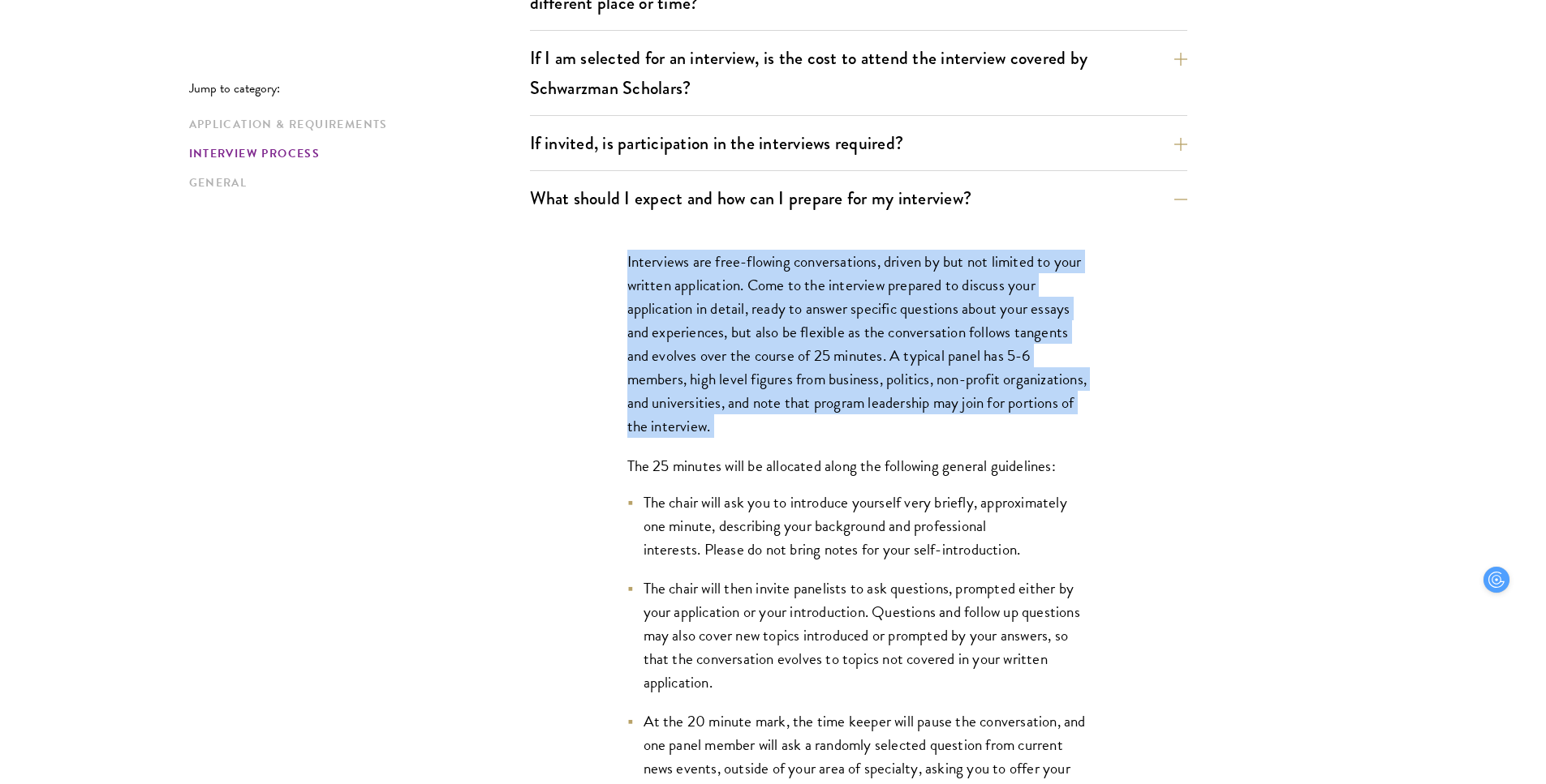
click at [739, 562] on ul "The chair will ask you to introduce yourself very briefly, approximately one mi…" at bounding box center [858, 690] width 462 height 400
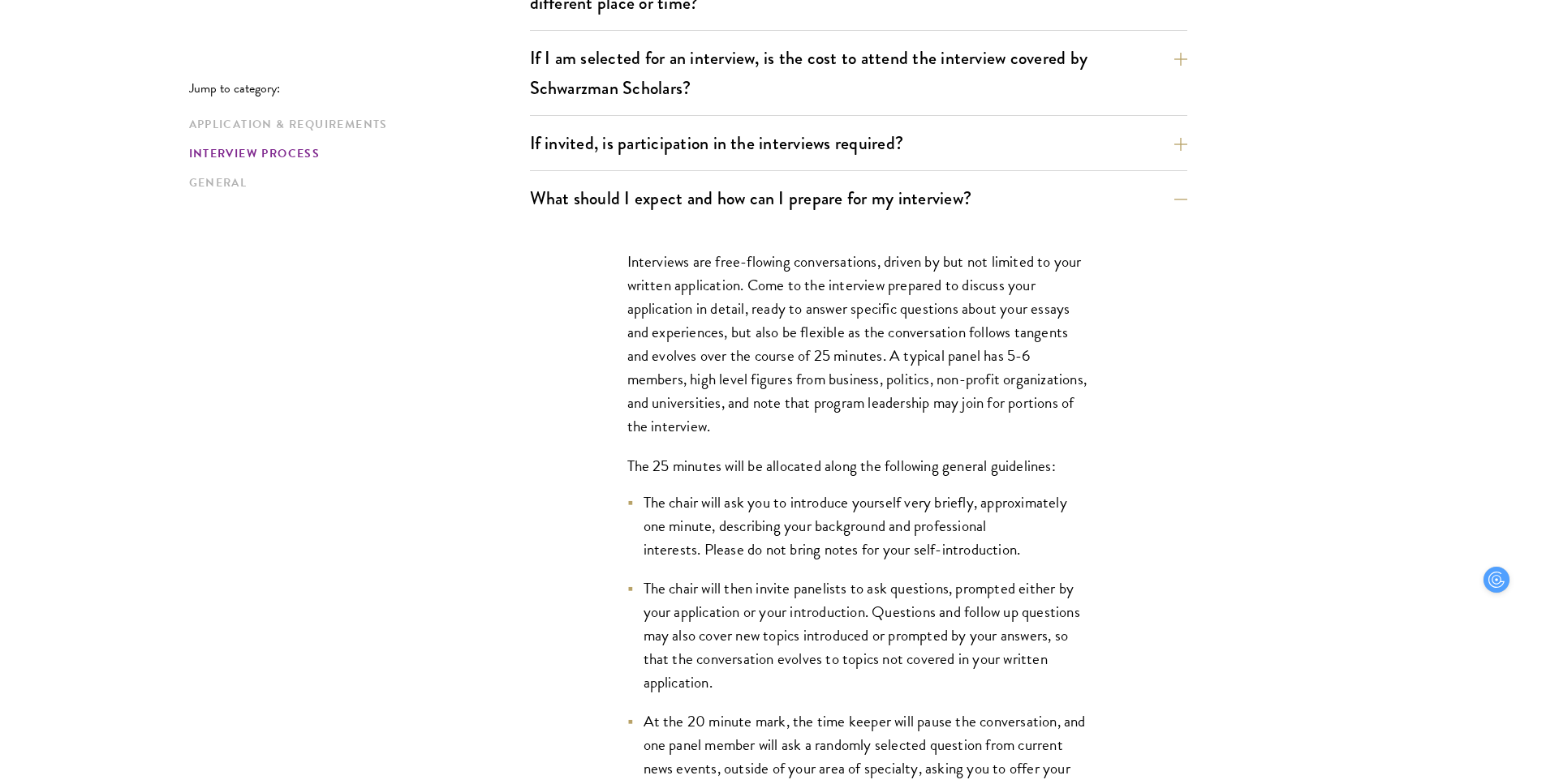
click at [739, 562] on ul "The chair will ask you to introduce yourself very briefly, approximately one mi…" at bounding box center [858, 690] width 462 height 400
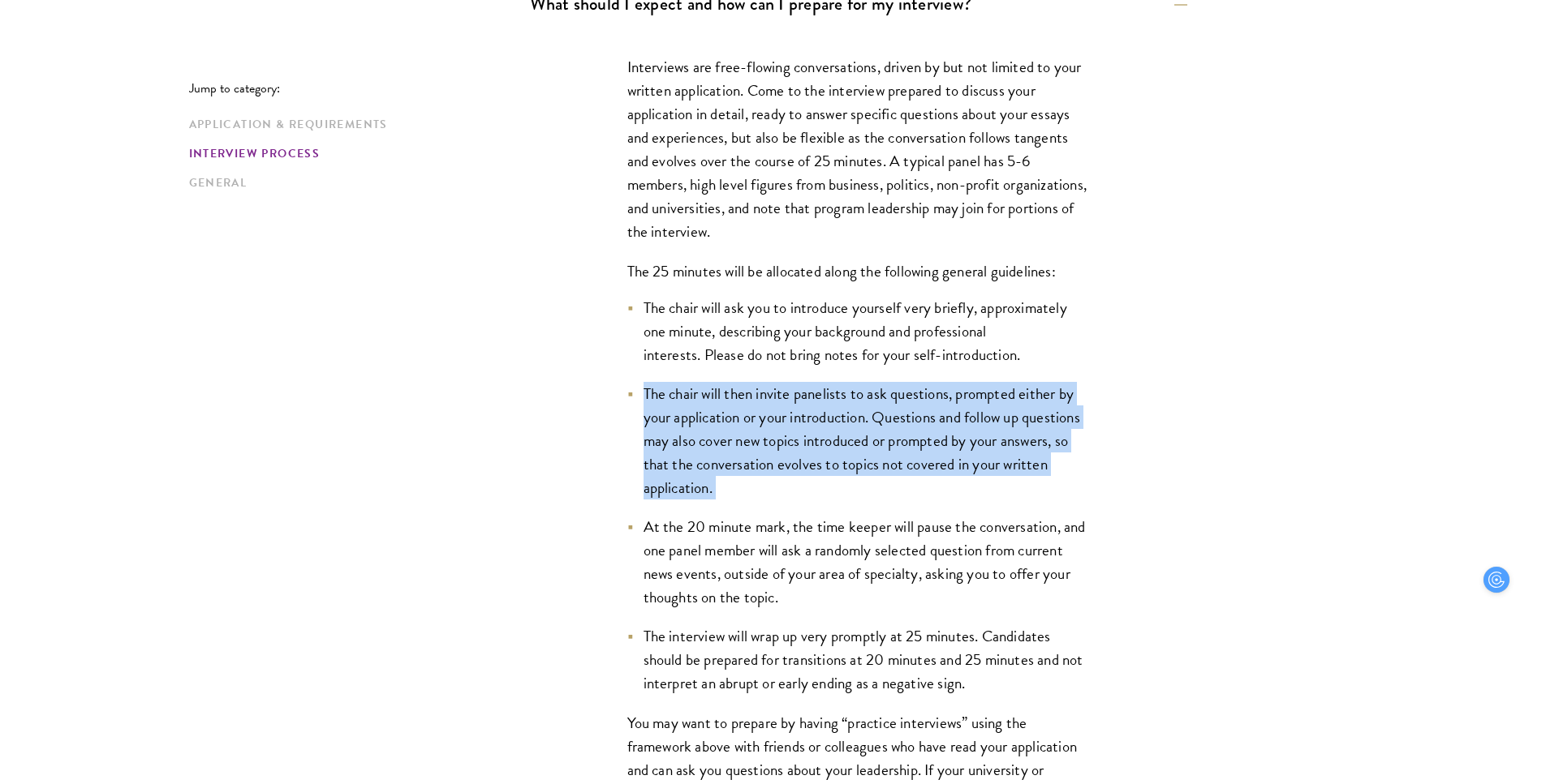
scroll to position [2309, 0]
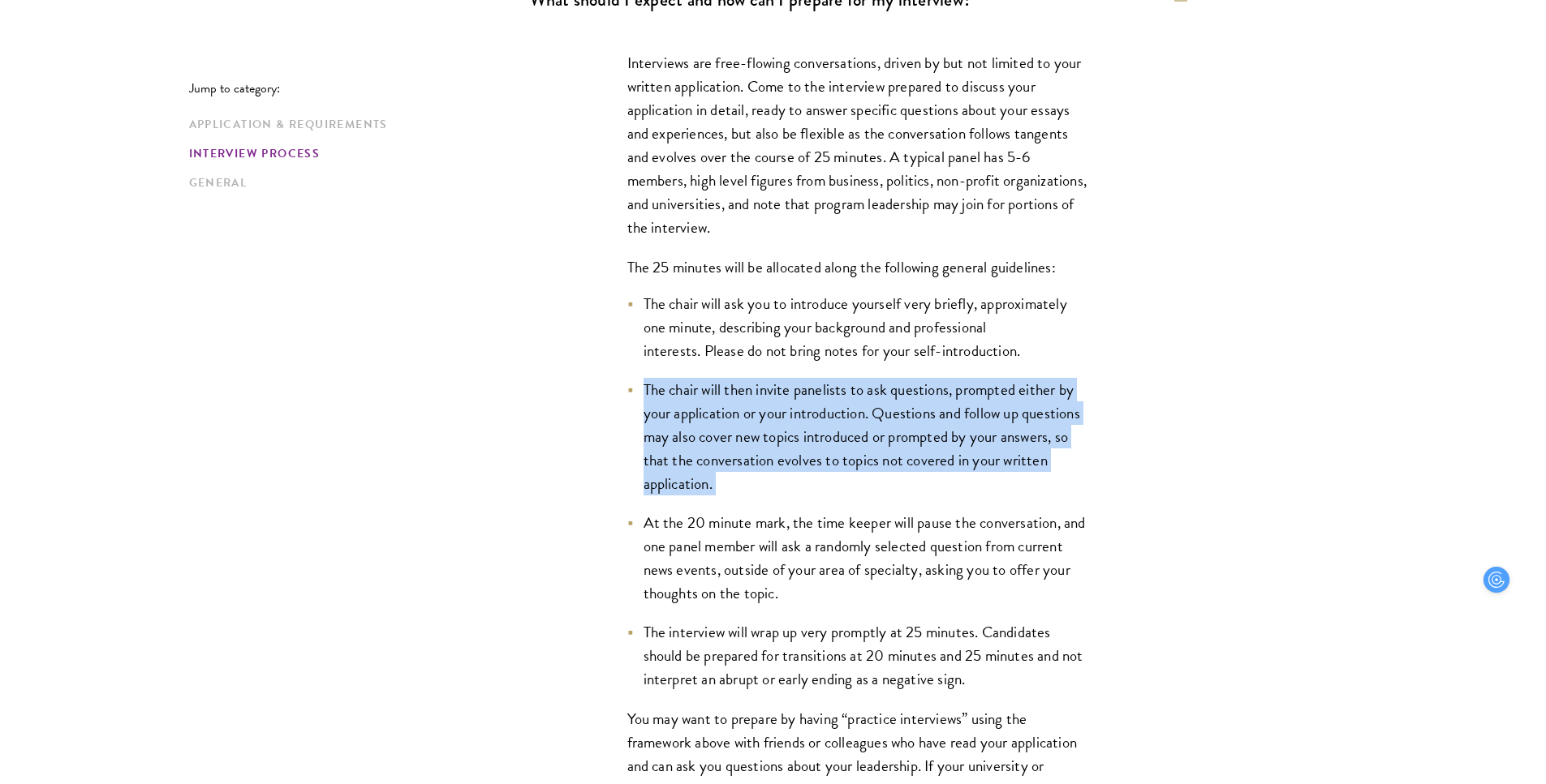
click at [739, 562] on li "At the 20 minute mark, the time keeper will pause the conversation, and one pan…" at bounding box center [858, 558] width 462 height 94
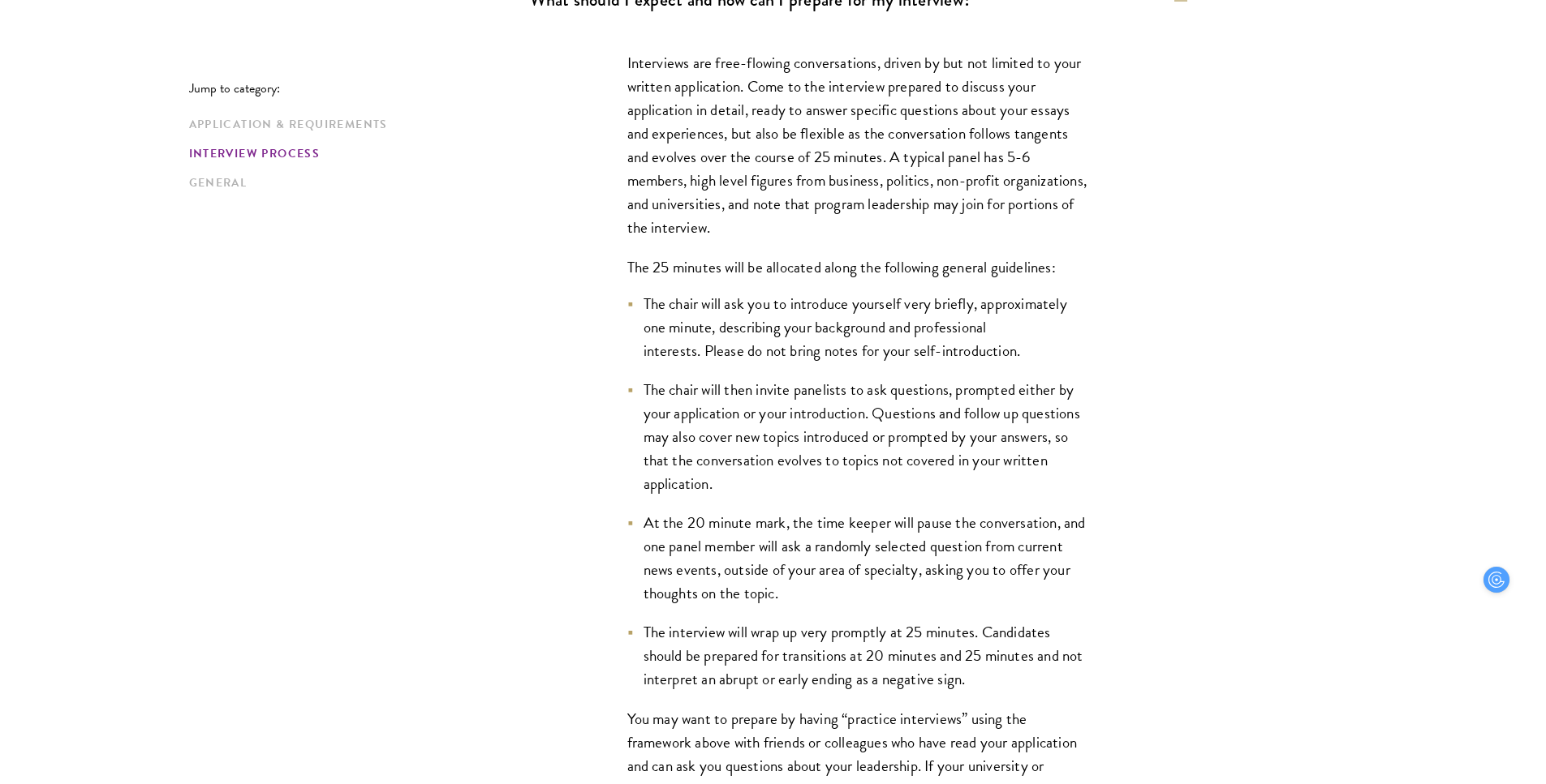
click at [739, 562] on li "At the 20 minute mark, the time keeper will pause the conversation, and one pan…" at bounding box center [858, 558] width 462 height 94
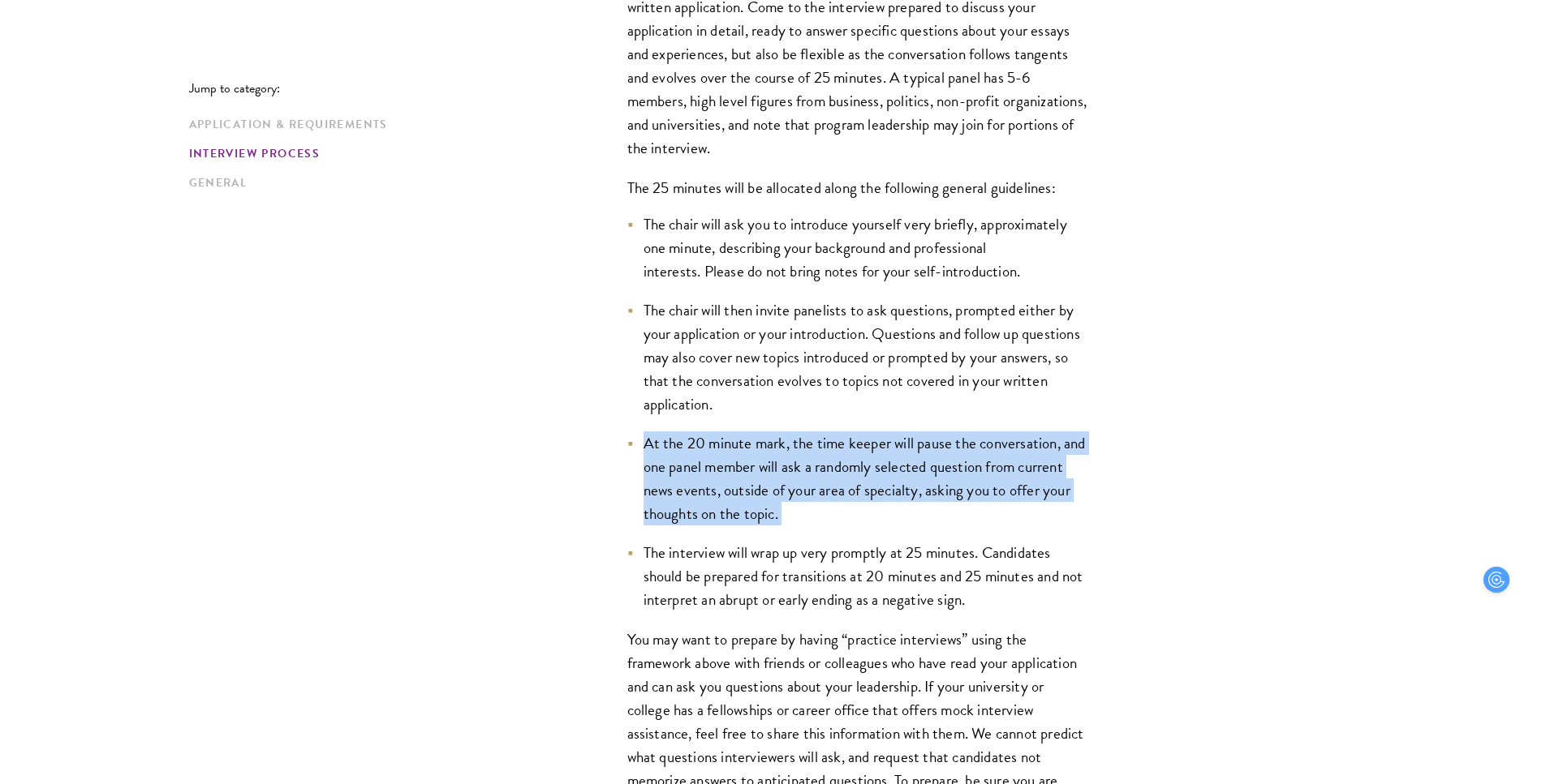
scroll to position [2390, 0]
click at [739, 562] on li "The interview will wrap up very promptly at 25 minutes. Candidates should be pr…" at bounding box center [858, 574] width 462 height 70
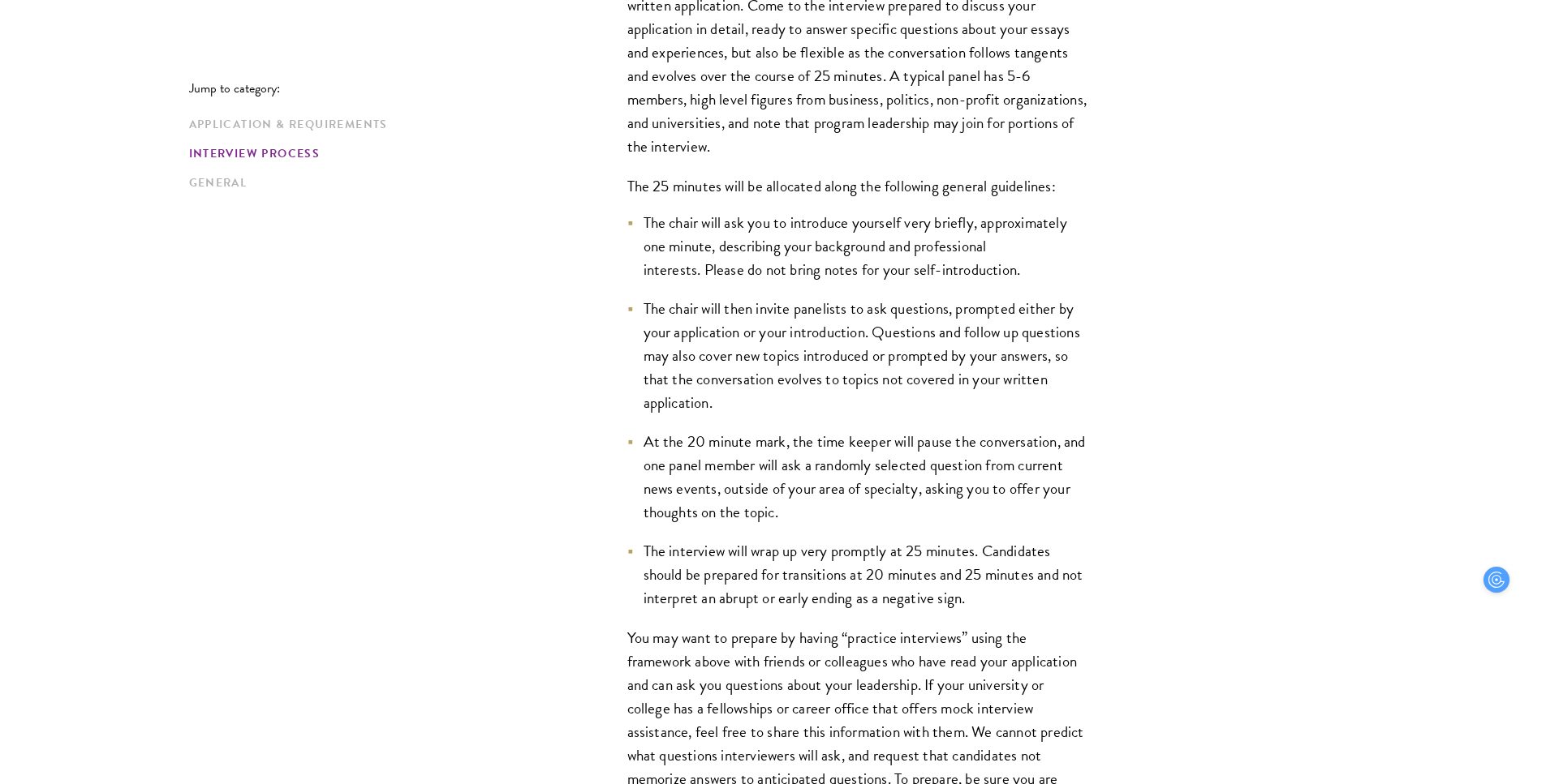
click at [739, 562] on li "The interview will wrap up very promptly at 25 minutes. Candidates should be pr…" at bounding box center [858, 574] width 462 height 70
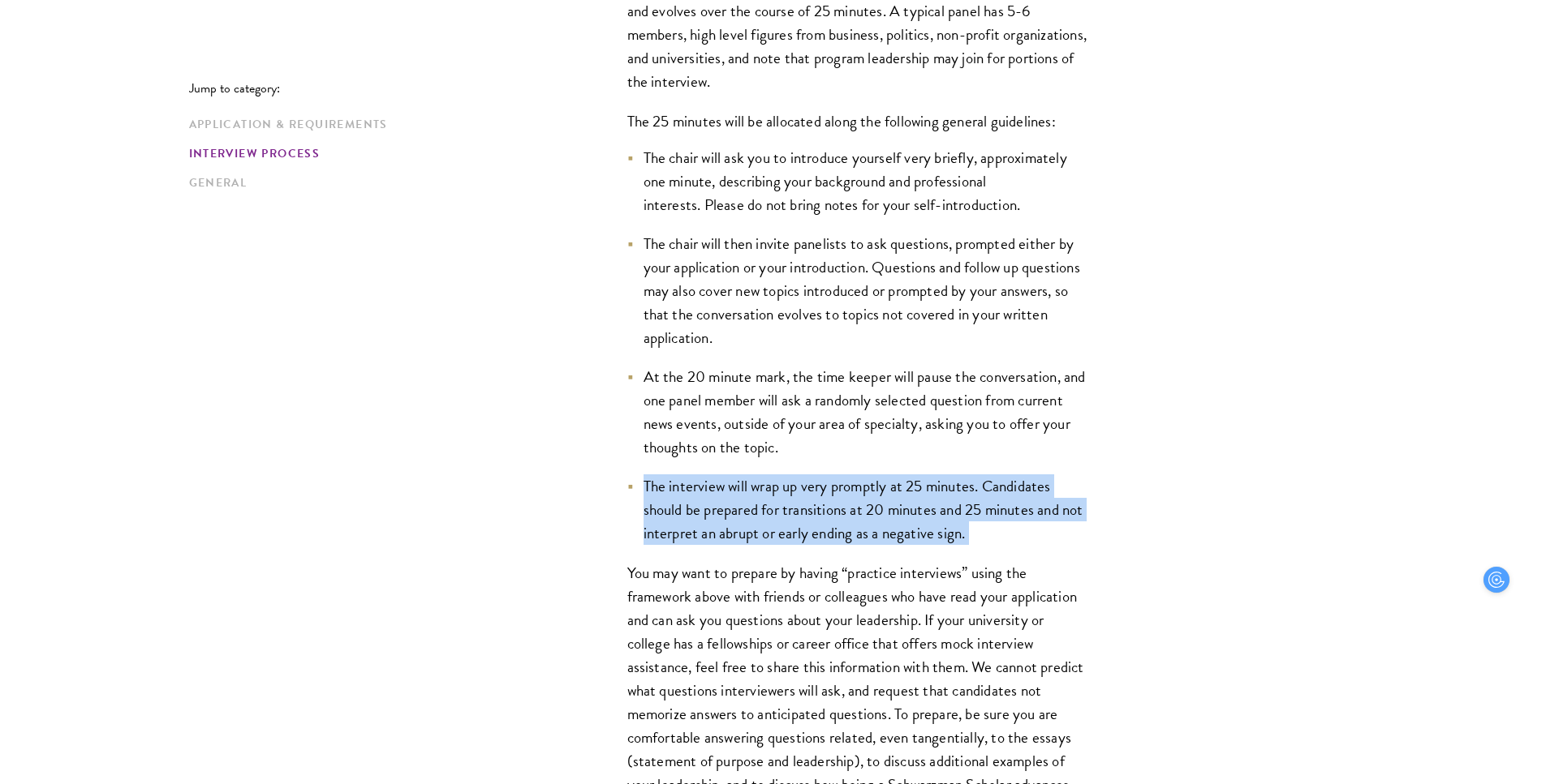
click at [739, 562] on p "You may want to prepare by having “practice interviews” using the framework abo…" at bounding box center [858, 703] width 462 height 283
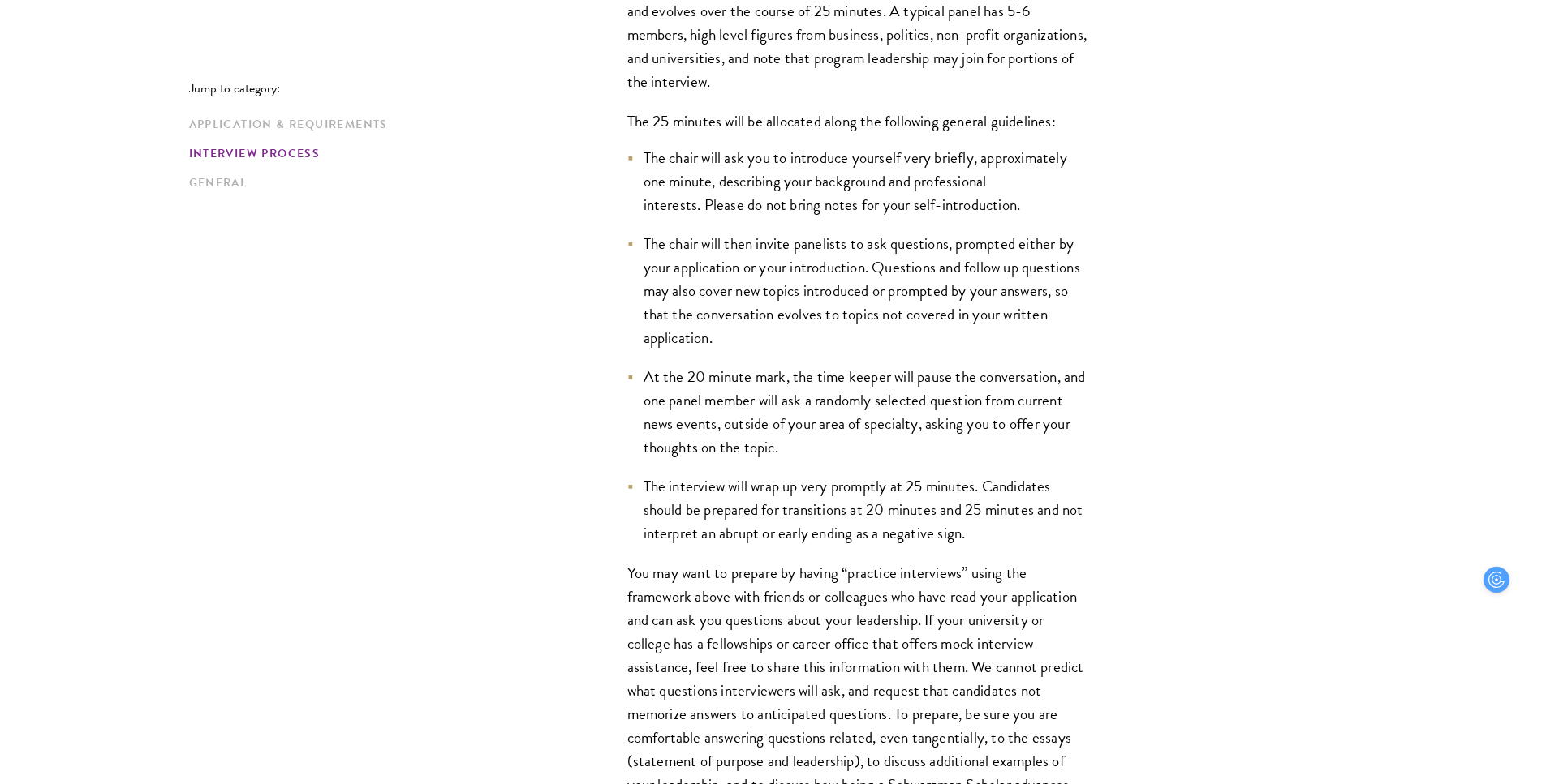
click at [739, 562] on p "You may want to prepare by having “practice interviews” using the framework abo…" at bounding box center [858, 703] width 462 height 283
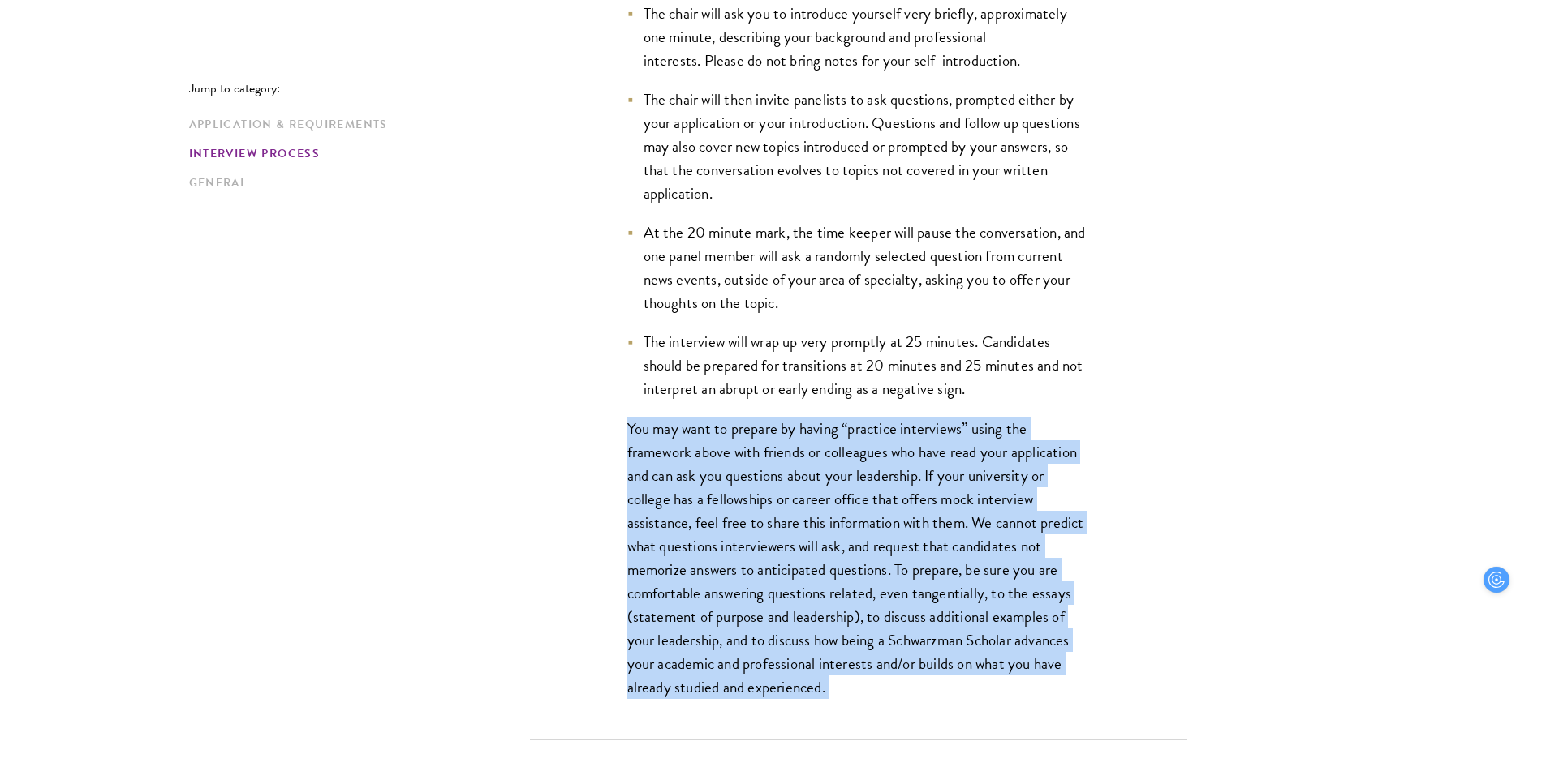
scroll to position [2609, 0]
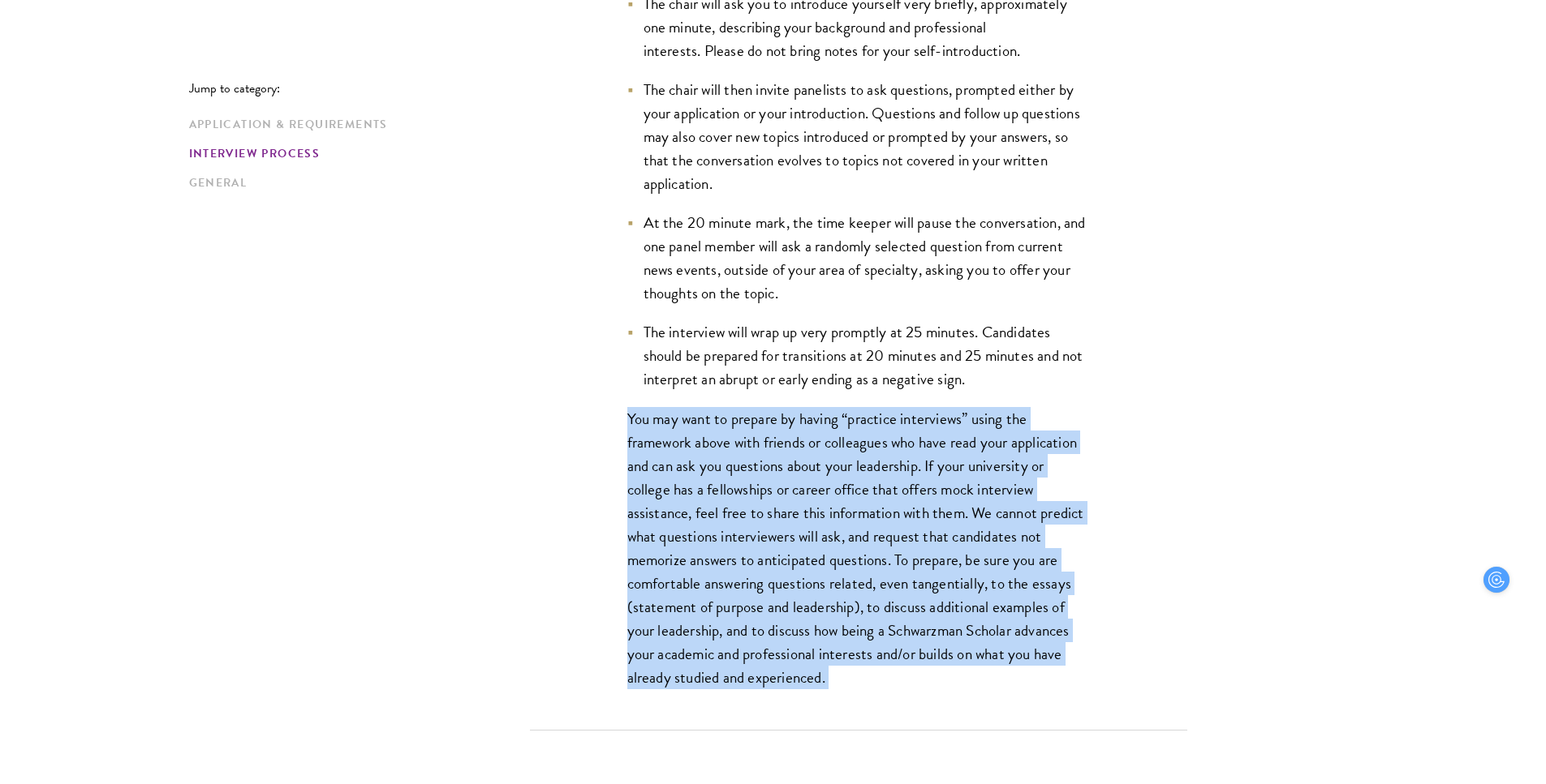
click at [747, 565] on p "You may want to prepare by having “practice interviews” using the framework abo…" at bounding box center [858, 549] width 462 height 283
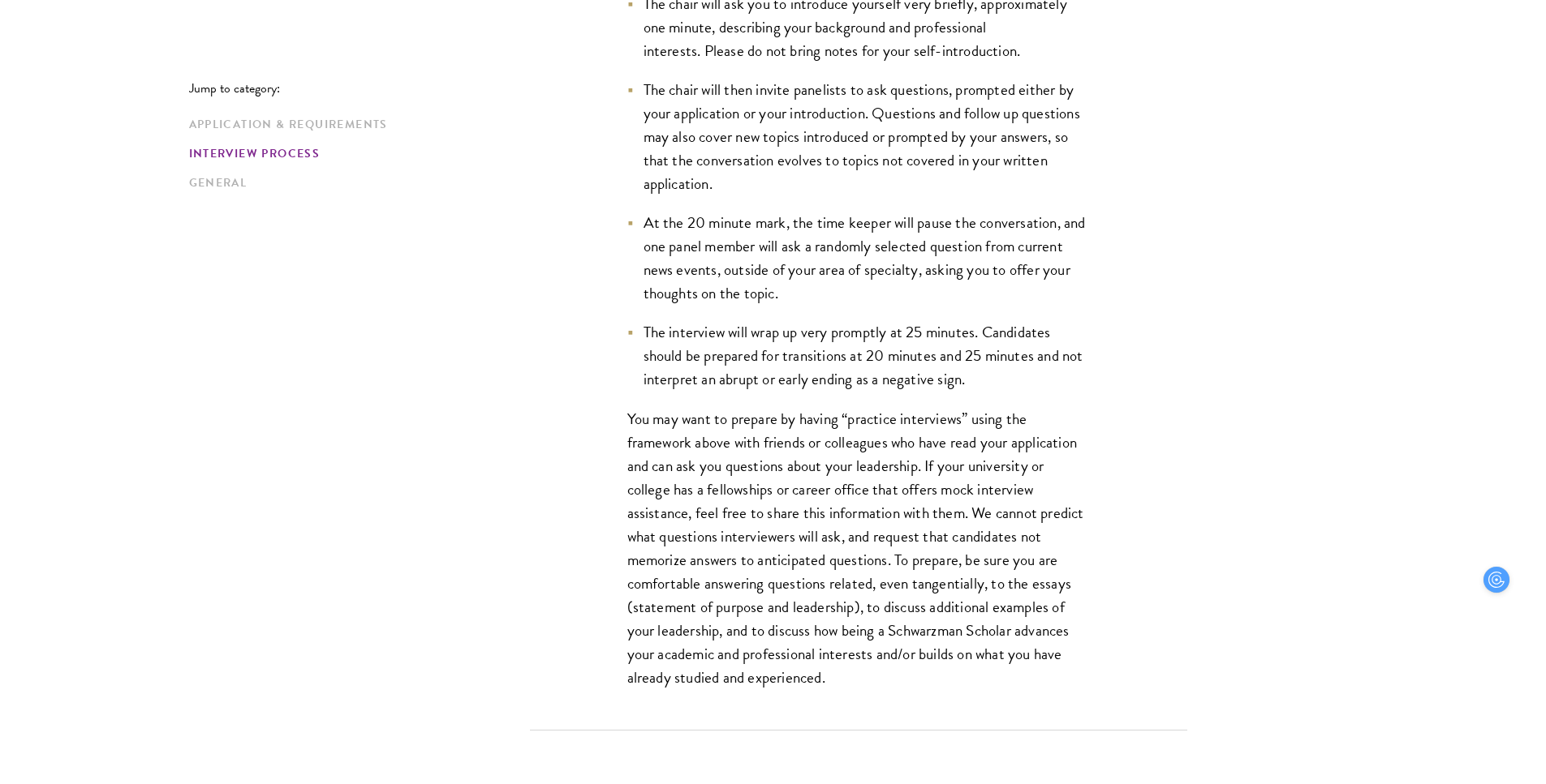
click at [747, 565] on p "You may want to prepare by having “practice interviews” using the framework abo…" at bounding box center [858, 549] width 462 height 283
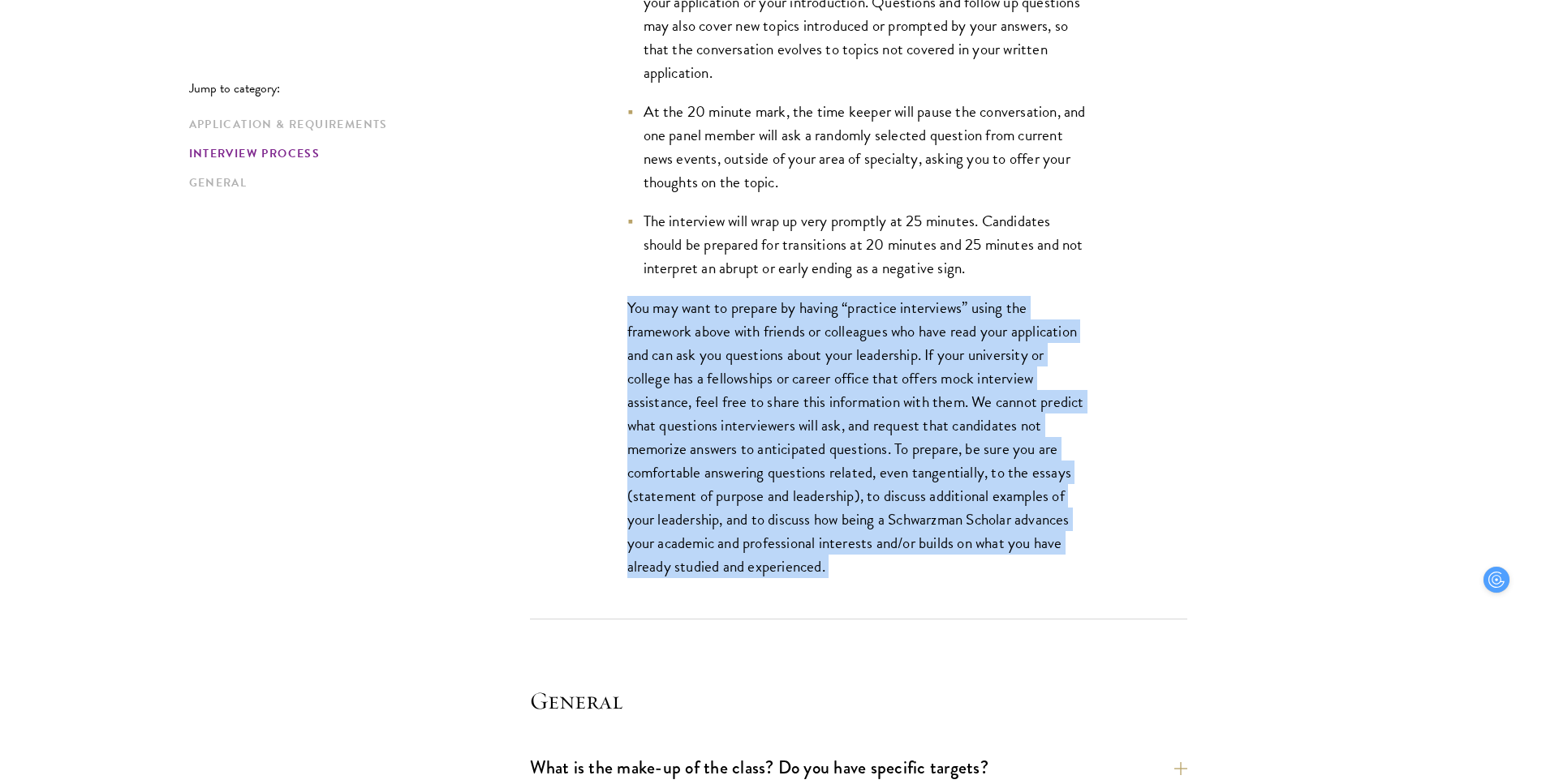
scroll to position [2721, 0]
click at [747, 565] on p "You may want to prepare by having “practice interviews” using the framework abo…" at bounding box center [858, 436] width 462 height 283
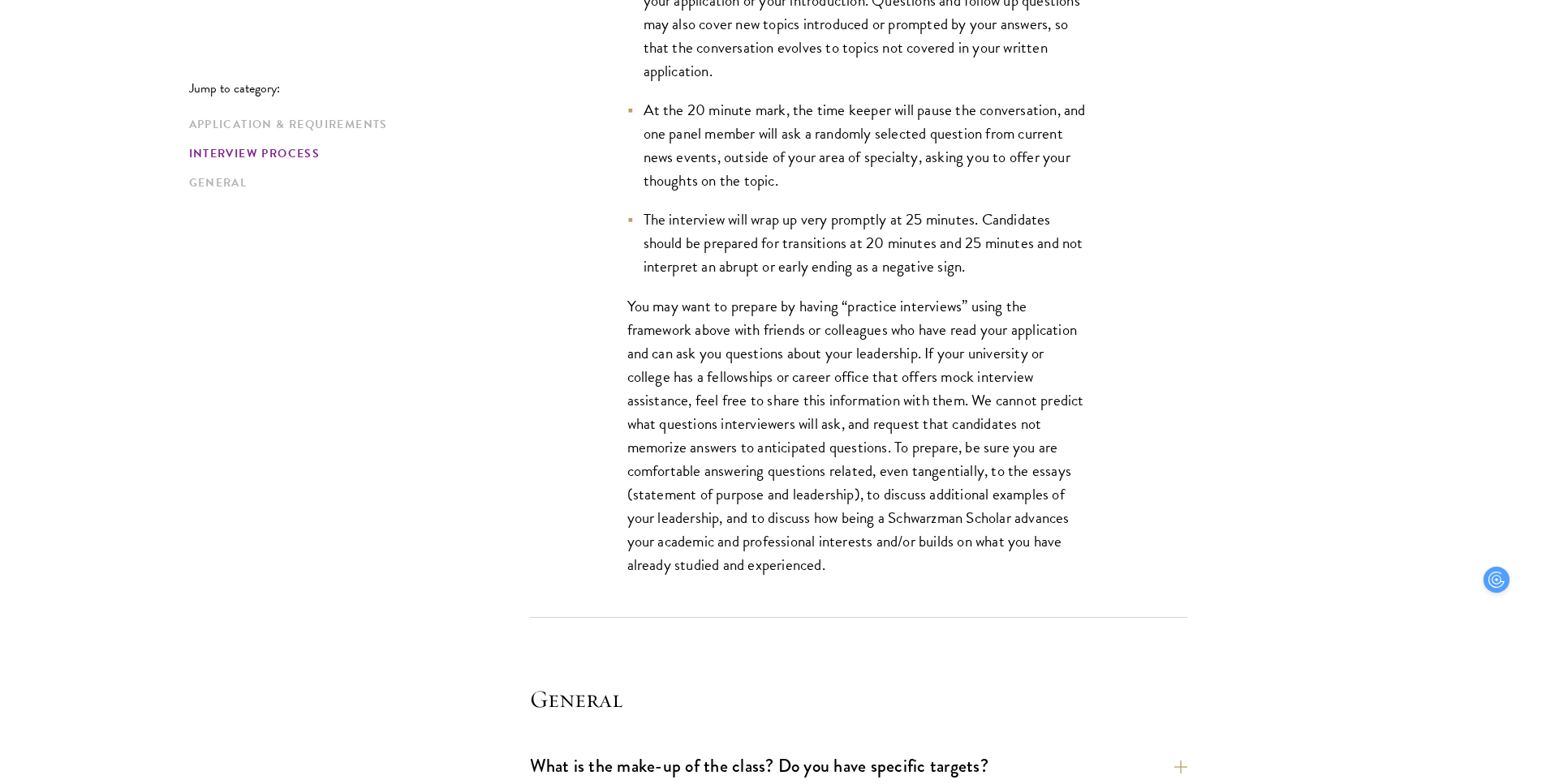
click at [747, 565] on p "You may want to prepare by having “practice interviews” using the framework abo…" at bounding box center [858, 436] width 462 height 283
click at [747, 559] on p "You may want to prepare by having “practice interviews” using the framework abo…" at bounding box center [858, 436] width 462 height 283
click at [748, 559] on p "You may want to prepare by having “practice interviews” using the framework abo…" at bounding box center [858, 436] width 462 height 283
click at [750, 555] on p "You may want to prepare by having “practice interviews” using the framework abo…" at bounding box center [858, 436] width 462 height 283
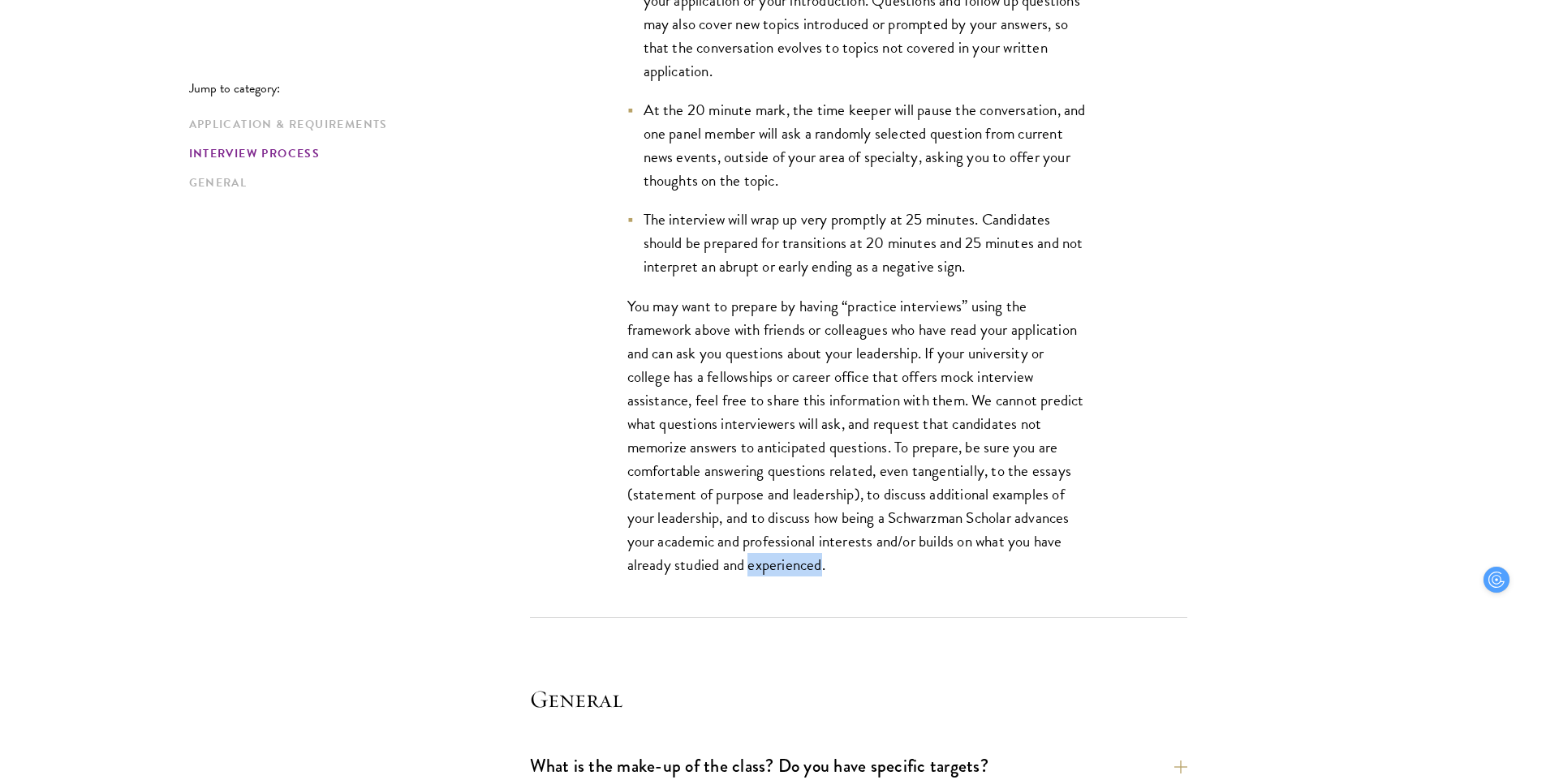
click at [750, 555] on p "You may want to prepare by having “practice interviews” using the framework abo…" at bounding box center [858, 436] width 462 height 283
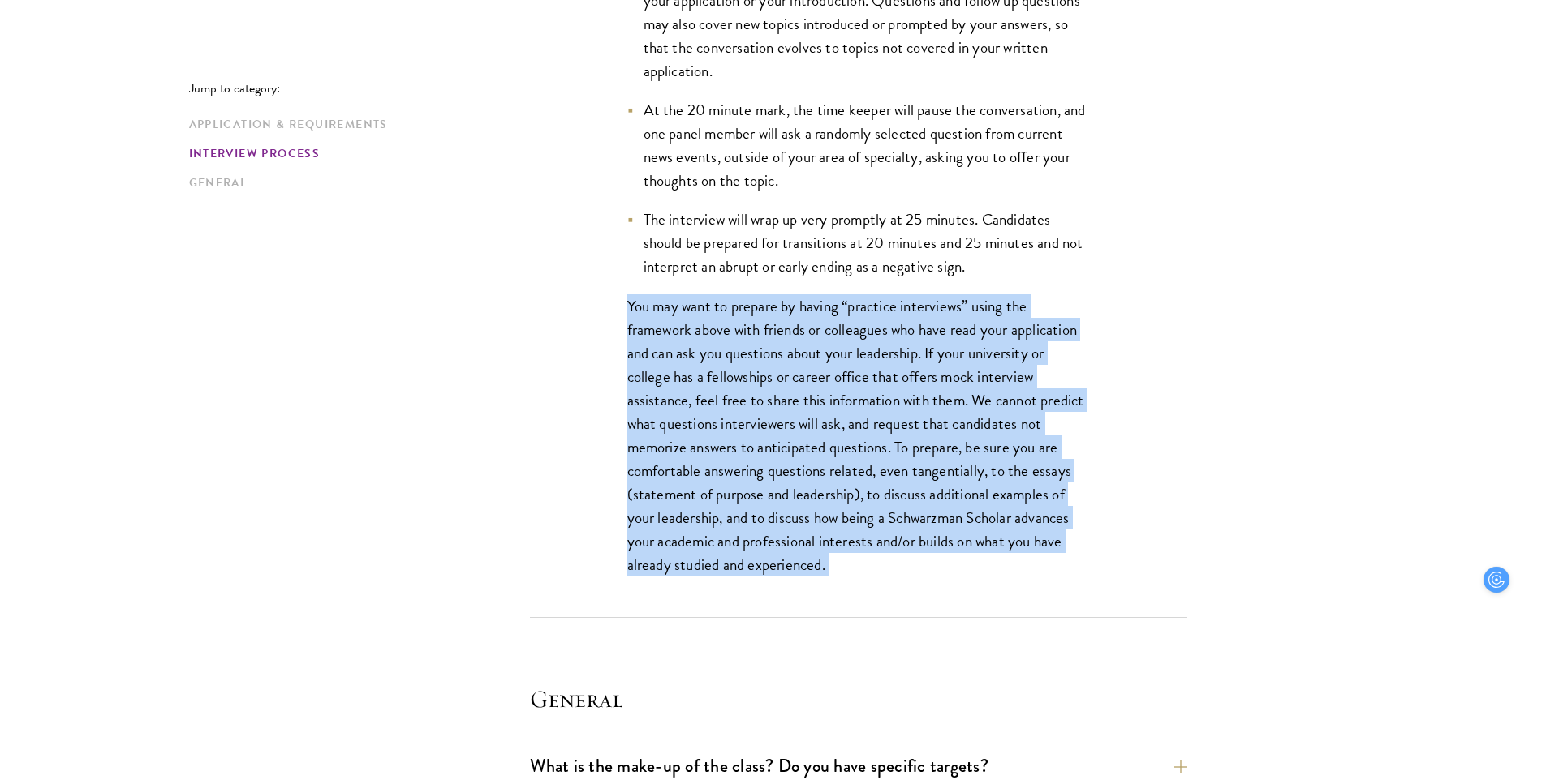
click at [750, 555] on p "You may want to prepare by having “practice interviews” using the framework abo…" at bounding box center [858, 436] width 462 height 283
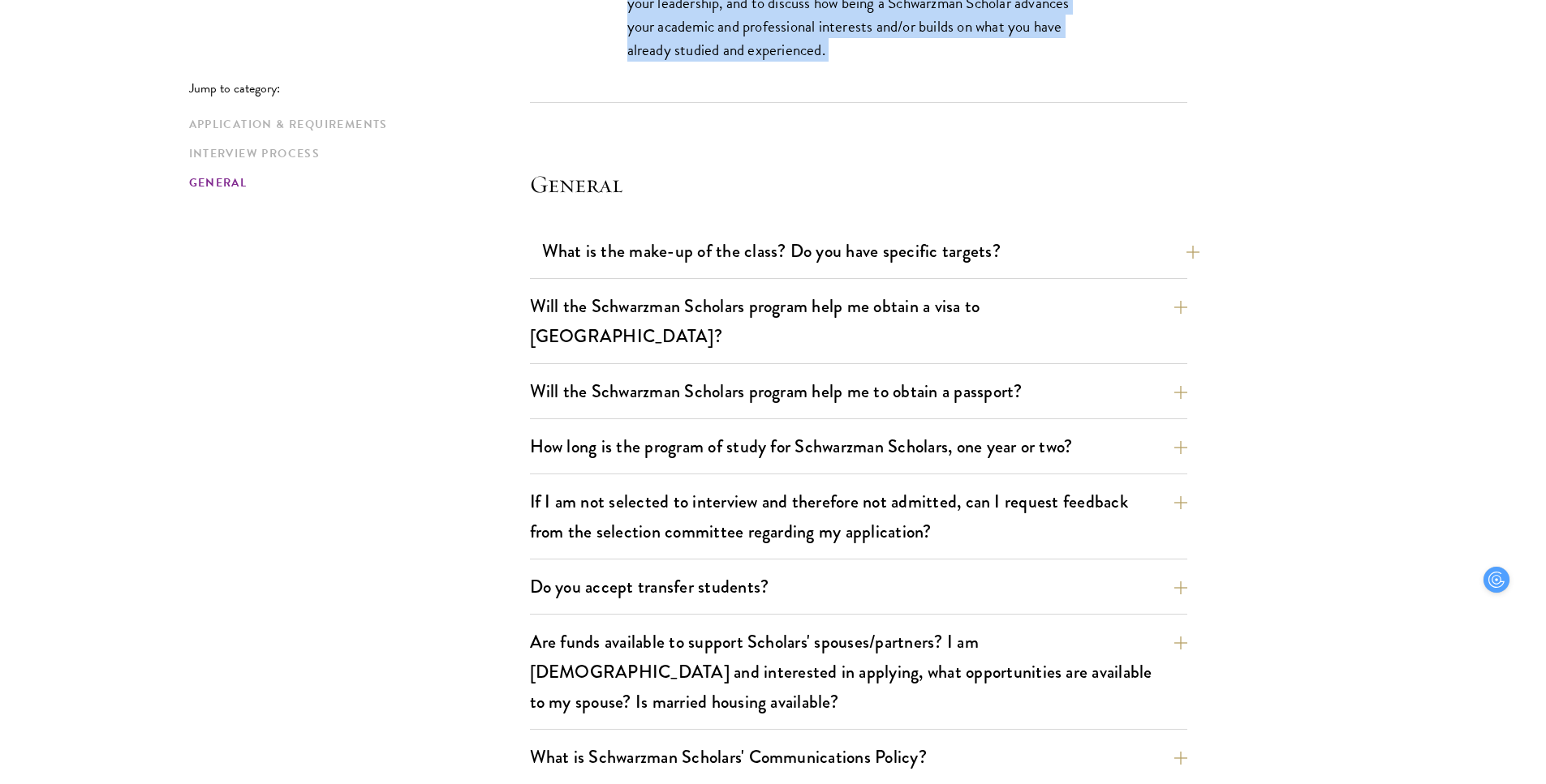
scroll to position [3239, 0]
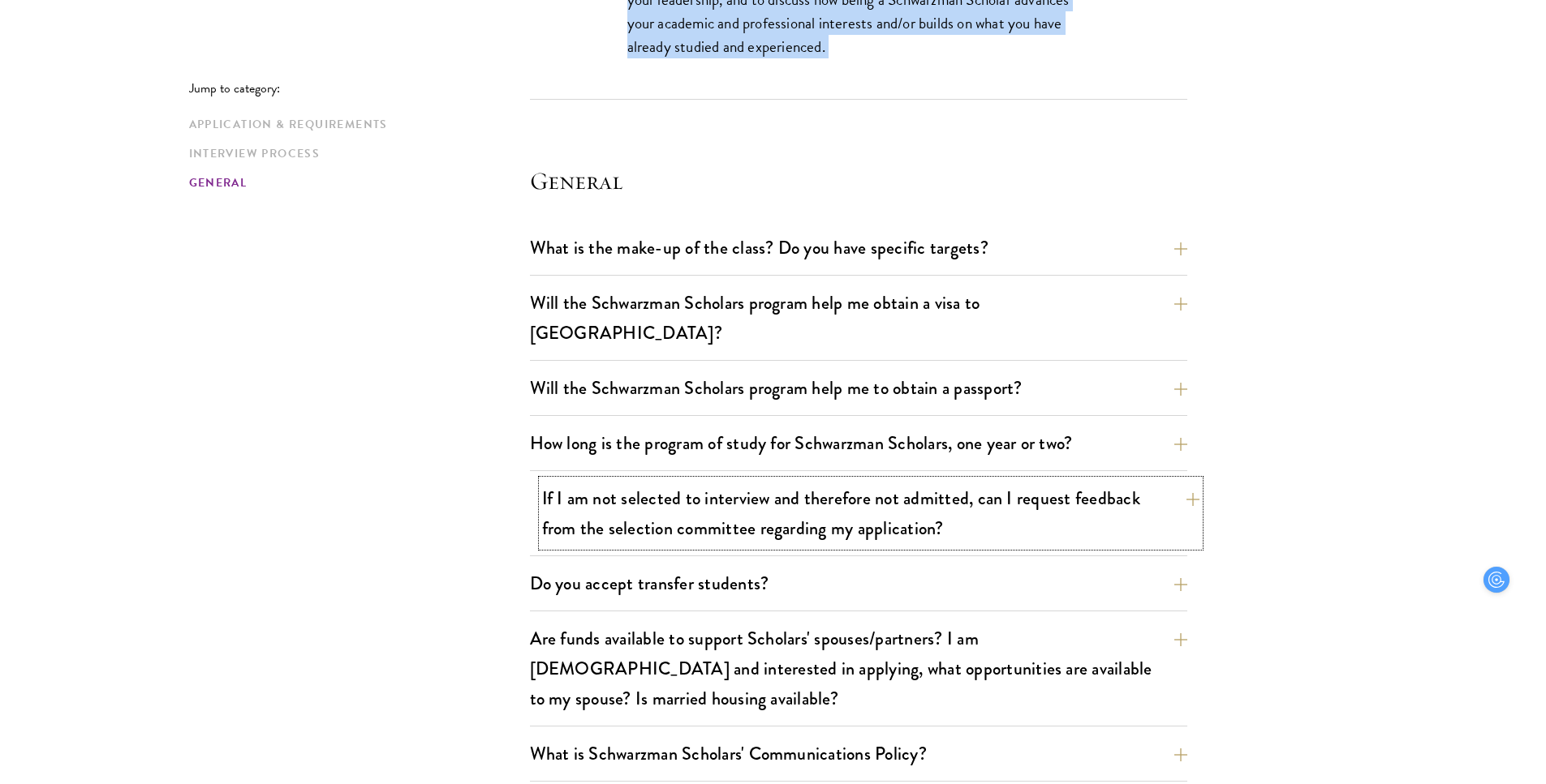
click at [719, 480] on button "If I am not selected to interview and therefore not admitted, can I request fee…" at bounding box center [871, 513] width 658 height 67
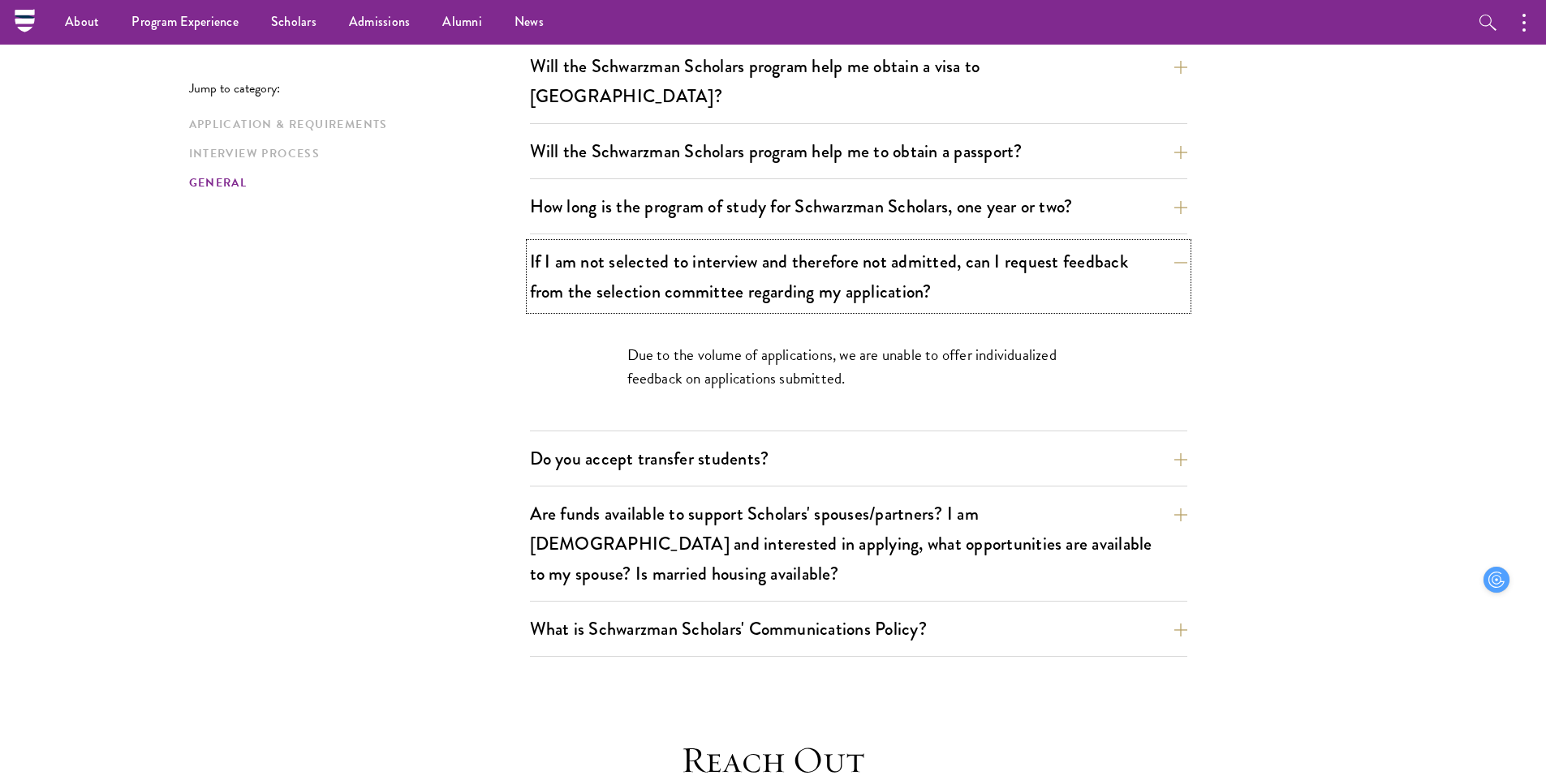
scroll to position [2439, 0]
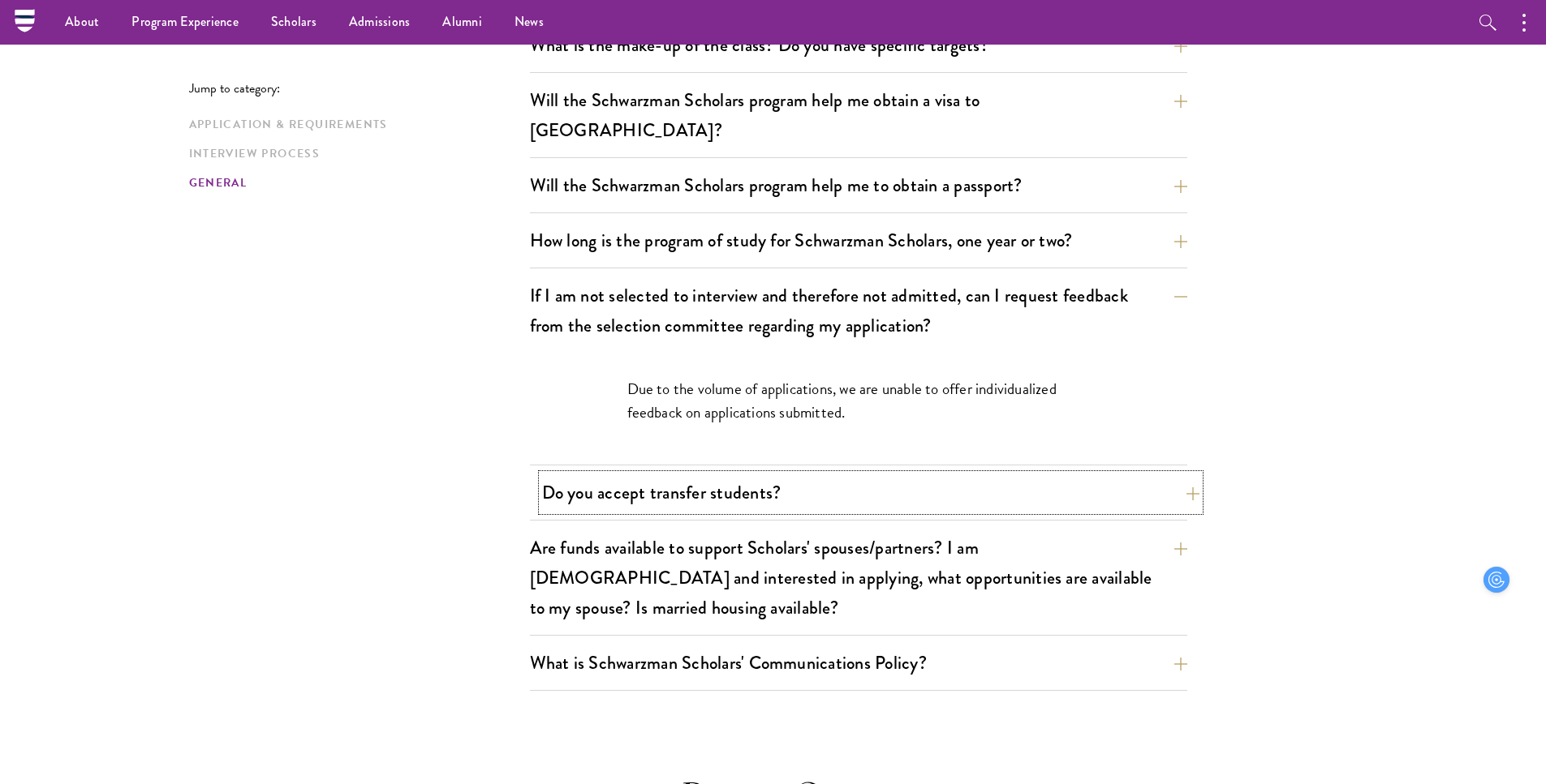
click at [718, 475] on button "Do you accept transfer students?" at bounding box center [871, 492] width 658 height 37
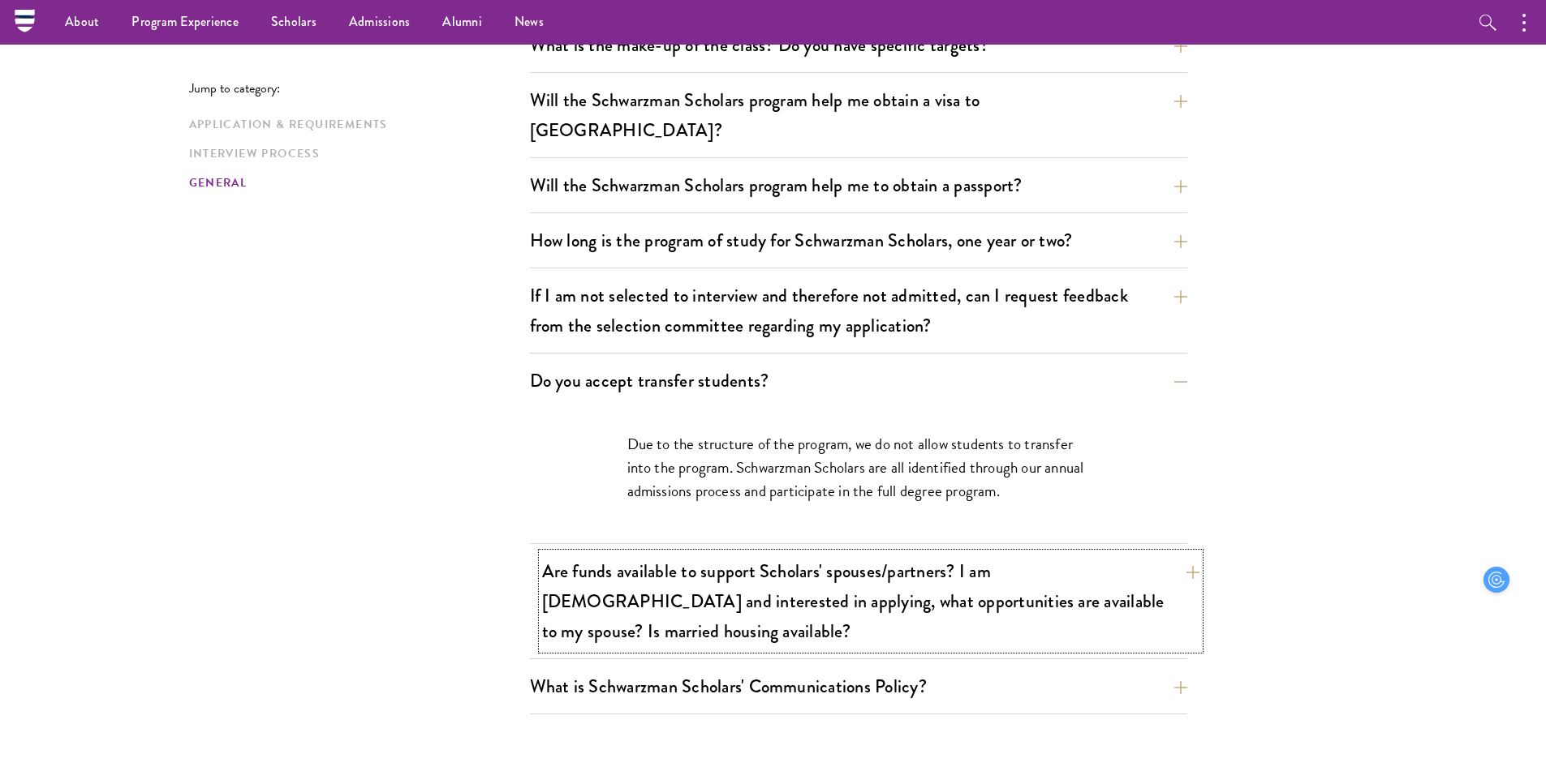
click at [735, 553] on button "Are funds available to support Scholars' spouses/partners? I am [DEMOGRAPHIC_DA…" at bounding box center [871, 601] width 658 height 97
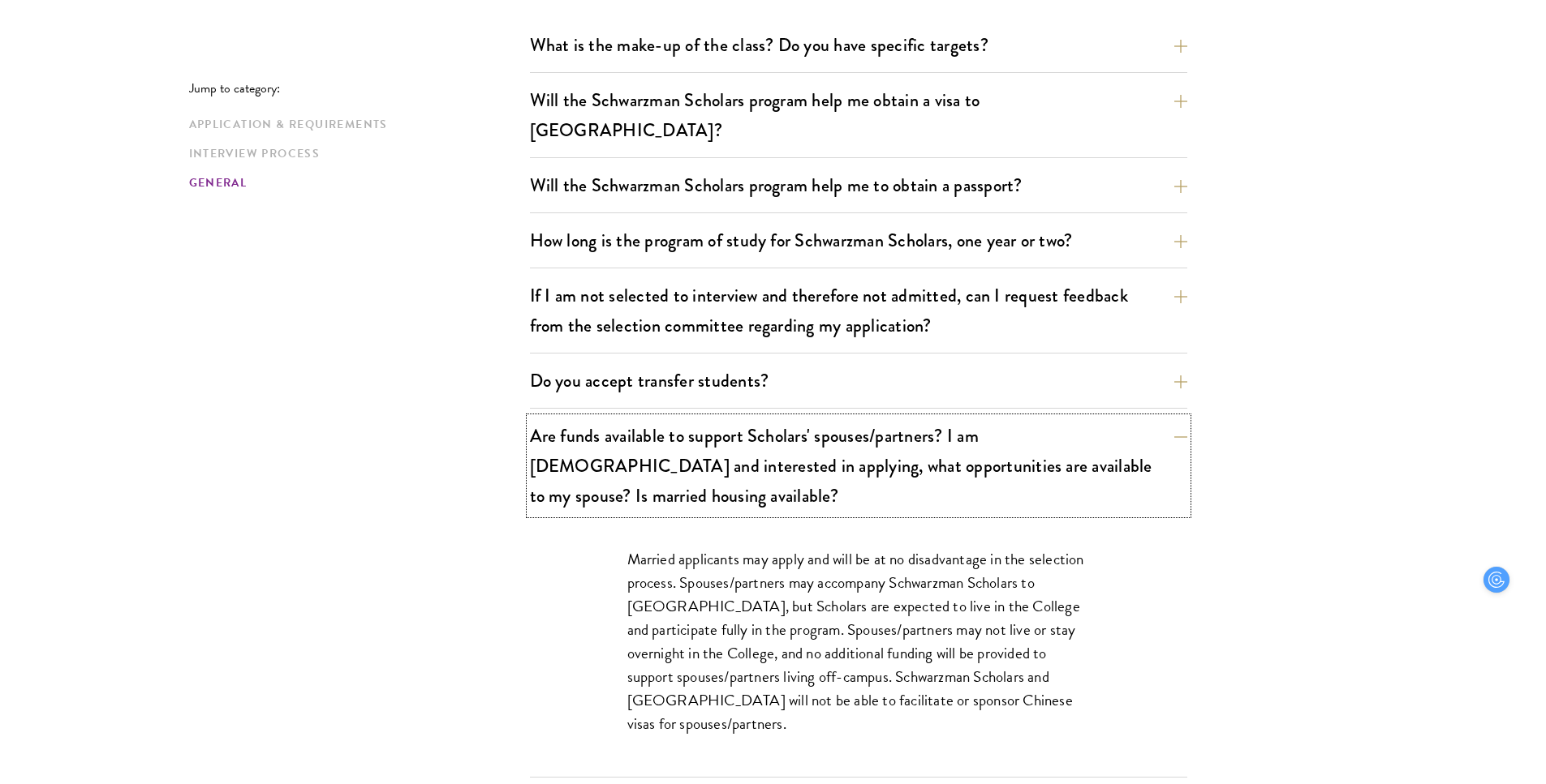
scroll to position [2487, 0]
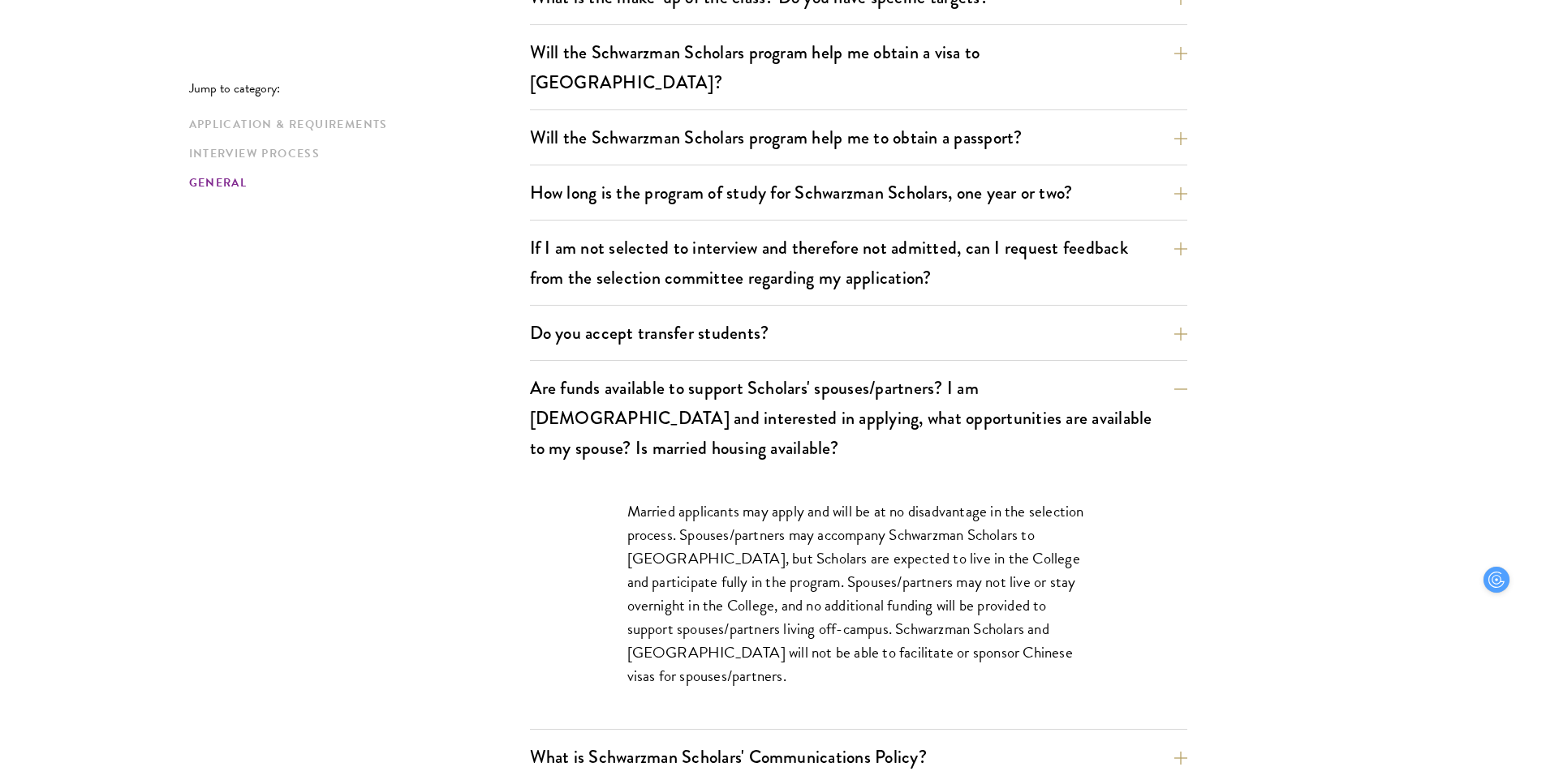
click at [775, 653] on div "Married applicants may apply and will be at no disadvantage in the selection pr…" at bounding box center [858, 602] width 560 height 254
click at [787, 739] on button "What is Schwarzman Scholars' Communications Policy?" at bounding box center [871, 757] width 658 height 37
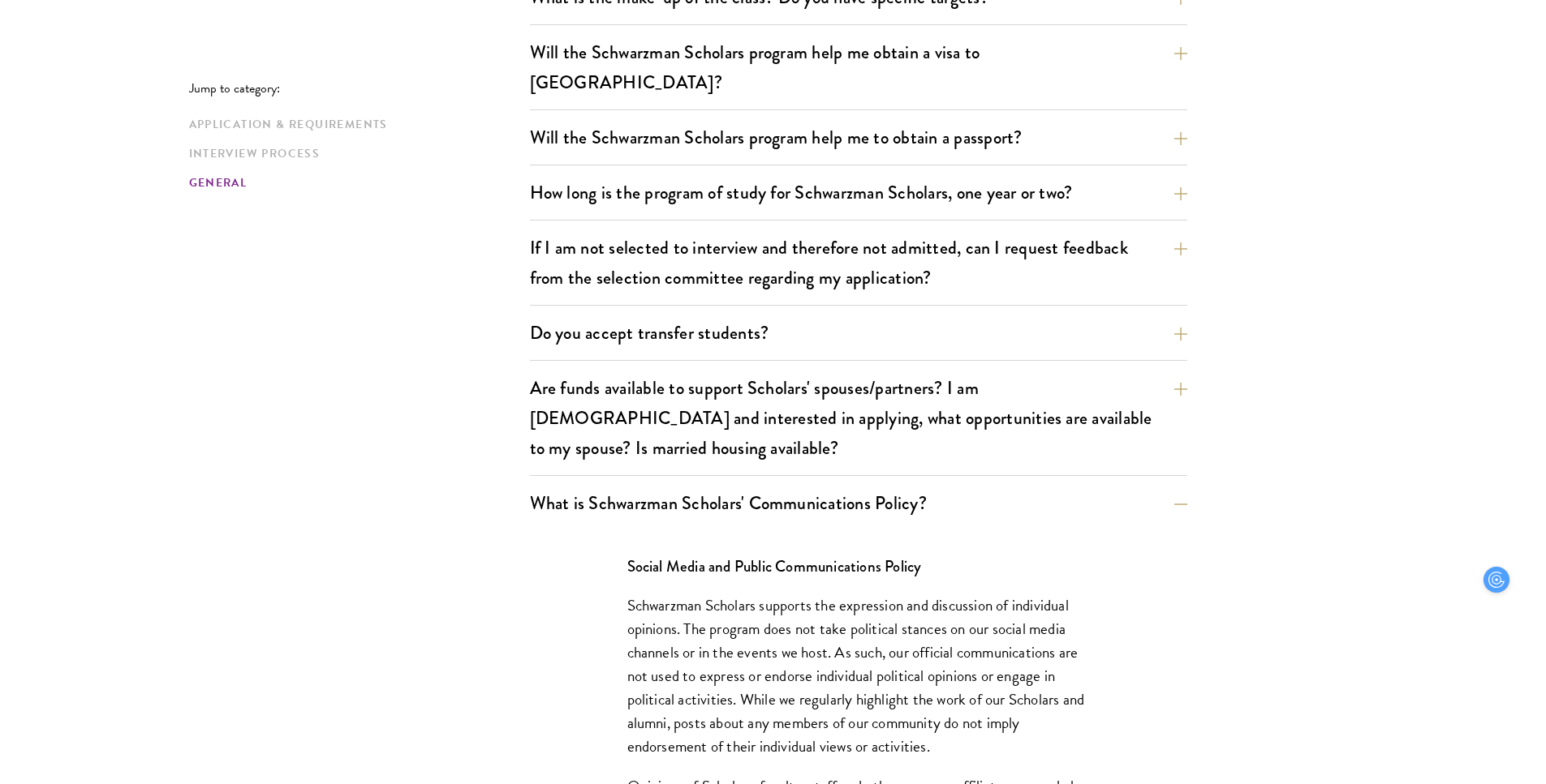
click at [770, 594] on p "Schwarzman Scholars supports the expression and discussion of individual opinio…" at bounding box center [858, 676] width 462 height 165
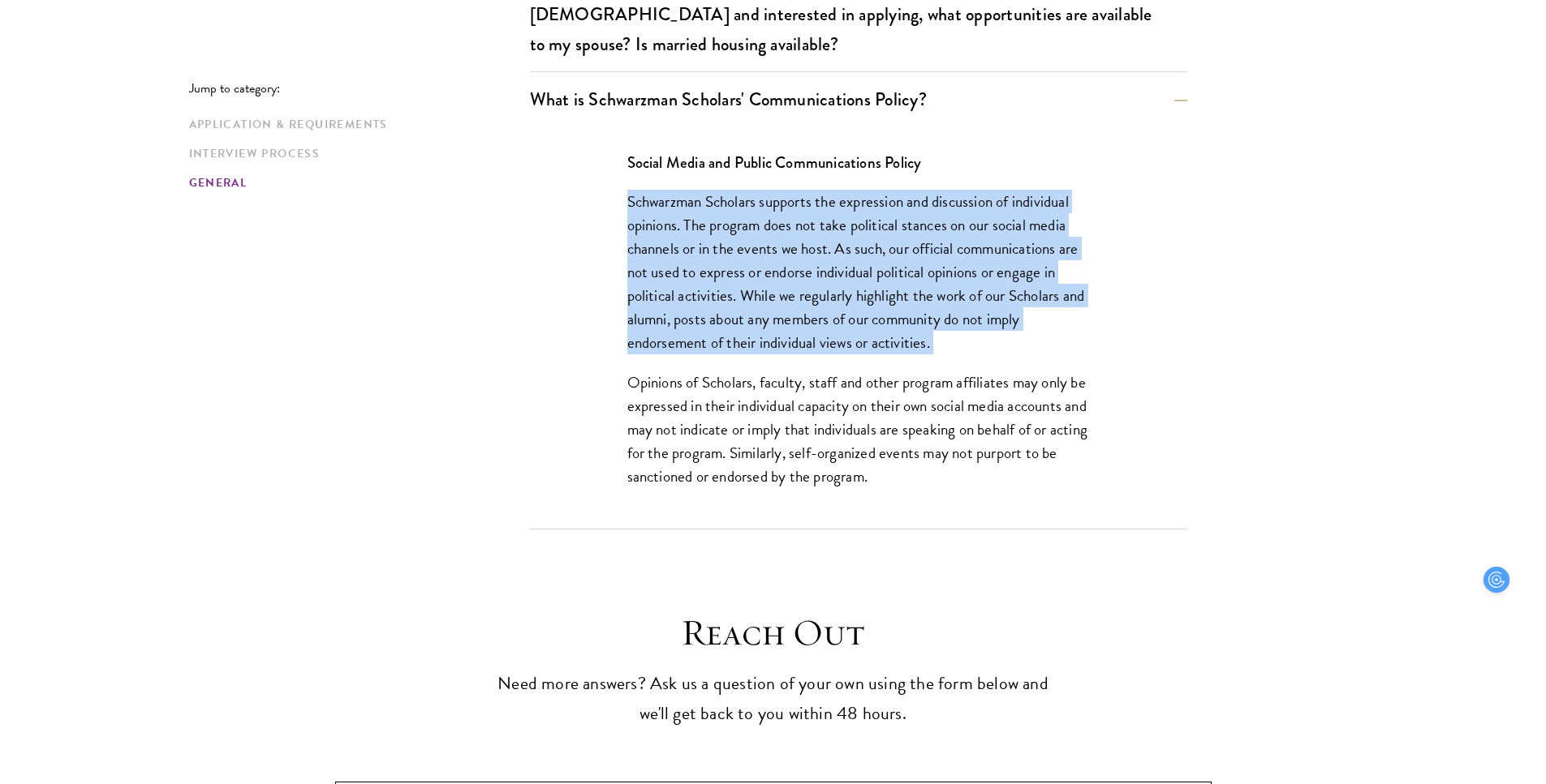
scroll to position [2891, 0]
click at [734, 390] on p "Opinions of Scholars, faculty, staff and other program affiliates may only be e…" at bounding box center [858, 428] width 462 height 117
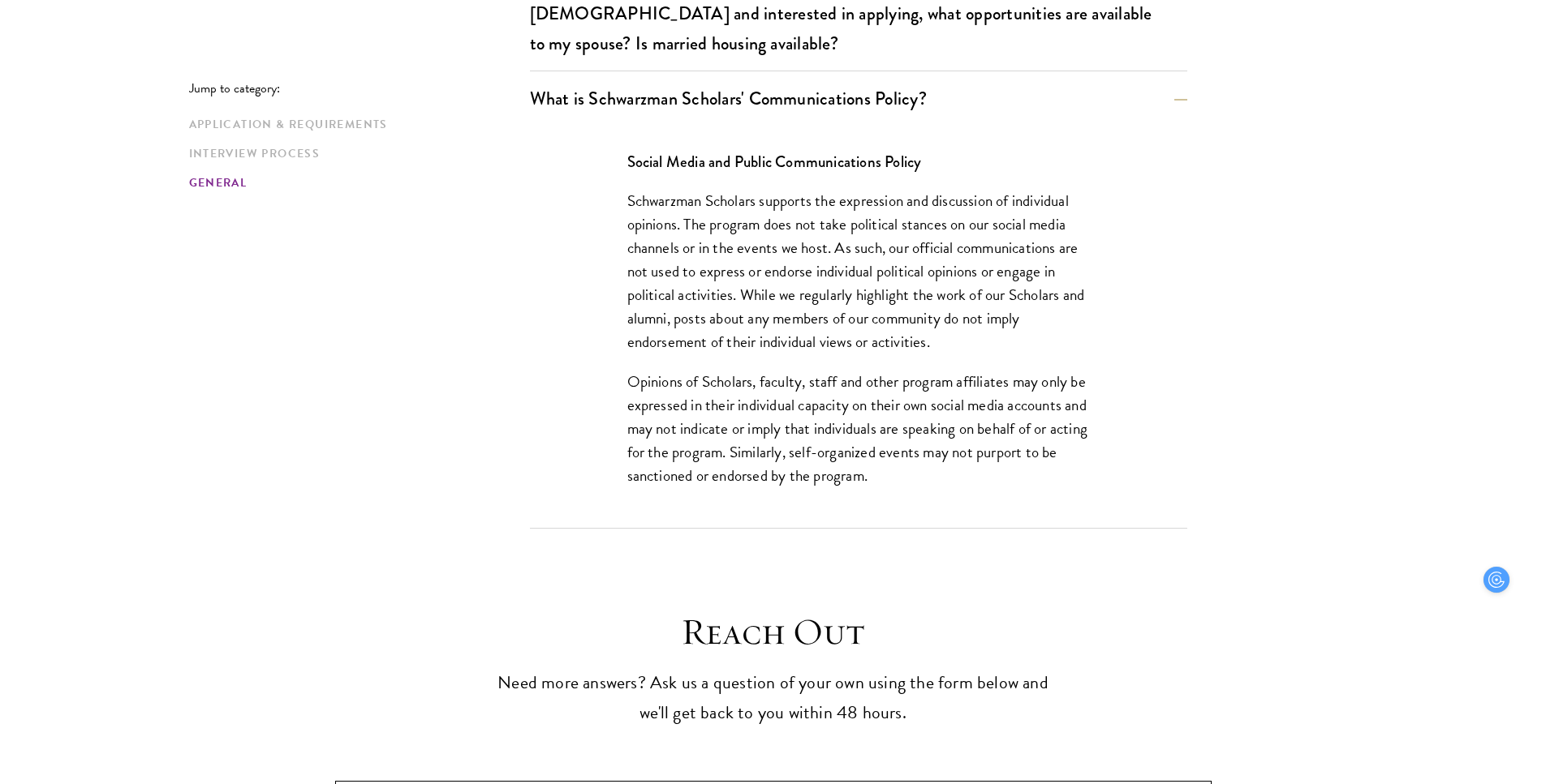
click at [734, 390] on p "Opinions of Scholars, faculty, staff and other program affiliates may only be e…" at bounding box center [858, 428] width 462 height 117
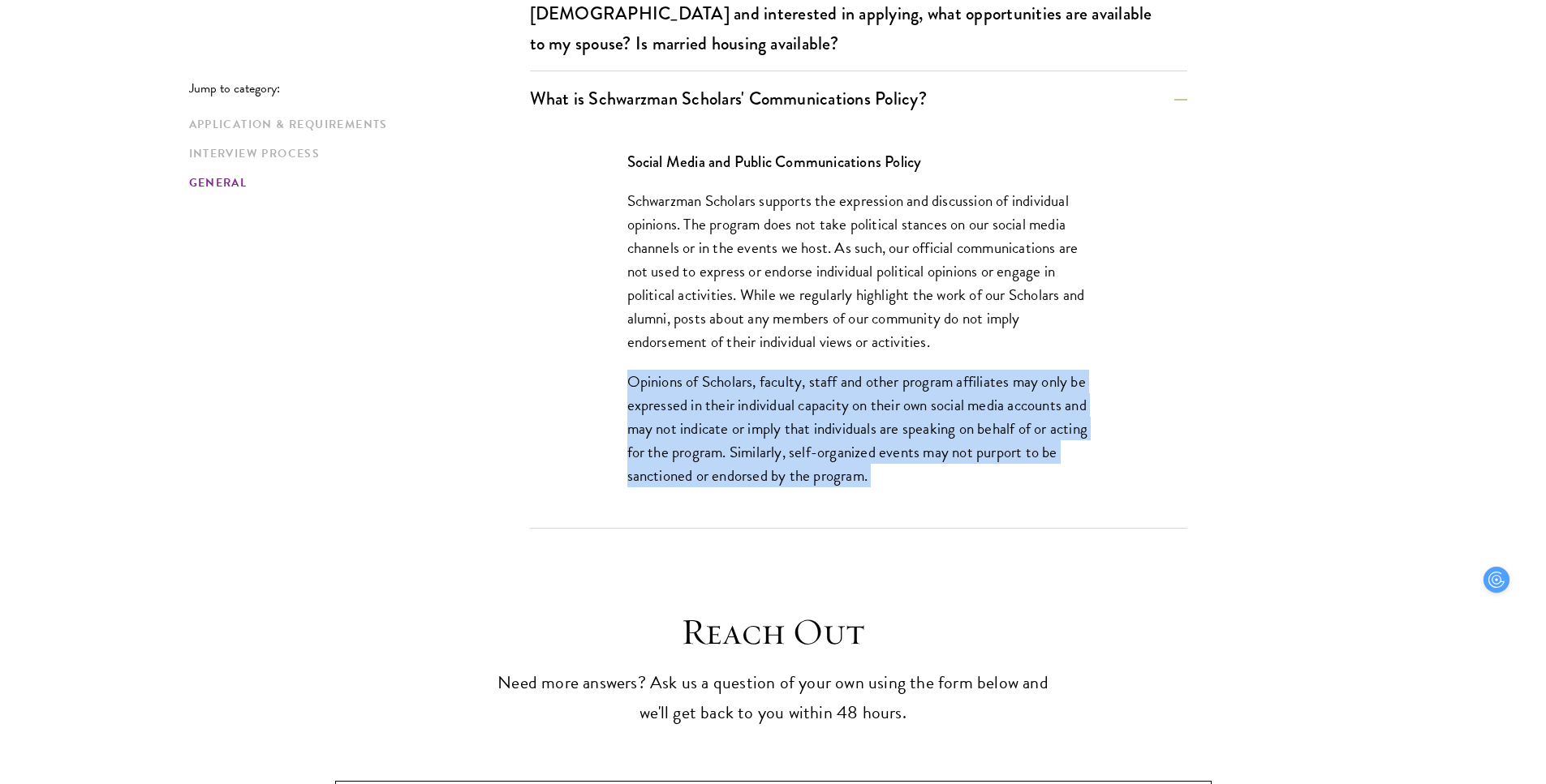
click at [659, 387] on p "Opinions of Scholars, faculty, staff and other program affiliates may only be e…" at bounding box center [858, 428] width 462 height 117
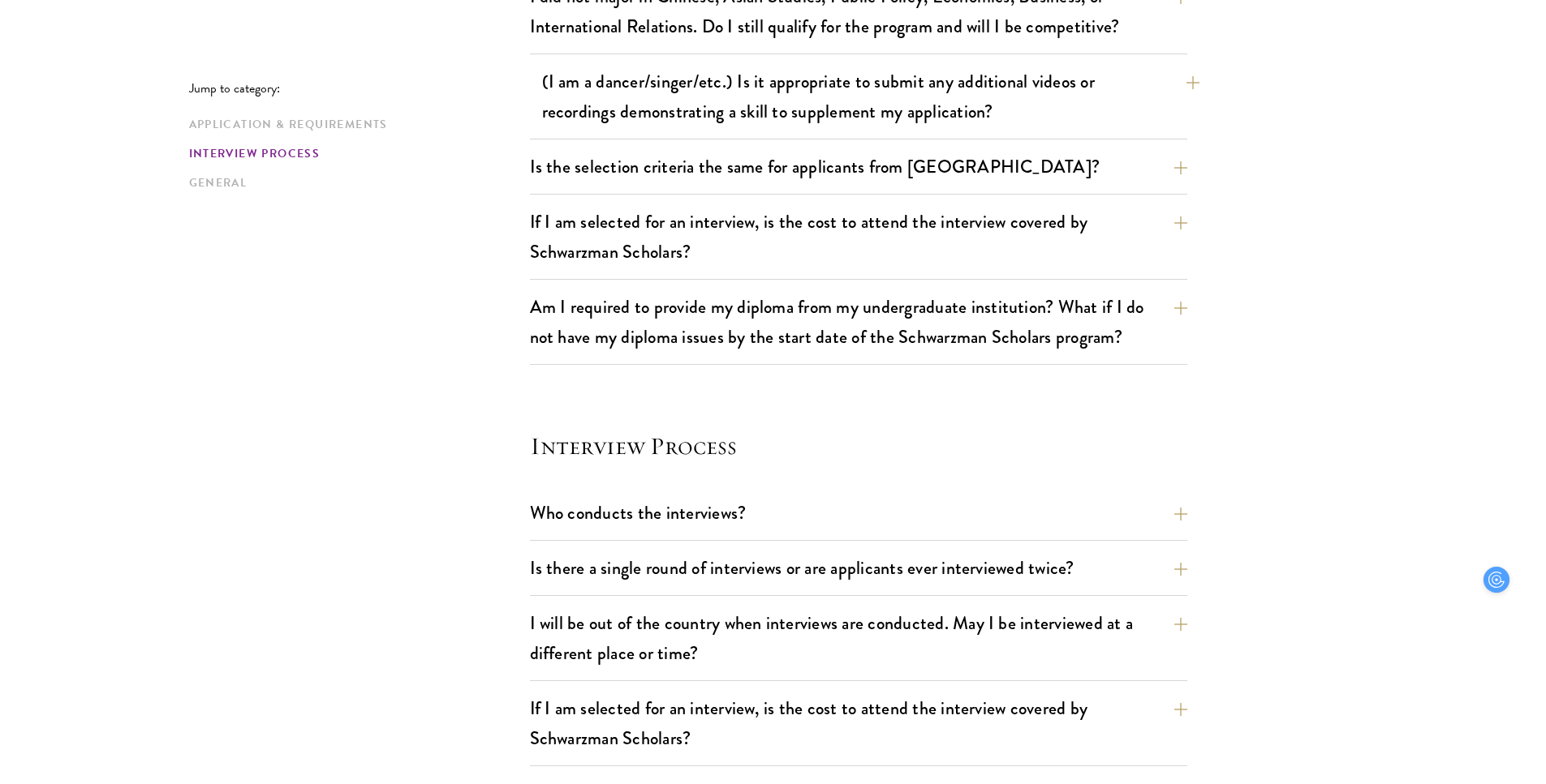
scroll to position [1576, 0]
